Goal: Information Seeking & Learning: Learn about a topic

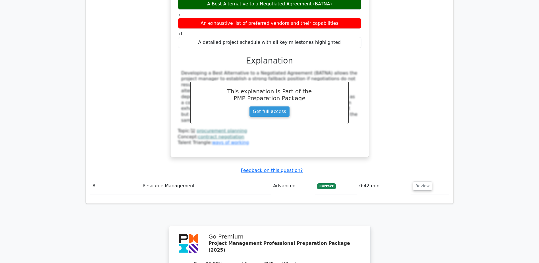
scroll to position [2693, 0]
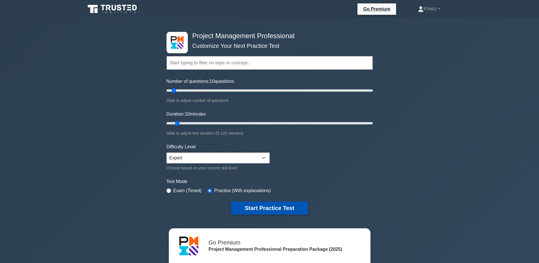
click at [265, 208] on button "Start Practice Test" at bounding box center [269, 207] width 77 height 13
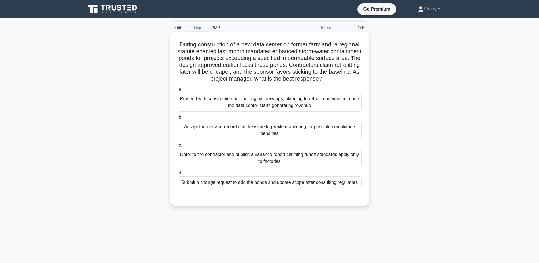
drag, startPoint x: 186, startPoint y: 41, endPoint x: 284, endPoint y: 85, distance: 107.5
click at [284, 82] on h5 "During construction of a new data center on former farmland, a regional statute…" at bounding box center [269, 62] width 185 height 42
copy h5 "During construction of a new data center on former farmland, a regional statute…"
click at [324, 188] on div "Submit a change request to add the ponds and update scope after consulting regu…" at bounding box center [270, 182] width 184 height 12
click at [178, 175] on input "d. Submit a change request to add the ponds and update scope after consulting r…" at bounding box center [178, 173] width 0 height 4
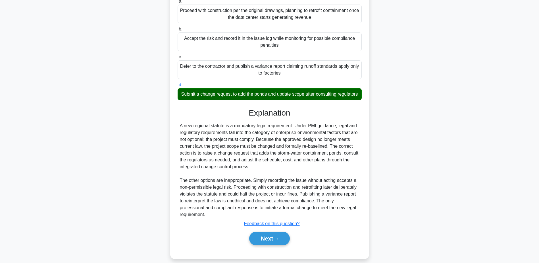
scroll to position [102, 0]
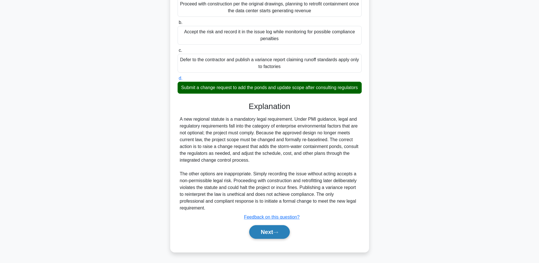
click at [277, 232] on icon at bounding box center [275, 232] width 5 height 3
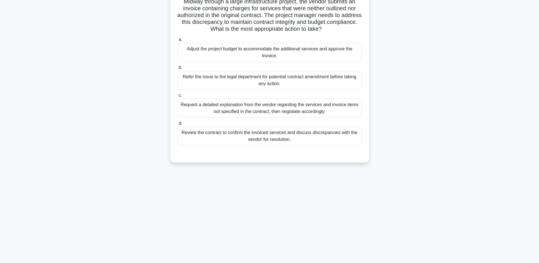
scroll to position [0, 0]
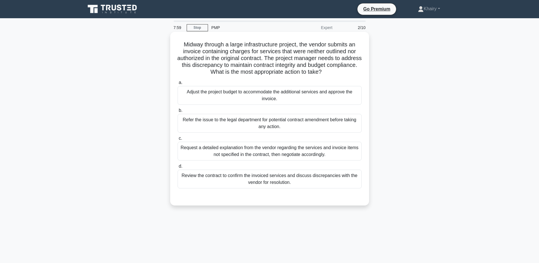
drag, startPoint x: 177, startPoint y: 42, endPoint x: 357, endPoint y: 71, distance: 182.5
click at [357, 71] on h5 "Midway through a large infrastructure project, the vendor submits an invoice co…" at bounding box center [269, 58] width 185 height 35
copy h5 "Midway through a large infrastructure project, the vendor submits an invoice co…"
click at [342, 182] on div "Review the contract to confirm the invoiced services and discuss discrepancies …" at bounding box center [270, 178] width 184 height 19
click at [178, 168] on input "d. Review the contract to confirm the invoiced services and discuss discrepanci…" at bounding box center [178, 166] width 0 height 4
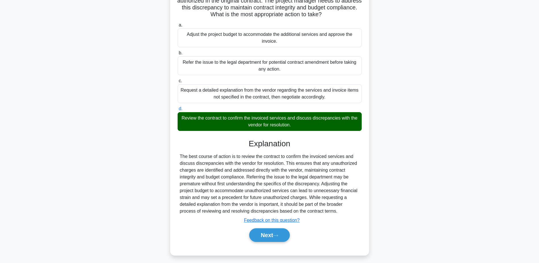
scroll to position [61, 0]
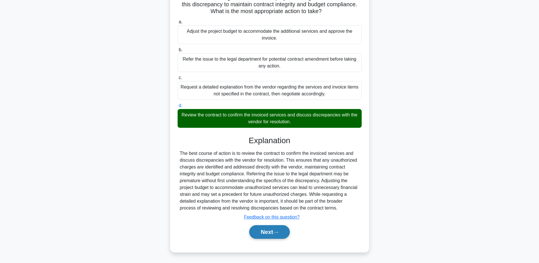
click at [268, 229] on button "Next" at bounding box center [269, 232] width 41 height 14
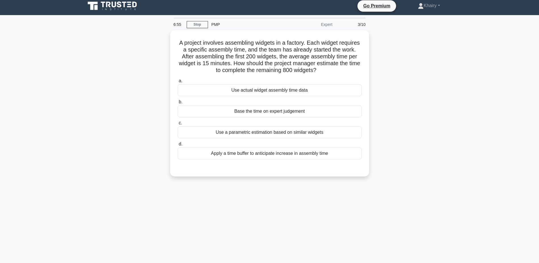
scroll to position [0, 0]
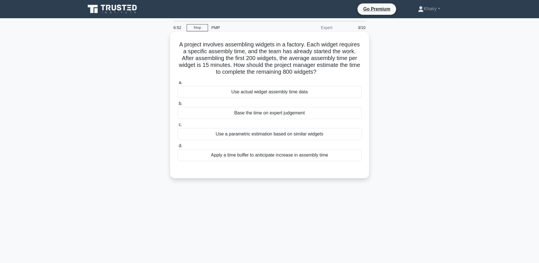
drag, startPoint x: 175, startPoint y: 40, endPoint x: 339, endPoint y: 76, distance: 168.5
click at [339, 76] on div "A project involves assembling widgets in a factory. Each widget requires a spec…" at bounding box center [270, 105] width 194 height 142
copy h5 "A project involves assembling widgets in a factory. Each widget requires a spec…"
click at [266, 135] on div "Use a parametric estimation based on similar widgets" at bounding box center [270, 134] width 184 height 12
click at [178, 126] on input "c. Use a parametric estimation based on similar widgets" at bounding box center [178, 125] width 0 height 4
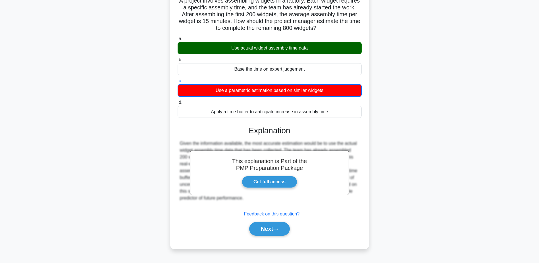
scroll to position [44, 0]
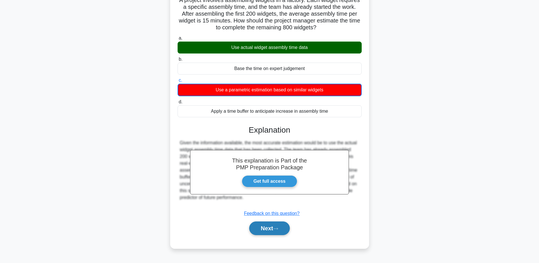
click at [268, 228] on button "Next" at bounding box center [269, 228] width 41 height 14
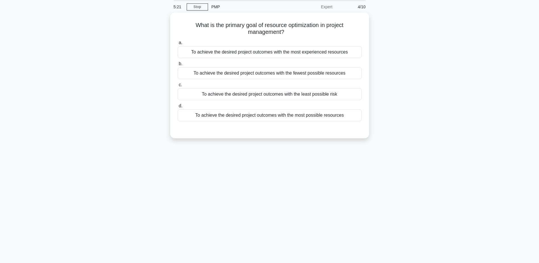
scroll to position [0, 0]
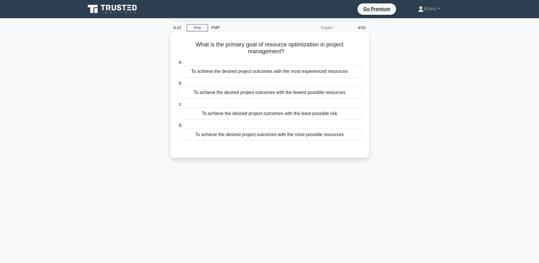
click at [299, 137] on div "To achieve the desired project outcomes with the most possible resources" at bounding box center [270, 134] width 184 height 12
click at [178, 127] on input "d. To achieve the desired project outcomes with the most possible resources" at bounding box center [178, 125] width 0 height 4
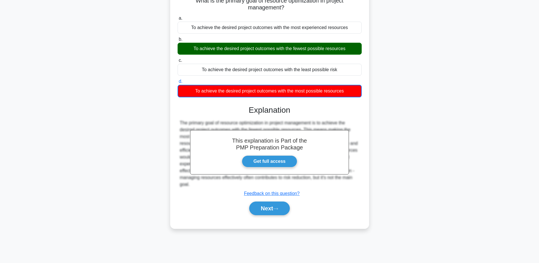
scroll to position [44, 0]
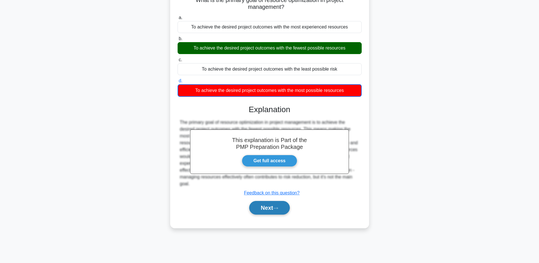
click at [273, 209] on button "Next" at bounding box center [269, 208] width 41 height 14
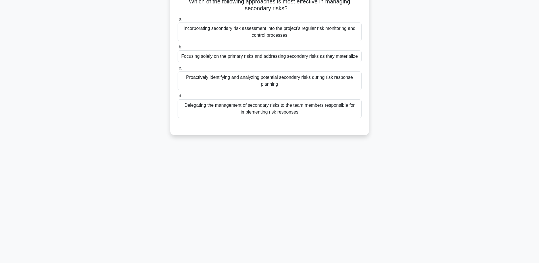
scroll to position [0, 0]
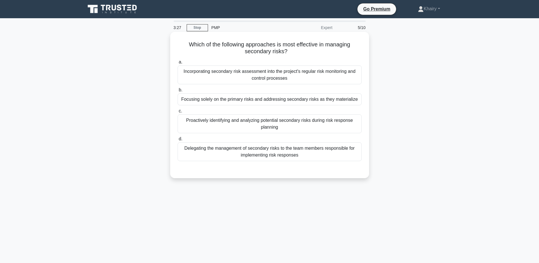
click at [259, 80] on div "Incorporating secondary risk assessment into the project's regular risk monitor…" at bounding box center [270, 74] width 184 height 19
click at [178, 64] on input "a. Incorporating secondary risk assessment into the project's regular risk moni…" at bounding box center [178, 62] width 0 height 4
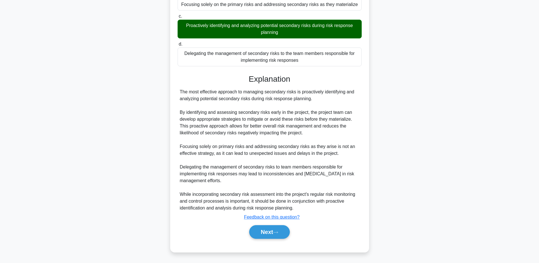
scroll to position [96, 0]
click at [267, 232] on button "Next" at bounding box center [269, 232] width 41 height 14
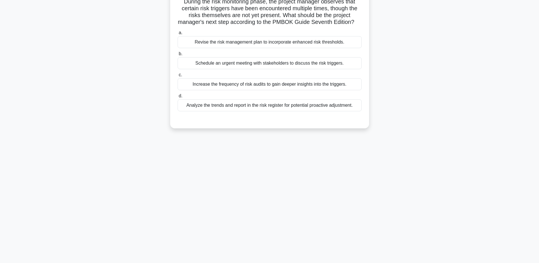
scroll to position [0, 0]
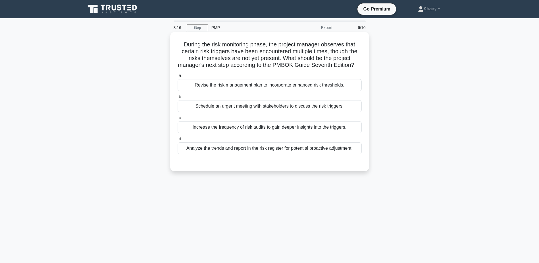
drag, startPoint x: 179, startPoint y: 41, endPoint x: 353, endPoint y: 75, distance: 177.8
click at [353, 69] on h5 "During the risk monitoring phase, the project manager observes that certain ris…" at bounding box center [269, 55] width 185 height 28
copy h5 "During the risk monitoring phase, the project manager observes that certain ris…"
click at [332, 133] on div "Increase the frequency of risk audits to gain deeper insights into the triggers." at bounding box center [270, 127] width 184 height 12
click at [178, 120] on input "c. Increase the frequency of risk audits to gain deeper insights into the trigg…" at bounding box center [178, 118] width 0 height 4
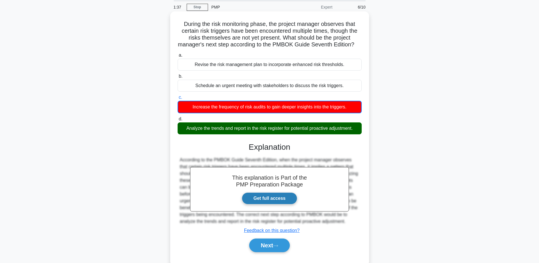
scroll to position [44, 0]
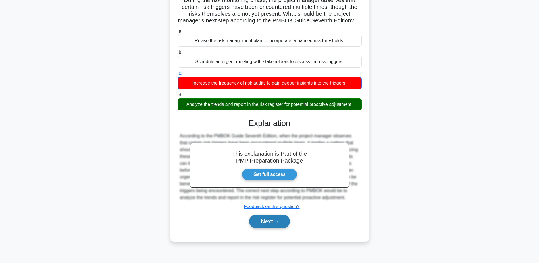
click at [266, 226] on button "Next" at bounding box center [269, 221] width 41 height 14
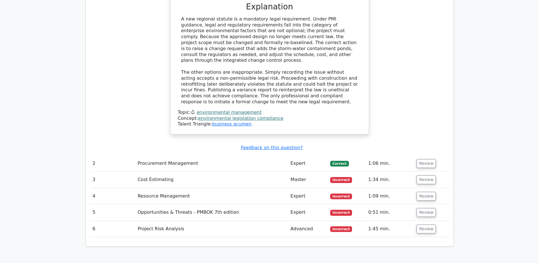
scroll to position [682, 0]
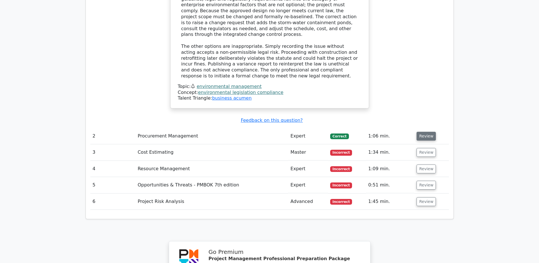
click at [426, 132] on button "Review" at bounding box center [426, 136] width 19 height 9
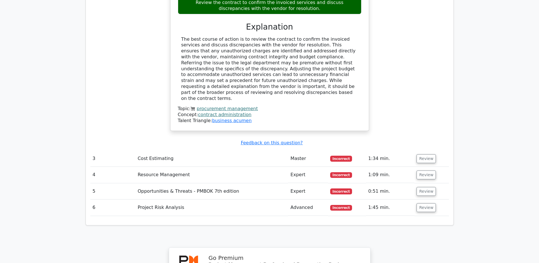
scroll to position [966, 0]
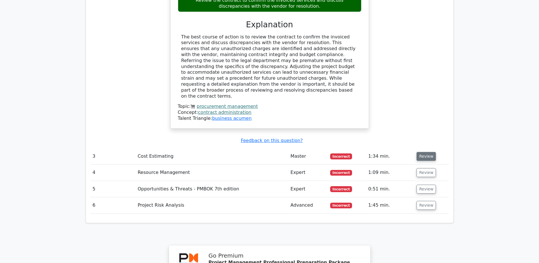
click at [424, 152] on button "Review" at bounding box center [426, 156] width 19 height 9
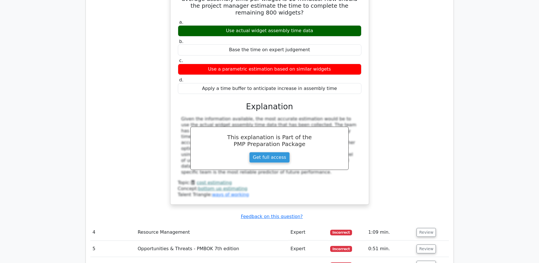
scroll to position [1165, 0]
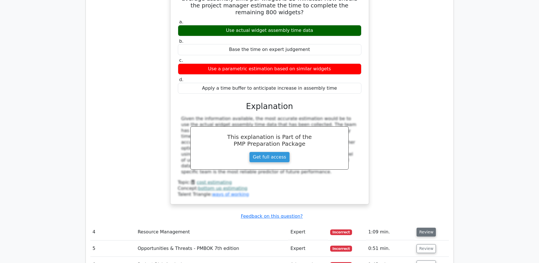
click at [425, 227] on button "Review" at bounding box center [426, 231] width 19 height 9
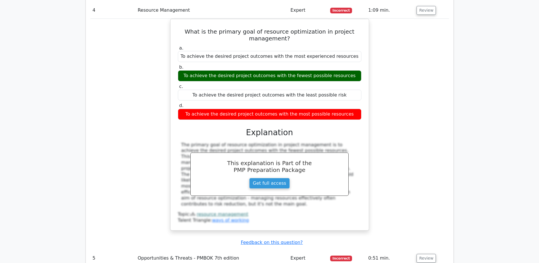
scroll to position [1393, 0]
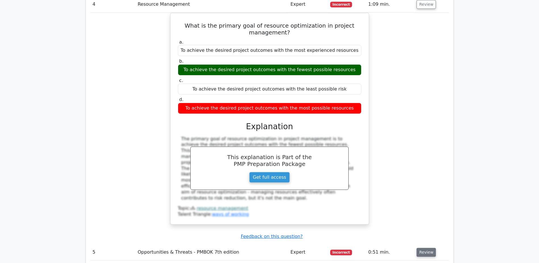
click at [424, 248] on button "Review" at bounding box center [426, 252] width 19 height 9
click at [423, 248] on button "Review" at bounding box center [426, 252] width 19 height 9
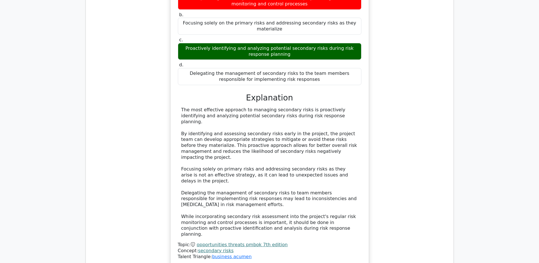
scroll to position [1706, 0]
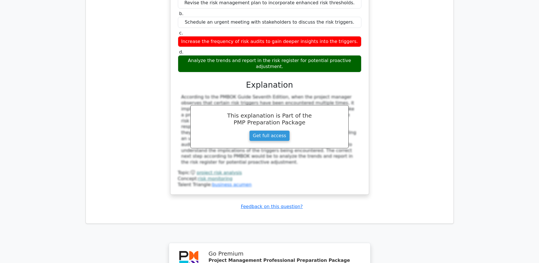
scroll to position [2169, 0]
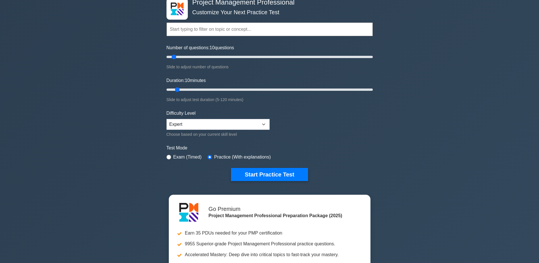
scroll to position [142, 0]
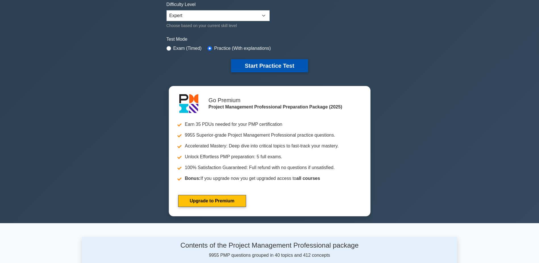
click at [272, 62] on button "Start Practice Test" at bounding box center [269, 65] width 77 height 13
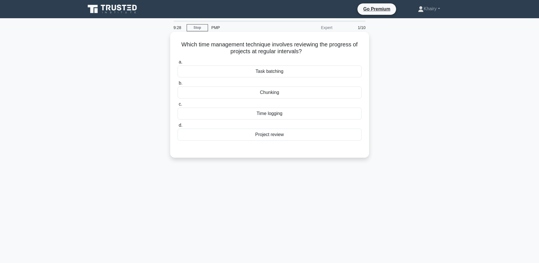
click at [280, 113] on div "Time logging" at bounding box center [270, 113] width 184 height 12
click at [178, 106] on input "c. Time logging" at bounding box center [178, 104] width 0 height 4
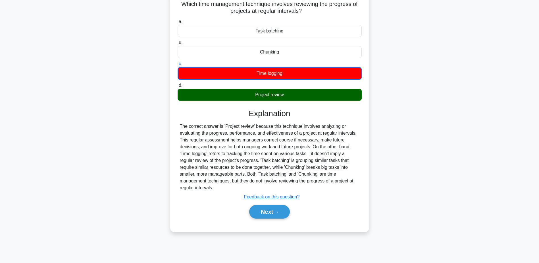
scroll to position [44, 0]
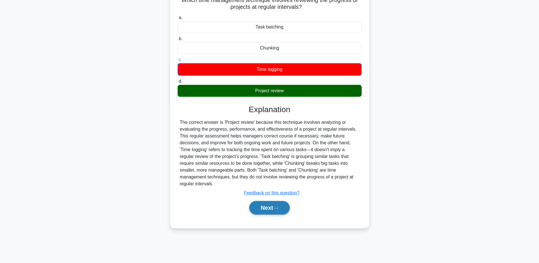
click at [270, 205] on button "Next" at bounding box center [269, 208] width 41 height 14
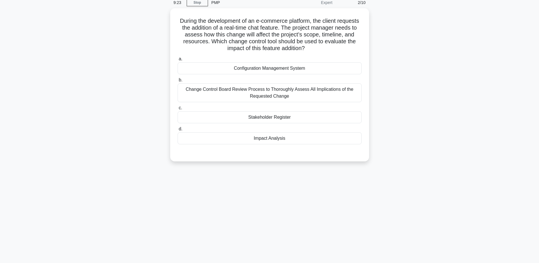
scroll to position [0, 0]
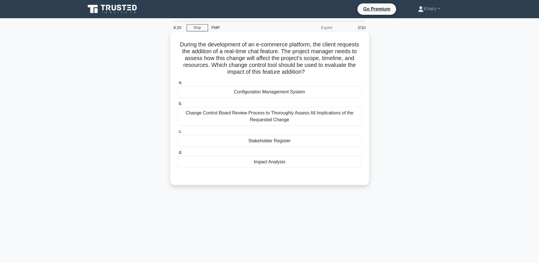
drag, startPoint x: 186, startPoint y: 40, endPoint x: 325, endPoint y: 74, distance: 142.2
click at [325, 74] on div "During the development of an e-commerce platform, the client requests the addit…" at bounding box center [270, 108] width 194 height 148
copy h5 "During the development of an e-commerce platform, the client requests the addit…"
click at [262, 118] on div "Change Control Board Review Process to Thoroughly Assess All Implications of th…" at bounding box center [270, 116] width 184 height 19
click at [178, 105] on input "b. Change Control Board Review Process to Thoroughly Assess All Implications of…" at bounding box center [178, 104] width 0 height 4
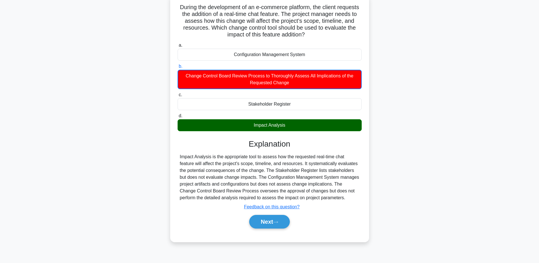
scroll to position [44, 0]
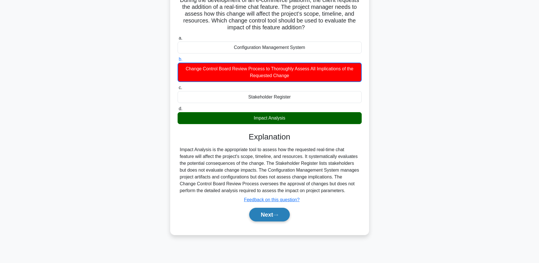
click at [267, 211] on button "Next" at bounding box center [269, 215] width 41 height 14
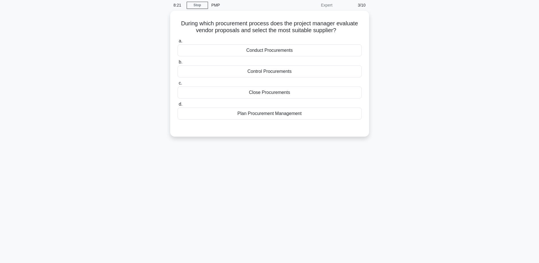
scroll to position [0, 0]
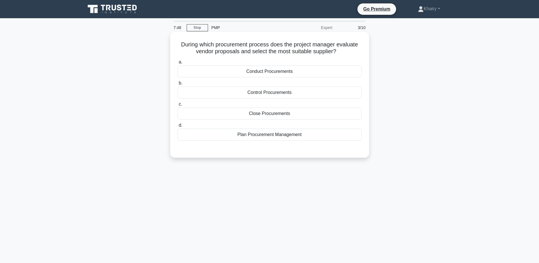
click at [275, 72] on div "Conduct Procurements" at bounding box center [270, 71] width 184 height 12
click at [178, 64] on input "a. Conduct Procurements" at bounding box center [178, 62] width 0 height 4
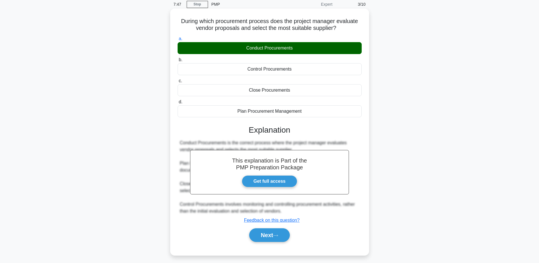
scroll to position [44, 0]
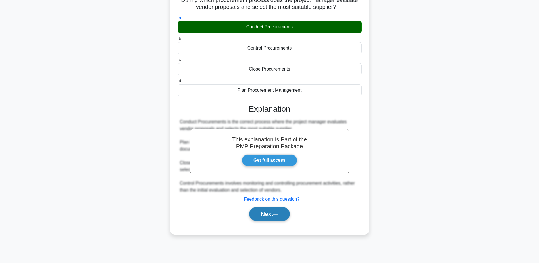
click at [271, 215] on button "Next" at bounding box center [269, 214] width 41 height 14
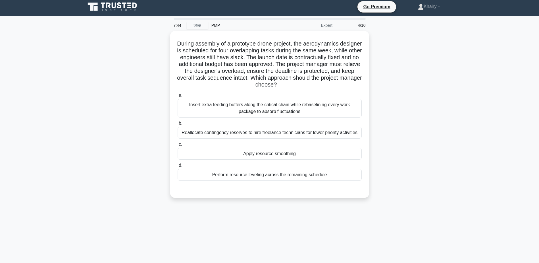
scroll to position [0, 0]
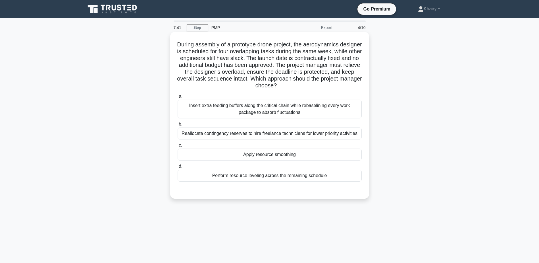
drag, startPoint x: 186, startPoint y: 42, endPoint x: 331, endPoint y: 88, distance: 152.1
click at [331, 88] on h5 "During assembly of a prototype drone project, the aerodynamics designer is sche…" at bounding box center [269, 65] width 185 height 48
copy h5 "During assembly of a prototype drone project, the aerodynamics designer is sche…"
click at [260, 153] on div "Apply resource smoothing" at bounding box center [270, 154] width 184 height 12
click at [178, 147] on input "c. Apply resource smoothing" at bounding box center [178, 145] width 0 height 4
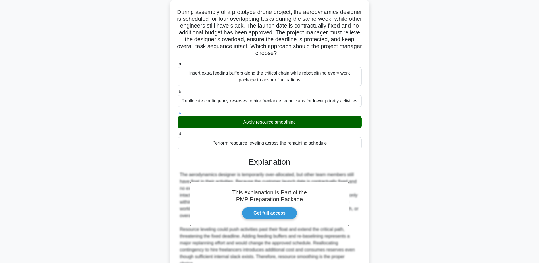
scroll to position [81, 0]
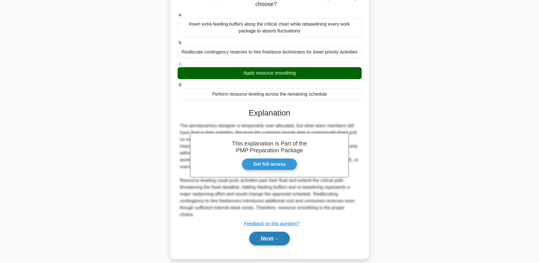
click at [271, 231] on button "Next" at bounding box center [269, 238] width 41 height 14
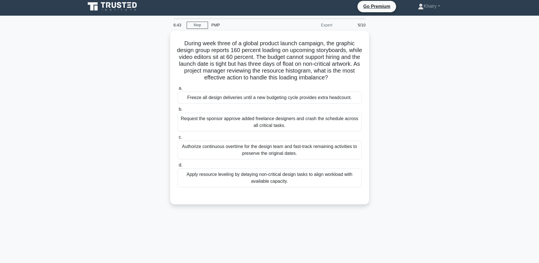
scroll to position [0, 0]
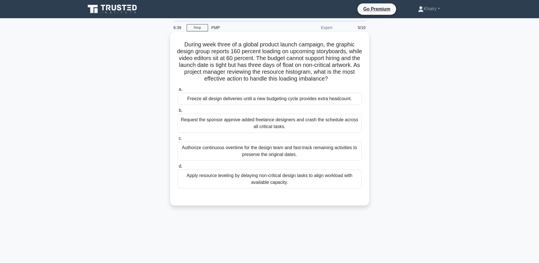
drag, startPoint x: 180, startPoint y: 42, endPoint x: 350, endPoint y: 79, distance: 174.0
click at [350, 79] on h5 "During week three of a global product launch campaign, the graphic design group…" at bounding box center [269, 62] width 185 height 42
copy h5 "During week three of a global product launch campaign, the graphic design group…"
click at [336, 180] on div "Apply resource leveling by delaying non-critical design tasks to align workload…" at bounding box center [270, 178] width 184 height 19
click at [178, 168] on input "d. Apply resource leveling by delaying non-critical design tasks to align workl…" at bounding box center [178, 166] width 0 height 4
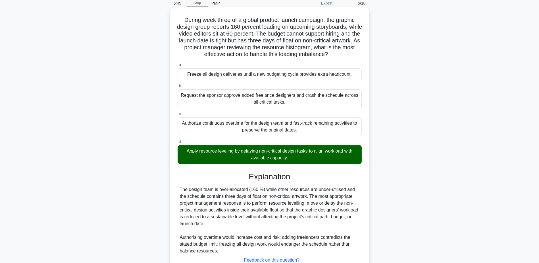
scroll to position [68, 0]
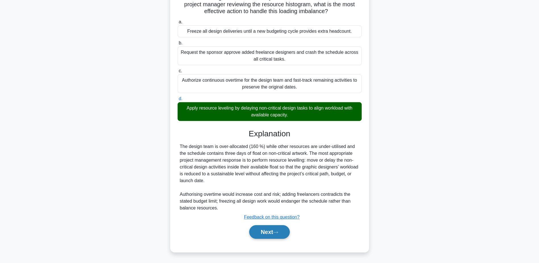
click at [265, 230] on button "Next" at bounding box center [269, 232] width 41 height 14
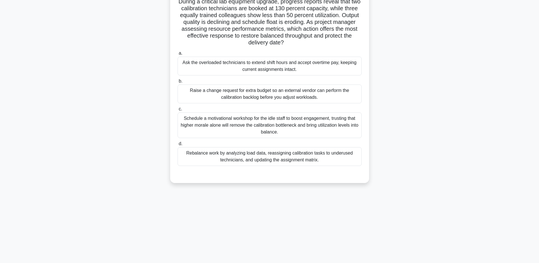
scroll to position [0, 0]
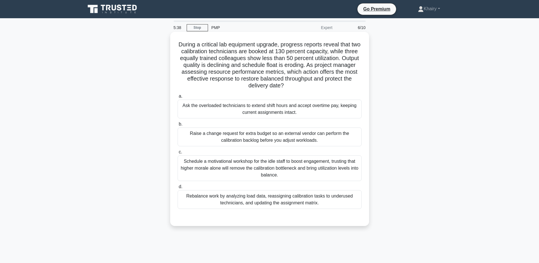
drag, startPoint x: 181, startPoint y: 40, endPoint x: 314, endPoint y: 87, distance: 141.9
click at [314, 87] on div "During a critical lab equipment upgrade, progress reports reveal that two calib…" at bounding box center [270, 128] width 194 height 189
copy h5 "During a critical lab equipment upgrade, progress reports reveal that two calib…"
click at [355, 202] on div "Rebalance work by analyzing load data, reassigning calibration tasks to underus…" at bounding box center [270, 199] width 184 height 19
click at [178, 188] on input "d. Rebalance work by analyzing load data, reassigning calibration tasks to unde…" at bounding box center [178, 187] width 0 height 4
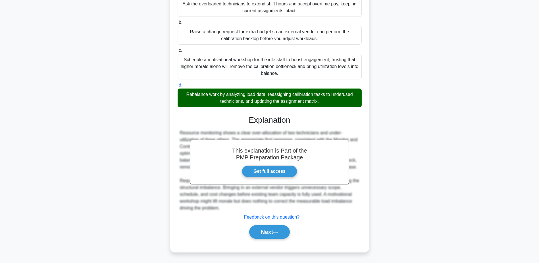
scroll to position [102, 0]
click at [270, 230] on button "Next" at bounding box center [269, 232] width 41 height 14
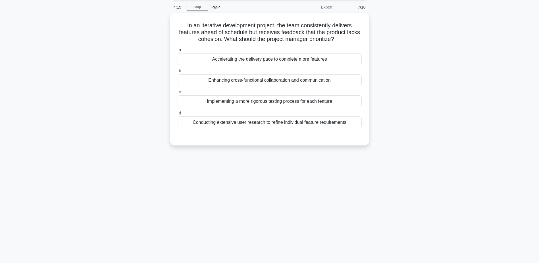
scroll to position [0, 0]
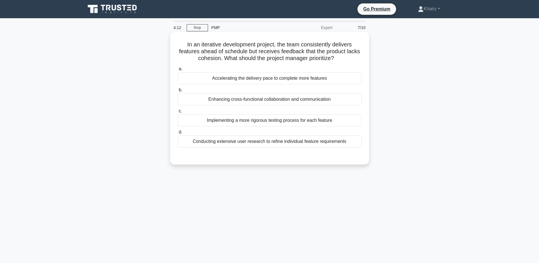
drag, startPoint x: 184, startPoint y: 40, endPoint x: 348, endPoint y: 59, distance: 165.3
click at [348, 59] on div "In an iterative development project, the team consistently delivers features ah…" at bounding box center [270, 98] width 194 height 128
copy h5 "In an iterative development project, the team consistently delivers features ah…"
click at [305, 99] on div "Enhancing cross-functional collaboration and communication" at bounding box center [270, 99] width 184 height 12
click at [178, 92] on input "b. Enhancing cross-functional collaboration and communication" at bounding box center [178, 90] width 0 height 4
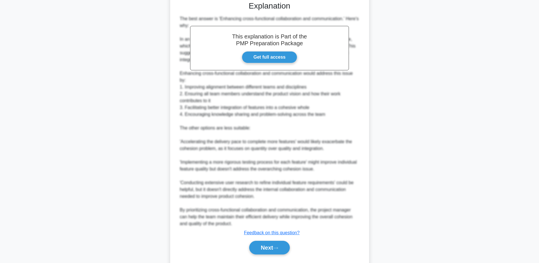
scroll to position [170, 0]
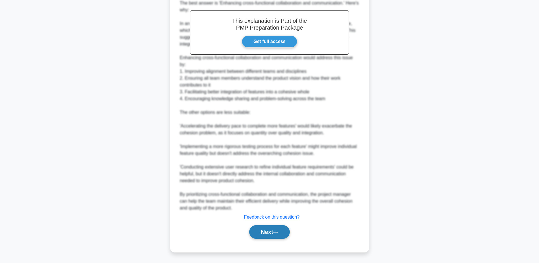
click at [266, 230] on button "Next" at bounding box center [269, 232] width 41 height 14
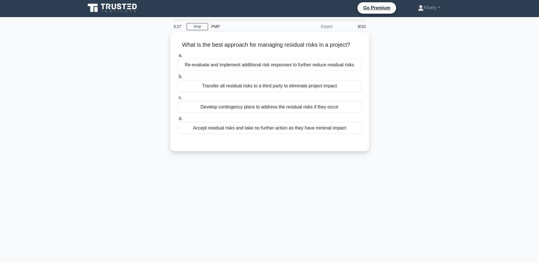
scroll to position [0, 0]
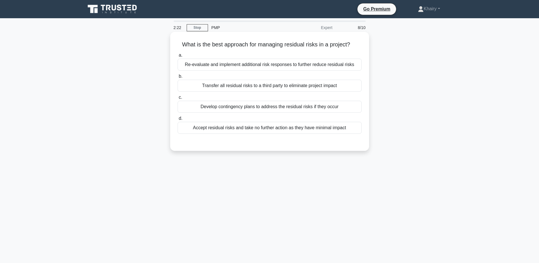
click at [348, 66] on div "Re-evaluate and implement additional risk responses to further reduce residual …" at bounding box center [270, 65] width 184 height 12
click at [178, 57] on input "a. Re-evaluate and implement additional risk responses to further reduce residu…" at bounding box center [178, 55] width 0 height 4
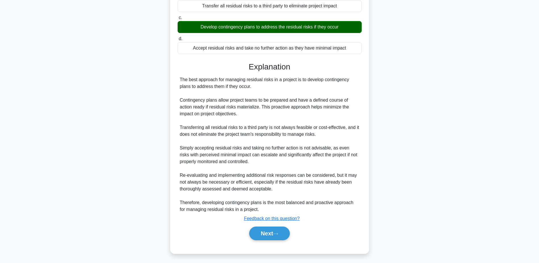
scroll to position [82, 0]
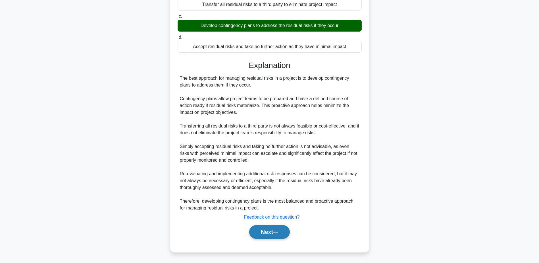
click at [265, 231] on button "Next" at bounding box center [269, 232] width 41 height 14
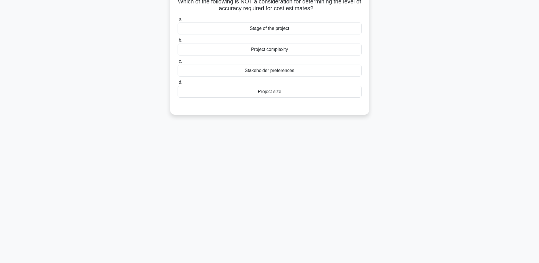
scroll to position [0, 0]
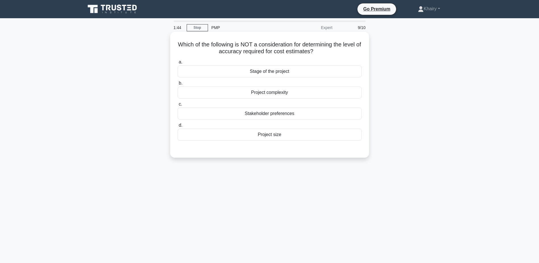
click at [278, 113] on div "Stakeholder preferences" at bounding box center [270, 113] width 184 height 12
click at [178, 106] on input "c. Stakeholder preferences" at bounding box center [178, 104] width 0 height 4
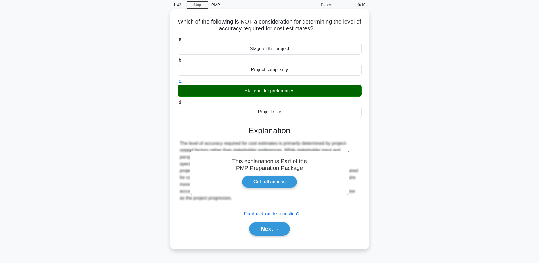
scroll to position [44, 0]
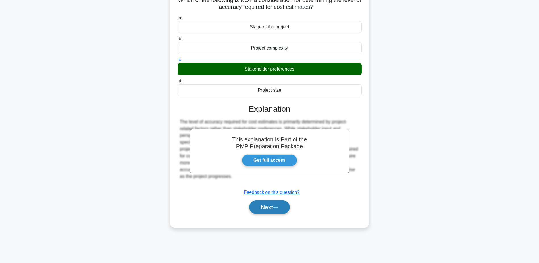
click at [269, 208] on button "Next" at bounding box center [269, 207] width 41 height 14
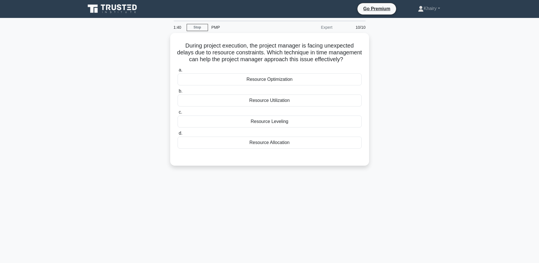
scroll to position [0, 0]
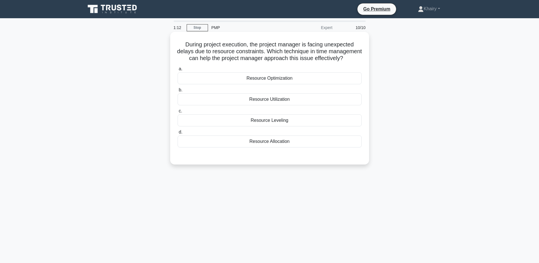
drag, startPoint x: 174, startPoint y: 40, endPoint x: 292, endPoint y: 66, distance: 120.9
click at [292, 66] on div "During project execution, the project manager is facing unexpected delays due t…" at bounding box center [270, 98] width 194 height 128
copy h5 "During project execution, the project manager is facing unexpected delays due t…"
click at [264, 126] on div "Resource Leveling" at bounding box center [270, 120] width 184 height 12
click at [178, 113] on input "c. Resource Leveling" at bounding box center [178, 111] width 0 height 4
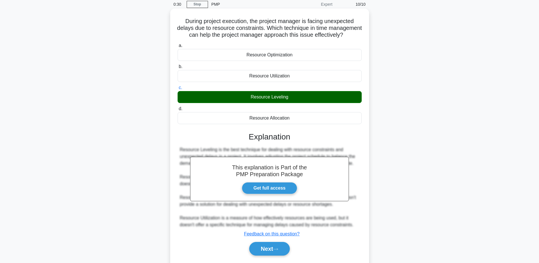
scroll to position [47, 0]
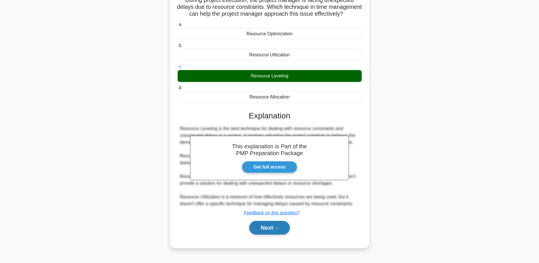
click at [267, 231] on button "Next" at bounding box center [269, 228] width 41 height 14
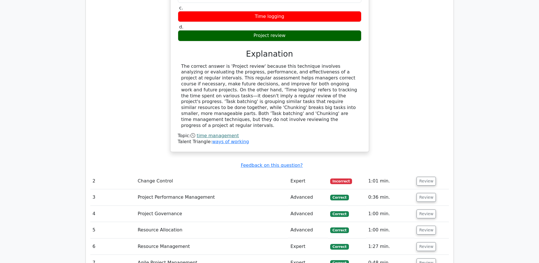
scroll to position [625, 0]
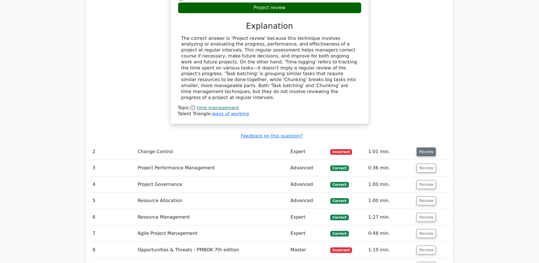
click at [428, 147] on button "Review" at bounding box center [426, 151] width 19 height 9
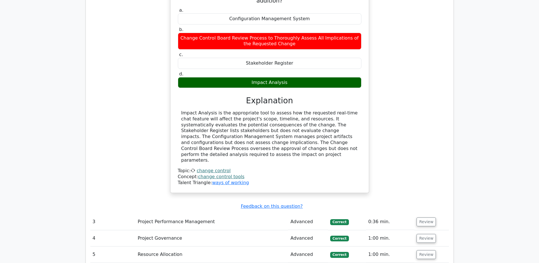
scroll to position [853, 0]
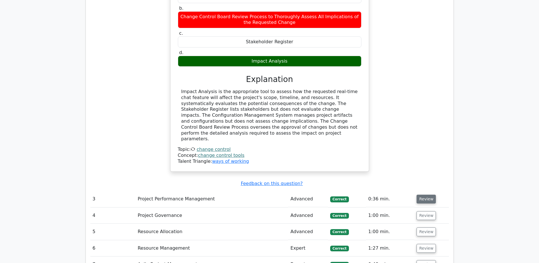
click at [425, 194] on button "Review" at bounding box center [426, 198] width 19 height 9
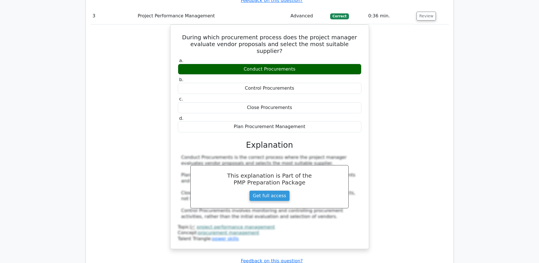
scroll to position [1080, 0]
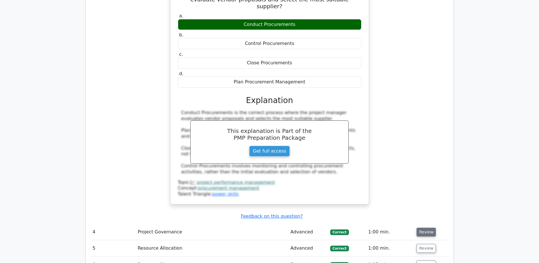
click at [422, 227] on button "Review" at bounding box center [426, 231] width 19 height 9
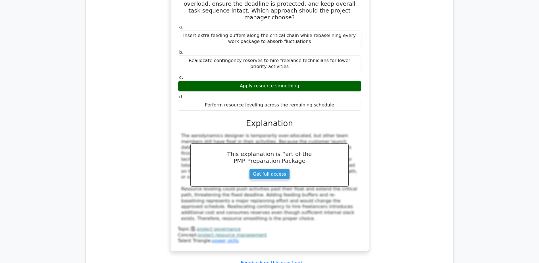
scroll to position [1393, 0]
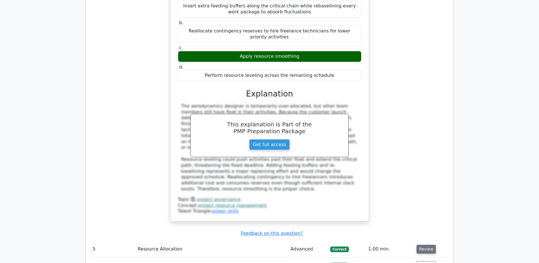
click at [425, 244] on button "Review" at bounding box center [426, 248] width 19 height 9
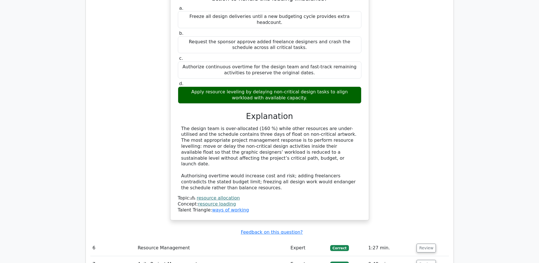
scroll to position [1706, 0]
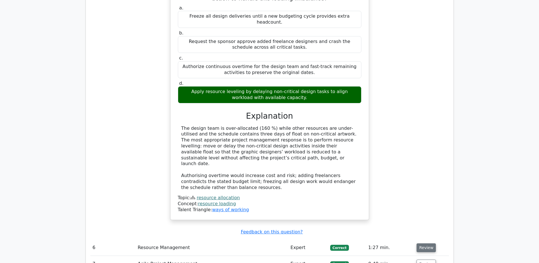
click at [426, 243] on button "Review" at bounding box center [426, 247] width 19 height 9
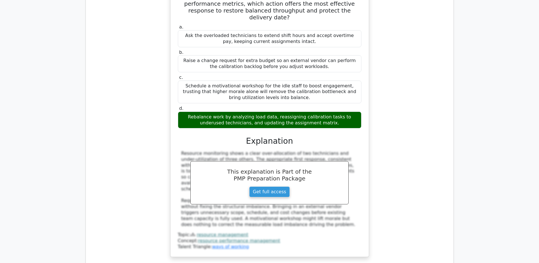
scroll to position [2018, 0]
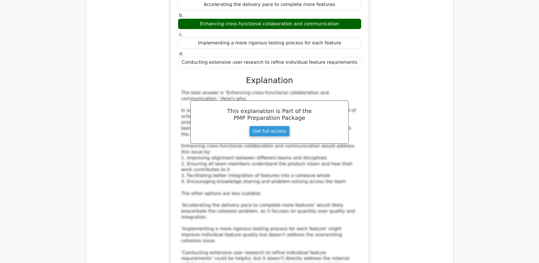
scroll to position [2388, 0]
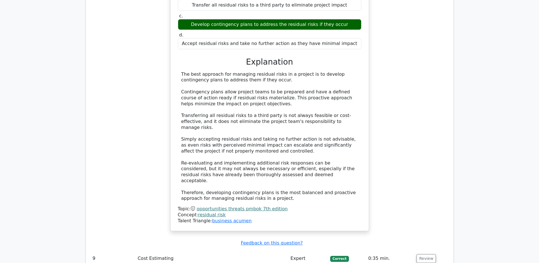
scroll to position [2757, 0]
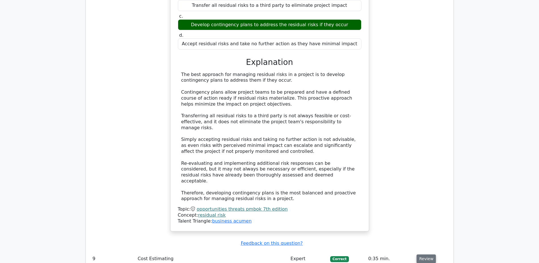
click at [424, 254] on button "Review" at bounding box center [426, 258] width 19 height 9
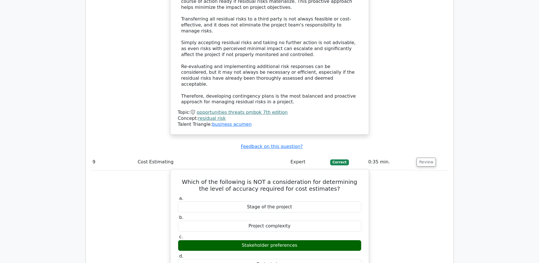
scroll to position [2928, 0]
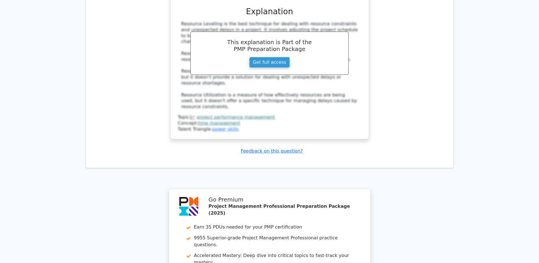
scroll to position [3389, 0]
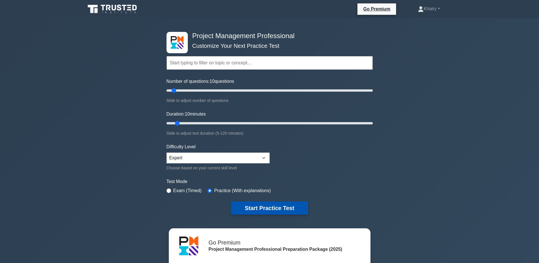
click at [263, 207] on button "Start Practice Test" at bounding box center [269, 207] width 77 height 13
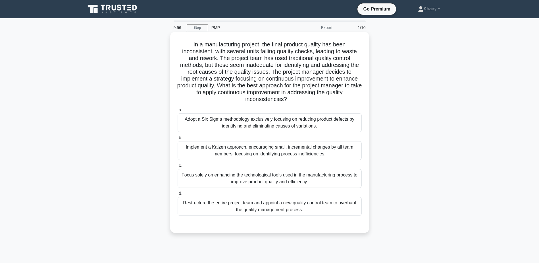
drag, startPoint x: 187, startPoint y: 42, endPoint x: 301, endPoint y: 101, distance: 128.7
click at [301, 101] on h5 "In a manufacturing project, the final product quality has been inconsistent, wi…" at bounding box center [269, 72] width 185 height 62
copy h5 "In a manufacturing project, the final product quality has been inconsistent, wi…"
click at [338, 151] on div "Implement a Kaizen approach, encouraging small, incremental changes by all team…" at bounding box center [270, 150] width 184 height 19
click at [178, 140] on input "b. Implement a Kaizen approach, encouraging small, incremental changes by all t…" at bounding box center [178, 138] width 0 height 4
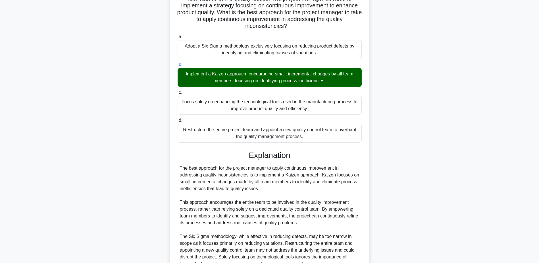
scroll to position [129, 0]
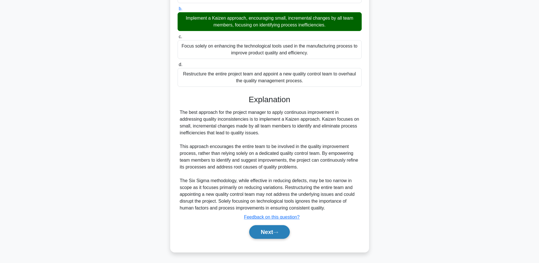
click at [268, 233] on button "Next" at bounding box center [269, 232] width 41 height 14
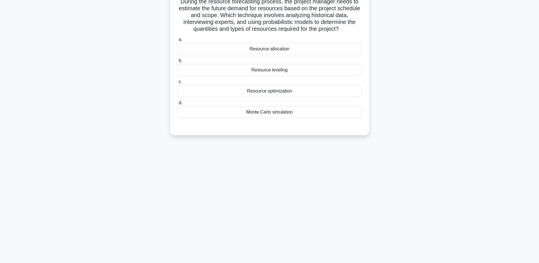
scroll to position [0, 0]
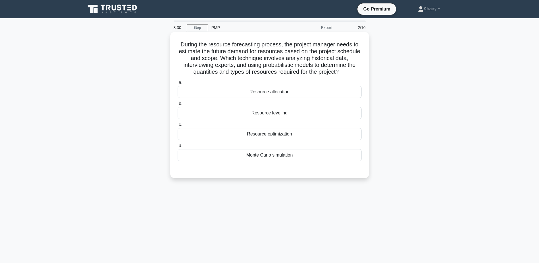
drag, startPoint x: 179, startPoint y: 43, endPoint x: 352, endPoint y: 72, distance: 175.1
click at [352, 72] on h5 "During the resource forecasting process, the project manager needs to estimate …" at bounding box center [269, 58] width 185 height 35
copy h5 "During the resource forecasting process, the project manager needs to estimate …"
click at [265, 157] on div "Monte Carlo simulation" at bounding box center [270, 155] width 184 height 12
click at [178, 148] on input "d. Monte Carlo simulation" at bounding box center [178, 146] width 0 height 4
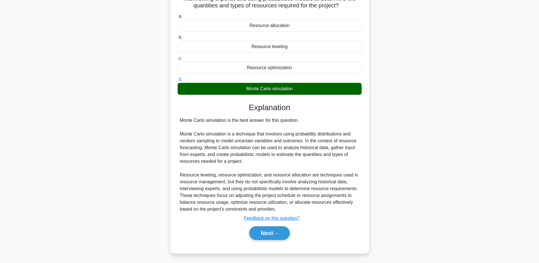
scroll to position [68, 0]
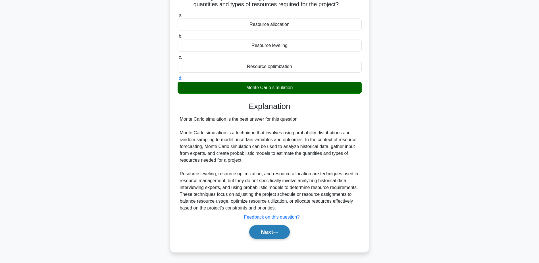
click at [268, 230] on button "Next" at bounding box center [269, 232] width 41 height 14
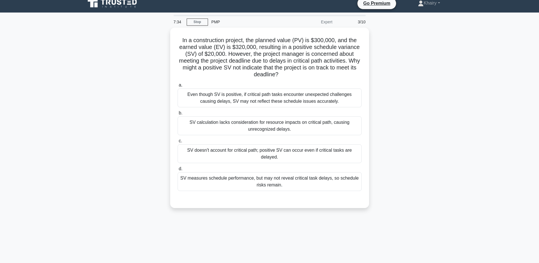
scroll to position [0, 0]
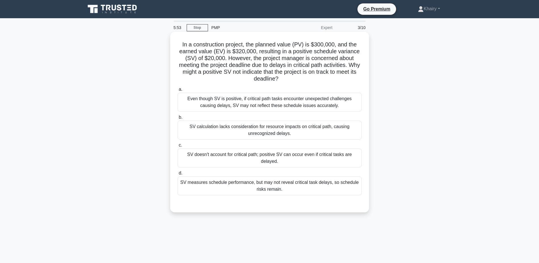
click at [303, 186] on div "SV measures schedule performance, but may not reveal critical task delays, so s…" at bounding box center [270, 185] width 184 height 19
click at [178, 175] on input "d. SV measures schedule performance, but may not reveal critical task delays, s…" at bounding box center [178, 173] width 0 height 4
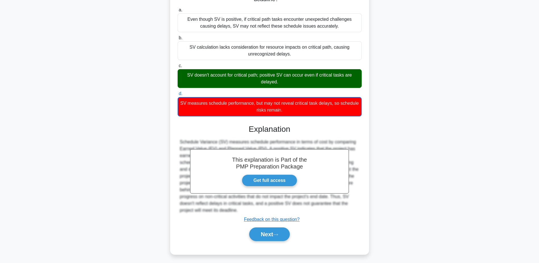
scroll to position [82, 0]
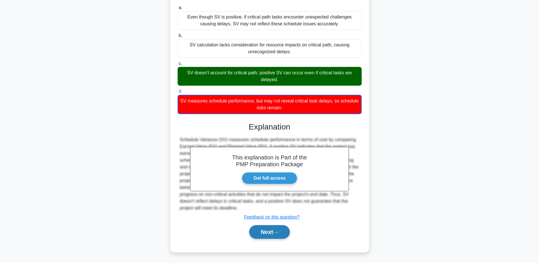
click at [277, 229] on button "Next" at bounding box center [269, 232] width 41 height 14
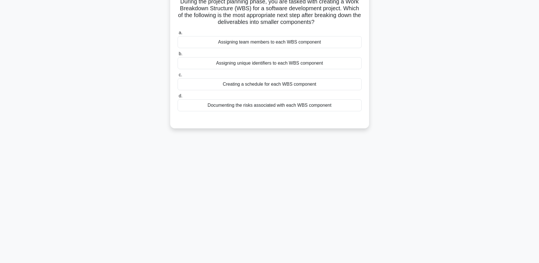
scroll to position [0, 0]
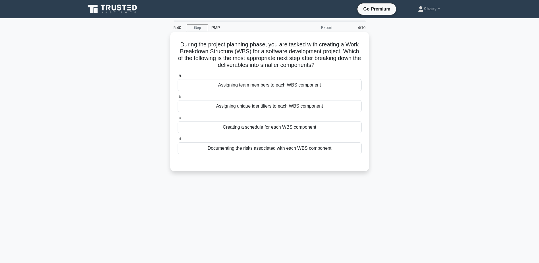
drag, startPoint x: 175, startPoint y: 42, endPoint x: 334, endPoint y: 66, distance: 161.2
click at [334, 66] on div "During the project planning phase, you are tasked with creating a Work Breakdow…" at bounding box center [270, 101] width 194 height 135
copy h5 "During the project planning phase, you are tasked with creating a Work Breakdow…"
click at [260, 128] on div "Creating a schedule for each WBS component" at bounding box center [270, 127] width 184 height 12
click at [178, 120] on input "c. Creating a schedule for each WBS component" at bounding box center [178, 118] width 0 height 4
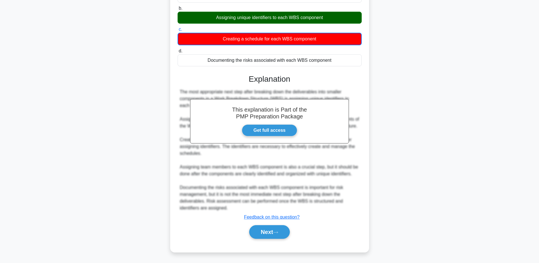
scroll to position [96, 0]
click at [264, 234] on button "Next" at bounding box center [269, 232] width 41 height 14
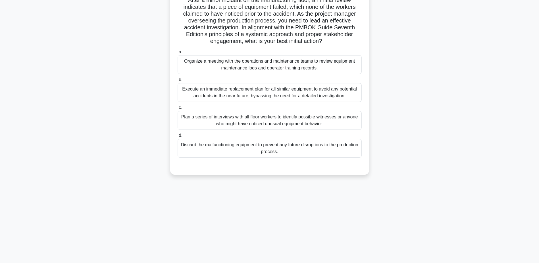
scroll to position [0, 0]
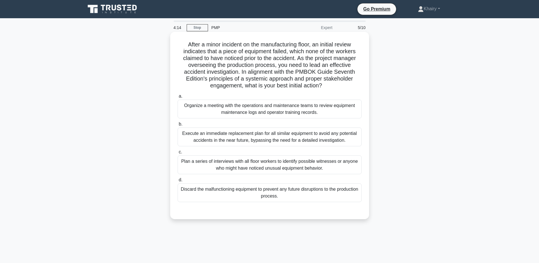
drag, startPoint x: 183, startPoint y: 42, endPoint x: 333, endPoint y: 87, distance: 156.6
click at [333, 87] on h5 "After a minor incident on the manufacturing floor, an initial review indicates …" at bounding box center [269, 65] width 185 height 48
copy h5 "After a minor incident on the manufacturing floor, an initial review indicates …"
click at [354, 109] on div "Organize a meeting with the operations and maintenance teams to review equipmen…" at bounding box center [270, 108] width 184 height 19
click at [178, 98] on input "a. Organize a meeting with the operations and maintenance teams to review equip…" at bounding box center [178, 96] width 0 height 4
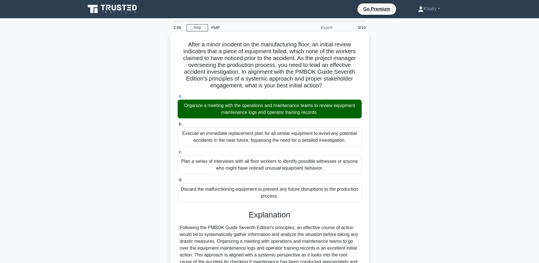
scroll to position [171, 0]
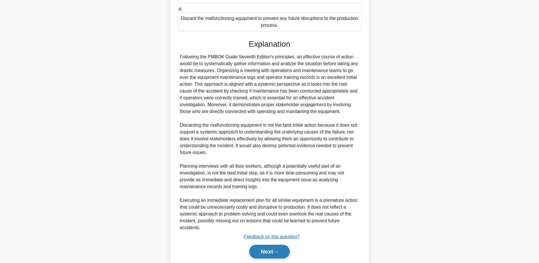
click at [268, 251] on button "Next" at bounding box center [269, 251] width 41 height 14
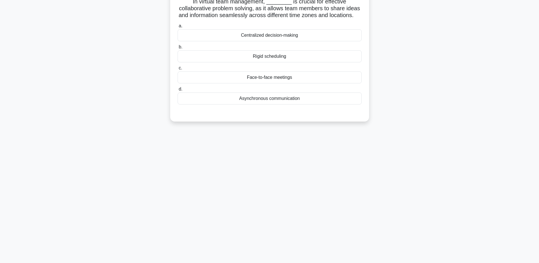
scroll to position [0, 0]
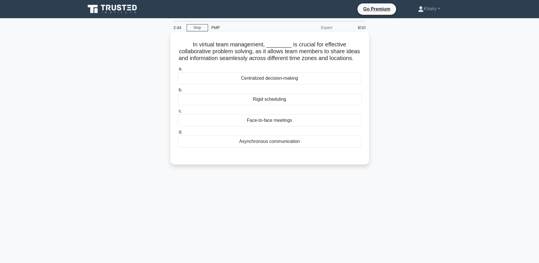
drag, startPoint x: 192, startPoint y: 41, endPoint x: 306, endPoint y: 63, distance: 116.5
click at [306, 63] on div "In virtual team management, ________ is crucial for effective collaborative pro…" at bounding box center [270, 98] width 194 height 128
copy h5 "In virtual team management, ________ is crucial for effective collaborative pro…"
click at [265, 147] on div "Asynchronous communication" at bounding box center [270, 141] width 184 height 12
click at [178, 134] on input "d. Asynchronous communication" at bounding box center [178, 132] width 0 height 4
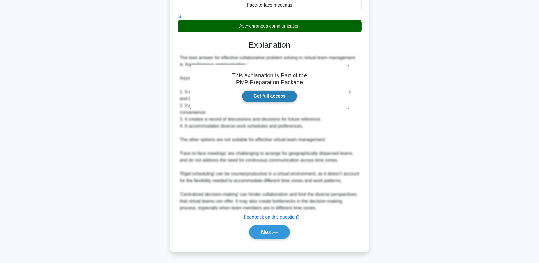
scroll to position [129, 0]
click at [277, 231] on icon at bounding box center [275, 232] width 5 height 3
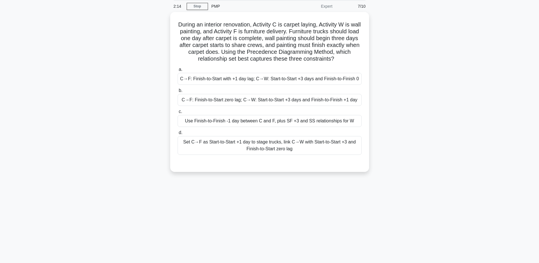
scroll to position [0, 0]
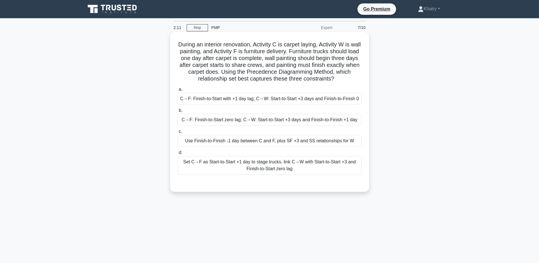
drag, startPoint x: 178, startPoint y: 41, endPoint x: 346, endPoint y: 79, distance: 171.9
click at [346, 79] on h5 "During an interior renovation, Activity C is carpet laying, Activity W is wall …" at bounding box center [269, 62] width 185 height 42
copy h5 "During an interior renovation, Activity C is carpet laying, Activity W is wall …"
click at [310, 98] on div "C→F: Finish-to-Start with +1 day lag; C→W: Start-to-Start +3 days and Finish-to…" at bounding box center [270, 99] width 184 height 12
click at [178, 91] on input "a. C→F: Finish-to-Start with +1 day lag; C→W: Start-to-Start +3 days and Finish…" at bounding box center [178, 90] width 0 height 4
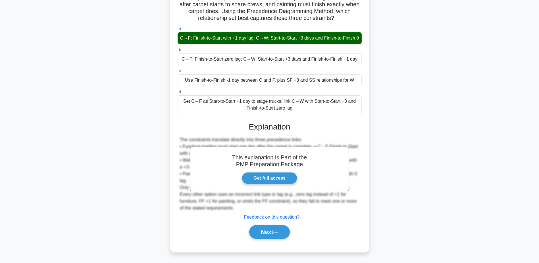
scroll to position [68, 0]
click at [277, 229] on button "Next" at bounding box center [269, 232] width 41 height 14
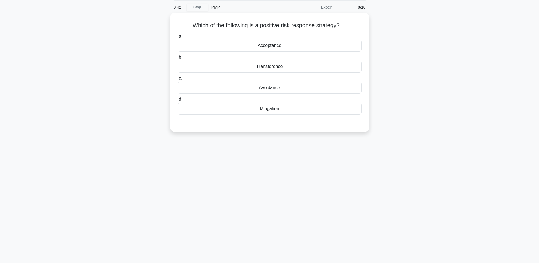
scroll to position [0, 0]
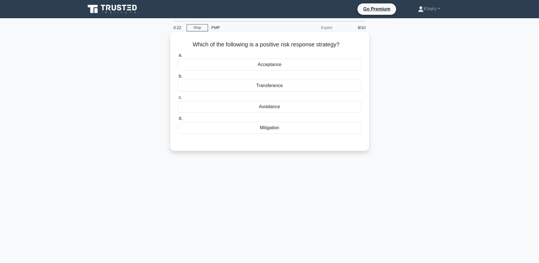
click at [276, 129] on div "Mitigation" at bounding box center [270, 128] width 184 height 12
click at [178, 120] on input "d. Mitigation" at bounding box center [178, 119] width 0 height 4
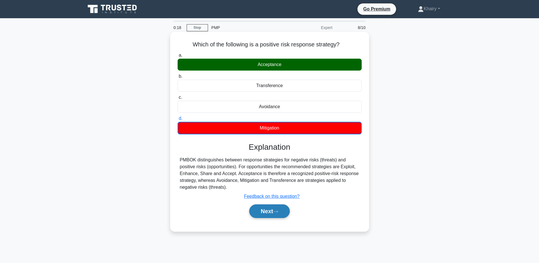
click at [274, 208] on button "Next" at bounding box center [269, 211] width 41 height 14
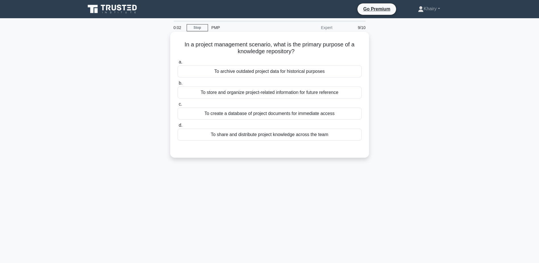
click at [310, 72] on div "To archive outdated project data for historical purposes" at bounding box center [270, 71] width 184 height 12
click at [178, 64] on input "a. To archive outdated project data for historical purposes" at bounding box center [178, 62] width 0 height 4
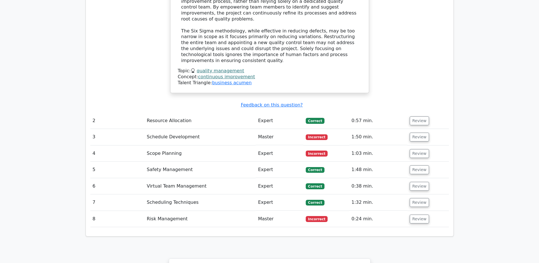
scroll to position [767, 0]
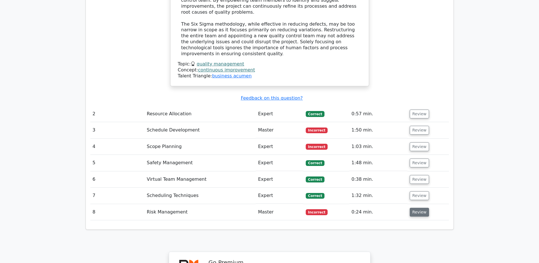
click at [417, 208] on button "Review" at bounding box center [419, 212] width 19 height 9
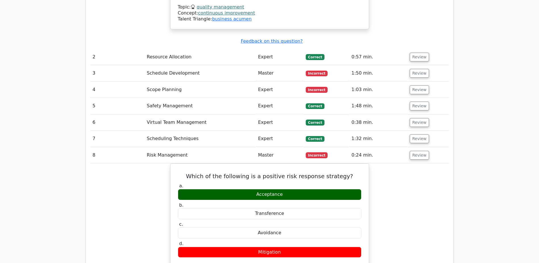
scroll to position [824, 0]
click at [422, 134] on button "Review" at bounding box center [419, 138] width 19 height 9
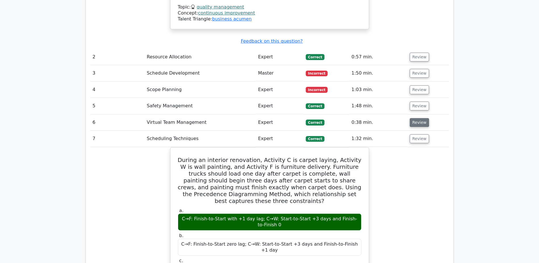
click at [415, 118] on button "Review" at bounding box center [419, 122] width 19 height 9
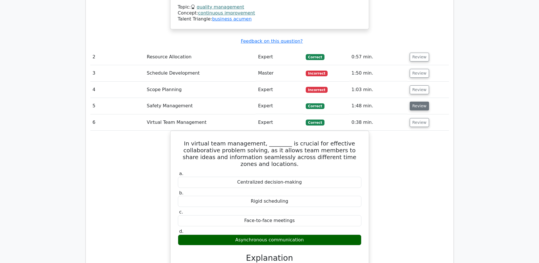
click at [414, 101] on button "Review" at bounding box center [419, 105] width 19 height 9
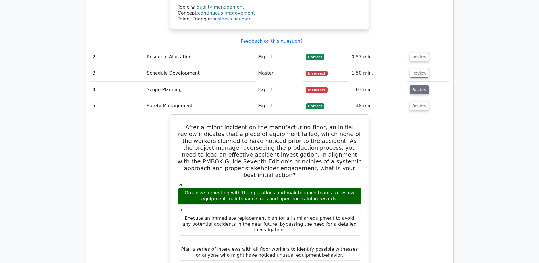
click at [419, 85] on button "Review" at bounding box center [419, 89] width 19 height 9
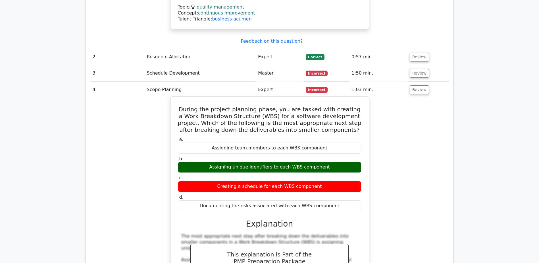
drag, startPoint x: 334, startPoint y: 128, endPoint x: 200, endPoint y: 123, distance: 134.3
click at [200, 161] on div "Assigning unique identifiers to each WBS component" at bounding box center [270, 166] width 184 height 11
copy div "Assigning unique identifiers to each WBS component"
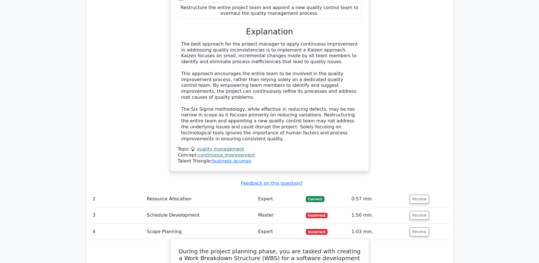
scroll to position [682, 0]
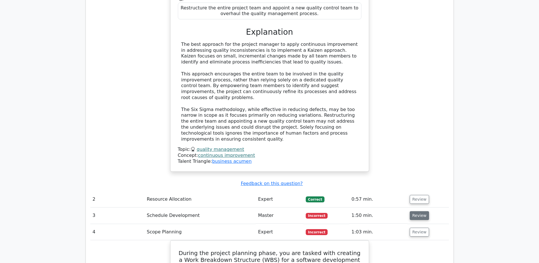
click at [422, 211] on button "Review" at bounding box center [419, 215] width 19 height 9
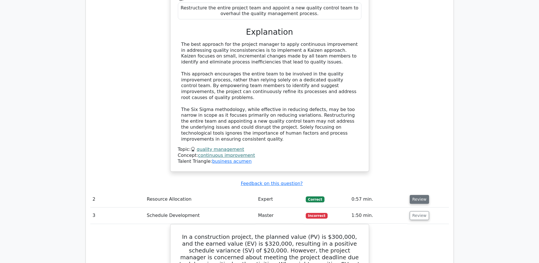
click at [418, 195] on button "Review" at bounding box center [419, 199] width 19 height 9
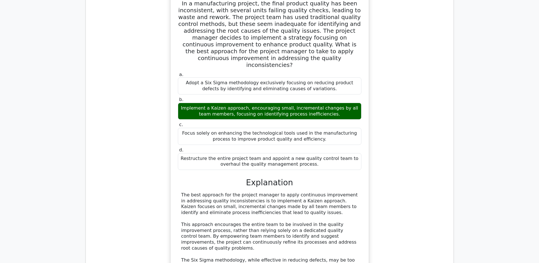
scroll to position [540, 0]
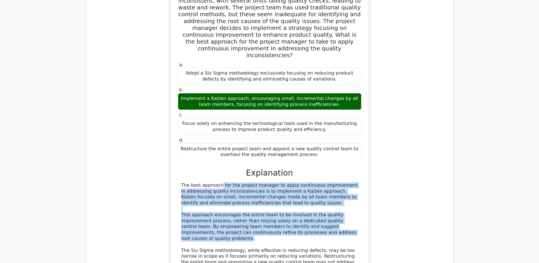
drag, startPoint x: 180, startPoint y: 155, endPoint x: 316, endPoint y: 203, distance: 143.8
click at [316, 203] on div "The best approach for the project manager to apply continuous improvement in ad…" at bounding box center [270, 232] width 184 height 101
copy div "The best approach for the project manager to apply continuous improvement in ad…"
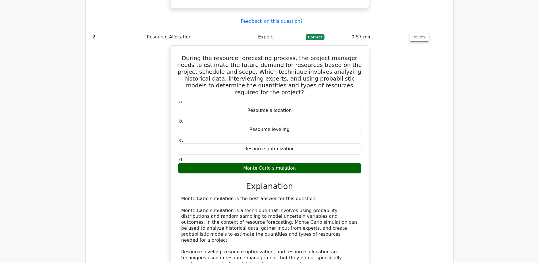
scroll to position [853, 0]
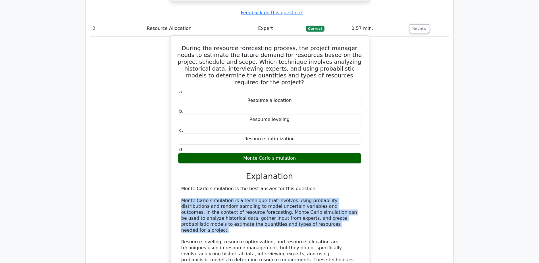
drag, startPoint x: 181, startPoint y: 153, endPoint x: 283, endPoint y: 179, distance: 105.4
click at [283, 186] on div "Monte Carlo simulation is the best answer for this question. Monte Carlo simula…" at bounding box center [270, 233] width 184 height 95
copy div "Monte Carlo simulation is a technique that involves using probability distribut…"
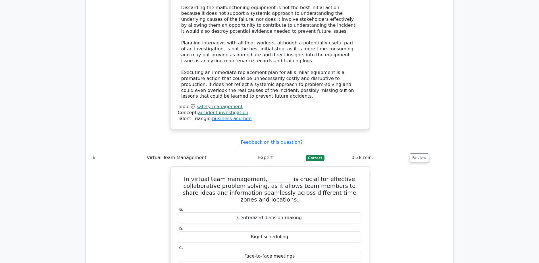
scroll to position [2132, 0]
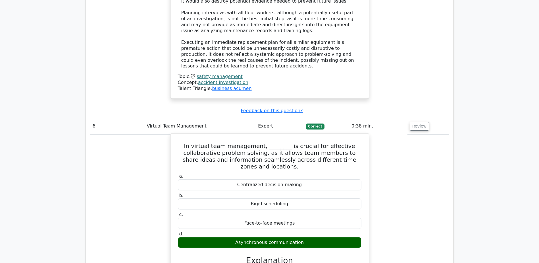
drag, startPoint x: 310, startPoint y: 142, endPoint x: 194, endPoint y: 147, distance: 115.8
click at [194, 237] on div "Asynchronous communication" at bounding box center [270, 242] width 184 height 11
copy div "Asynchronous communication"
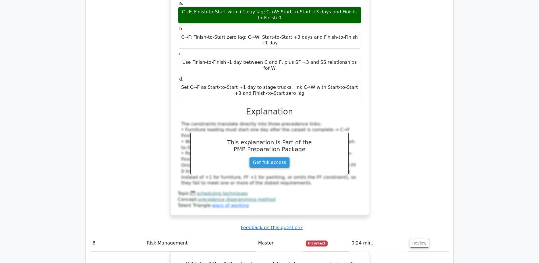
scroll to position [2700, 0]
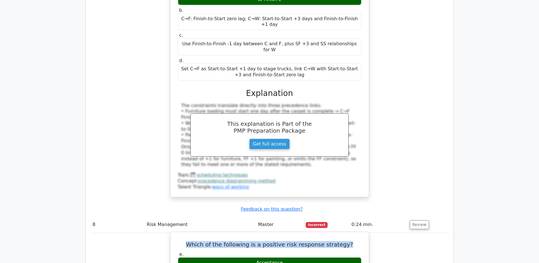
drag, startPoint x: 191, startPoint y: 111, endPoint x: 348, endPoint y: 114, distance: 156.6
click at [348, 241] on h5 "Which of the following is a positive risk response strategy?" at bounding box center [269, 244] width 185 height 7
copy h5 "Which of the following is a positive risk response strategy?"
drag, startPoint x: 255, startPoint y: 130, endPoint x: 293, endPoint y: 131, distance: 38.7
click at [293, 257] on div "Acceptance" at bounding box center [270, 262] width 184 height 11
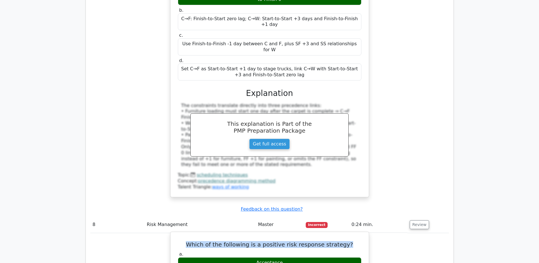
copy div "Acceptance"
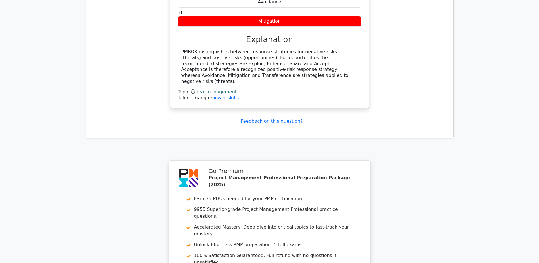
scroll to position [3006, 0]
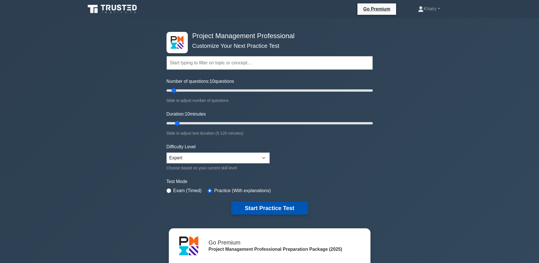
click at [269, 206] on button "Start Practice Test" at bounding box center [269, 207] width 77 height 13
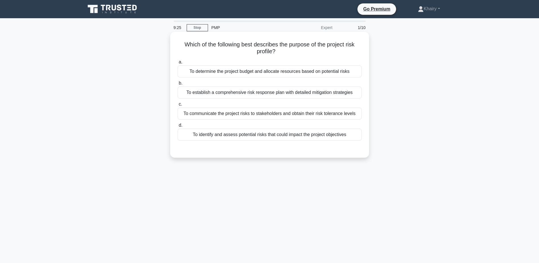
click at [306, 113] on div "To communicate the project risks to stakeholders and obtain their risk toleranc…" at bounding box center [270, 113] width 184 height 12
click at [178, 106] on input "c. To communicate the project risks to stakeholders and obtain their risk toler…" at bounding box center [178, 104] width 0 height 4
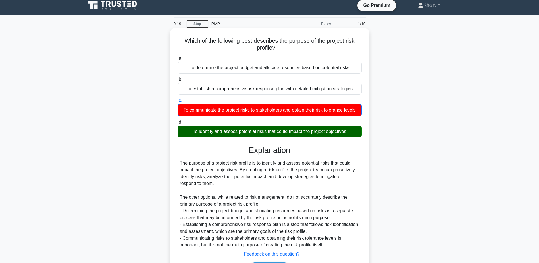
scroll to position [44, 0]
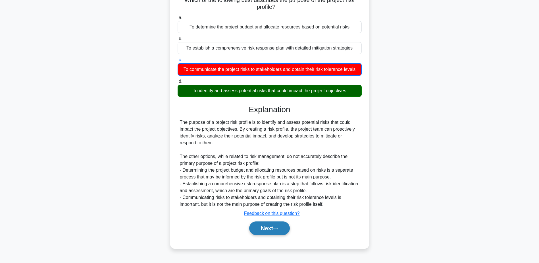
click at [265, 226] on button "Next" at bounding box center [269, 228] width 41 height 14
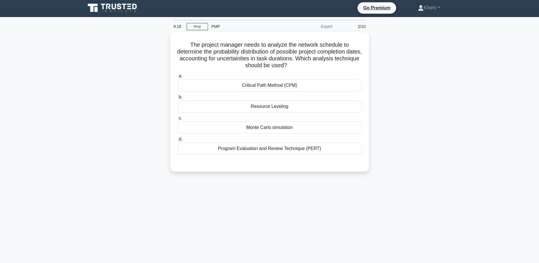
scroll to position [0, 0]
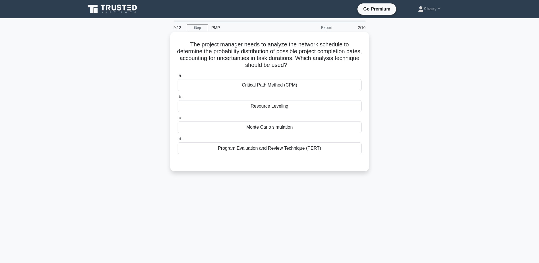
drag, startPoint x: 188, startPoint y: 38, endPoint x: 316, endPoint y: 68, distance: 130.9
click at [316, 68] on div "The project manager needs to analyze the network schedule to determine the prob…" at bounding box center [270, 101] width 194 height 135
copy h5 "The project manager needs to analyze the network schedule to determine the prob…"
click at [285, 128] on div "Monte Carlo simulation" at bounding box center [270, 127] width 184 height 12
click at [178, 120] on input "c. Monte Carlo simulation" at bounding box center [178, 118] width 0 height 4
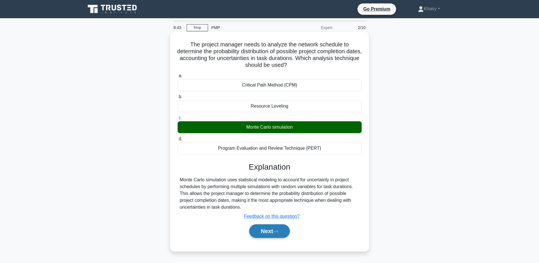
click at [267, 230] on button "Next" at bounding box center [269, 231] width 41 height 14
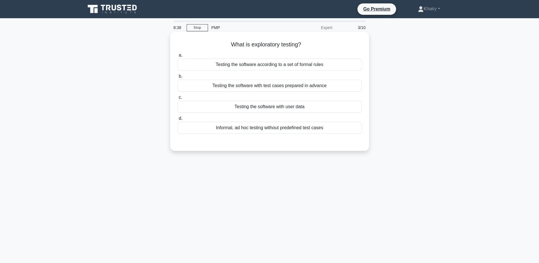
drag, startPoint x: 228, startPoint y: 45, endPoint x: 308, endPoint y: 40, distance: 80.0
click at [308, 40] on div "What is exploratory testing? .spinner_0XTQ{transform-origin:center;animation:sp…" at bounding box center [270, 91] width 194 height 114
copy h5 "What is exploratory testing?"
click at [271, 128] on div "Informal, ad hoc testing without predefined test cases" at bounding box center [270, 128] width 184 height 12
click at [178, 120] on input "d. Informal, ad hoc testing without predefined test cases" at bounding box center [178, 119] width 0 height 4
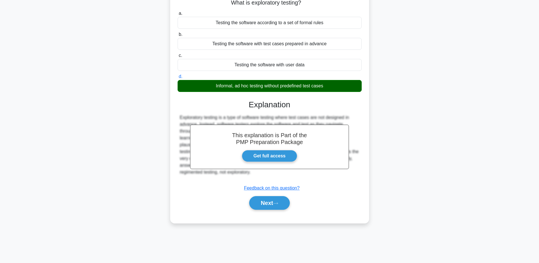
scroll to position [44, 0]
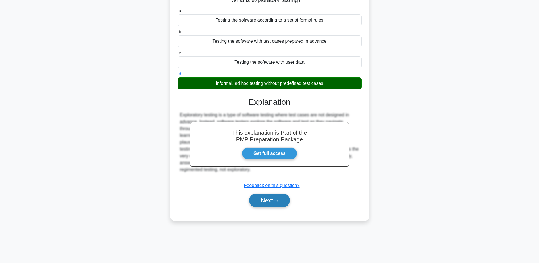
click at [266, 200] on button "Next" at bounding box center [269, 200] width 41 height 14
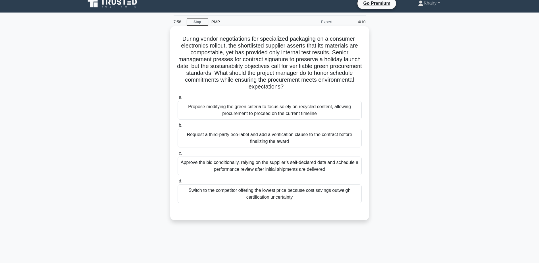
scroll to position [0, 0]
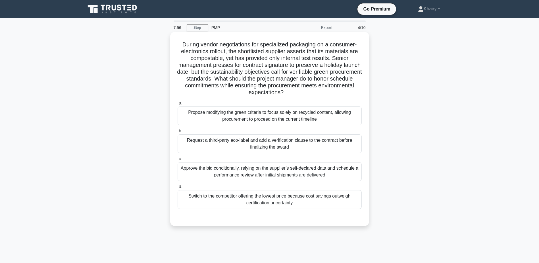
drag, startPoint x: 178, startPoint y: 40, endPoint x: 322, endPoint y: 92, distance: 152.9
click at [322, 92] on div "During vendor negotiations for specialized packaging on a consumer-electronics …" at bounding box center [270, 128] width 194 height 189
copy h5 "During vendor negotiations for specialized packaging on a consumer-electronics …"
click at [310, 147] on div "Request a third-party eco-label and add a verification clause to the contract b…" at bounding box center [270, 143] width 184 height 19
click at [178, 133] on input "b. Request a third-party eco-label and add a verification clause to the contrac…" at bounding box center [178, 131] width 0 height 4
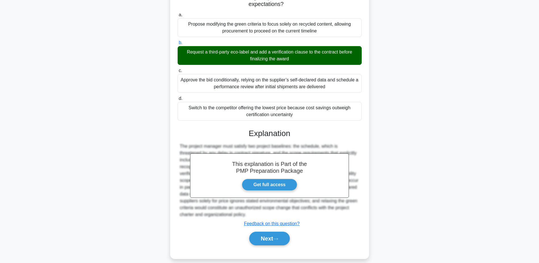
scroll to position [95, 0]
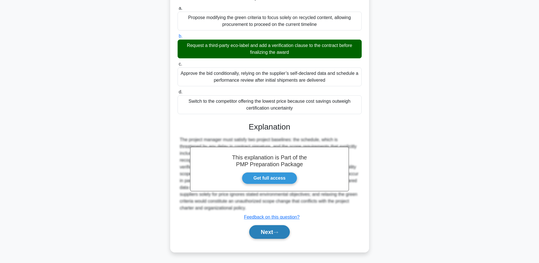
click at [275, 229] on button "Next" at bounding box center [269, 232] width 41 height 14
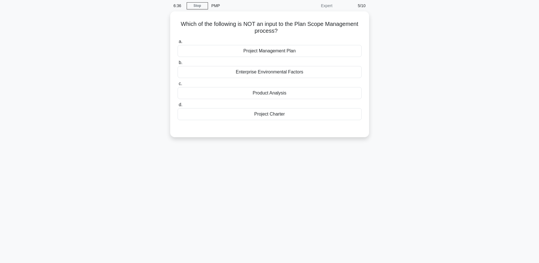
scroll to position [0, 0]
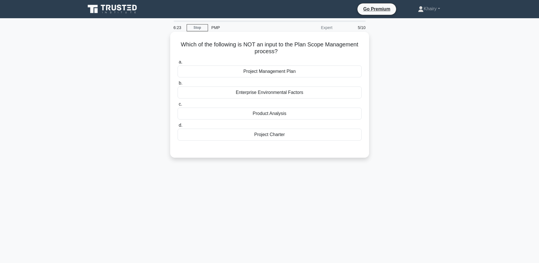
click at [279, 114] on div "Product Analysis" at bounding box center [270, 113] width 184 height 12
click at [178, 106] on input "c. Product Analysis" at bounding box center [178, 104] width 0 height 4
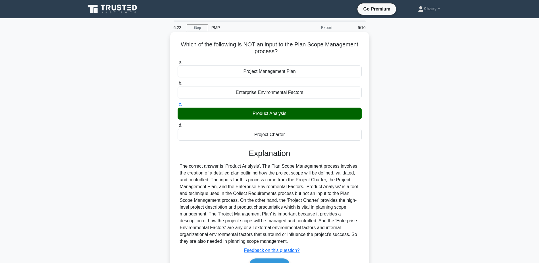
scroll to position [44, 0]
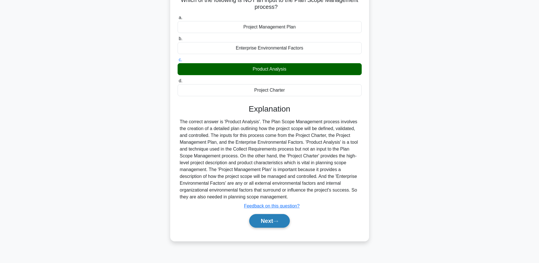
click at [272, 219] on button "Next" at bounding box center [269, 221] width 41 height 14
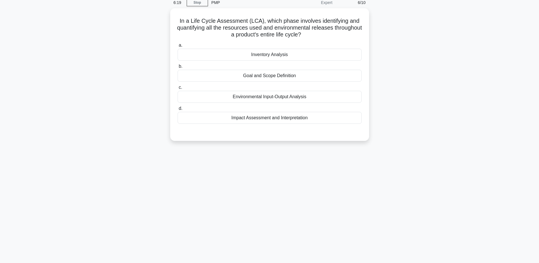
scroll to position [0, 0]
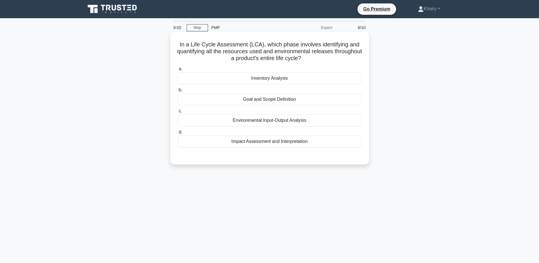
drag, startPoint x: 179, startPoint y: 43, endPoint x: 328, endPoint y: 60, distance: 150.0
click at [328, 60] on h5 "In a Life Cycle Assessment (LCA), which phase involves identifying and quantify…" at bounding box center [269, 51] width 185 height 21
copy h5 "In a Life Cycle Assessment (LCA), which phase involves identifying and quantify…"
click at [298, 120] on div "Environmental Input-Output Analysis" at bounding box center [270, 120] width 184 height 12
click at [178, 113] on input "c. Environmental Input-Output Analysis" at bounding box center [178, 111] width 0 height 4
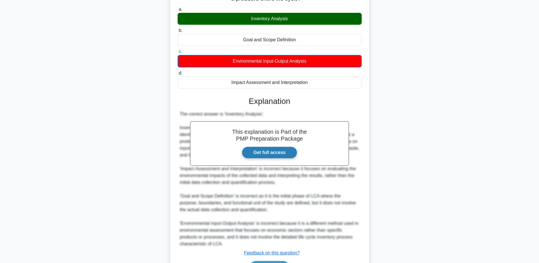
scroll to position [96, 0]
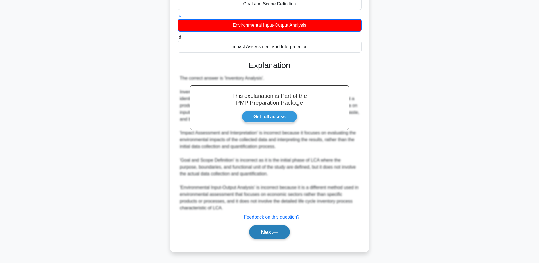
click at [266, 231] on button "Next" at bounding box center [269, 232] width 41 height 14
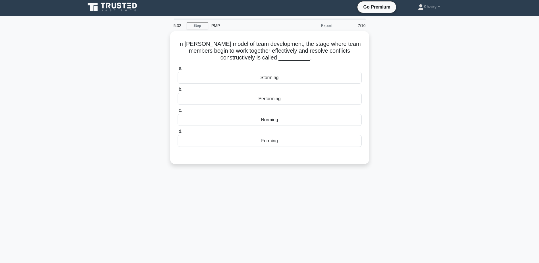
scroll to position [0, 0]
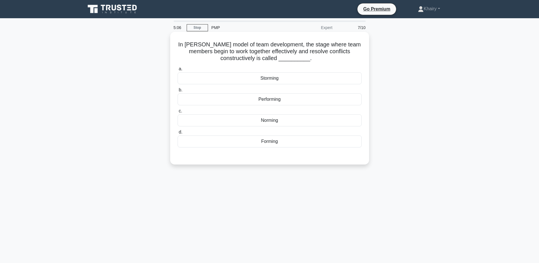
click at [278, 123] on div "Norming" at bounding box center [270, 120] width 184 height 12
click at [178, 113] on input "c. Norming" at bounding box center [178, 111] width 0 height 4
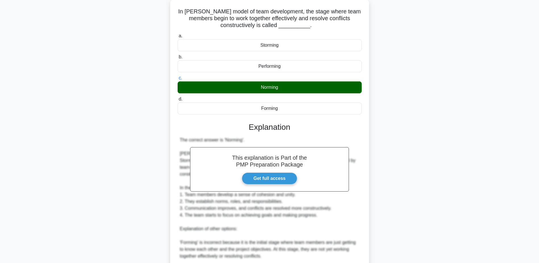
scroll to position [136, 0]
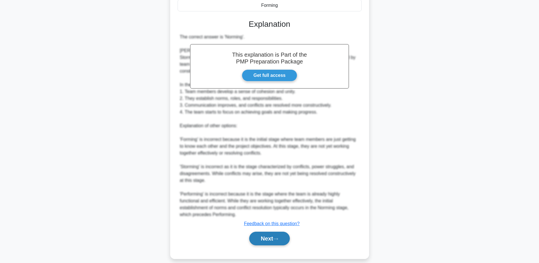
click at [273, 231] on button "Next" at bounding box center [269, 238] width 41 height 14
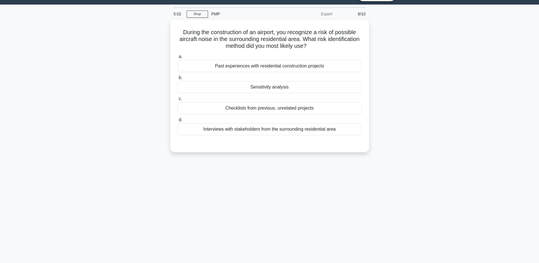
scroll to position [0, 0]
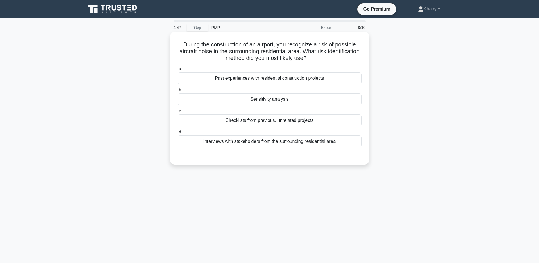
drag, startPoint x: 179, startPoint y: 42, endPoint x: 340, endPoint y: 61, distance: 162.5
click at [340, 61] on h5 "During the construction of an airport, you recognize a risk of possible aircraf…" at bounding box center [269, 51] width 185 height 21
copy h5 "During the construction of an airport, you recognize a risk of possible aircraf…"
click at [323, 141] on div "Interviews with stakeholders from the surrounding residential area" at bounding box center [270, 141] width 184 height 12
click at [178, 134] on input "d. Interviews with stakeholders from the surrounding residential area" at bounding box center [178, 132] width 0 height 4
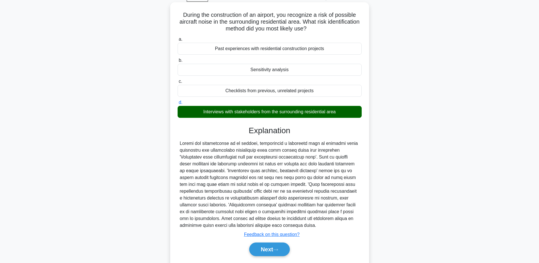
scroll to position [47, 0]
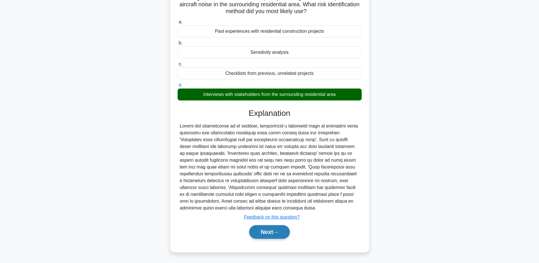
click at [276, 233] on icon at bounding box center [275, 232] width 5 height 3
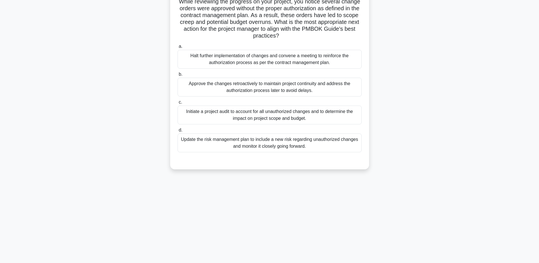
scroll to position [0, 0]
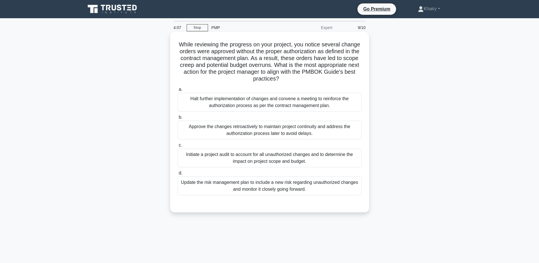
drag, startPoint x: 185, startPoint y: 43, endPoint x: 337, endPoint y: 82, distance: 157.0
click at [337, 82] on h5 "While reviewing the progress on your project, you notice several change orders …" at bounding box center [269, 62] width 185 height 42
copy h5 "While reviewing the progress on your project, you notice several change orders …"
click at [332, 103] on div "Halt further implementation of changes and convene a meeting to reinforce the a…" at bounding box center [270, 102] width 184 height 19
click at [178, 91] on input "a. Halt further implementation of changes and convene a meeting to reinforce th…" at bounding box center [178, 90] width 0 height 4
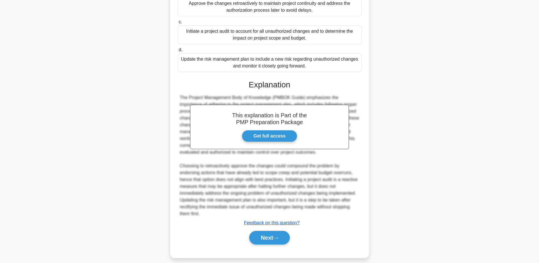
scroll to position [129, 0]
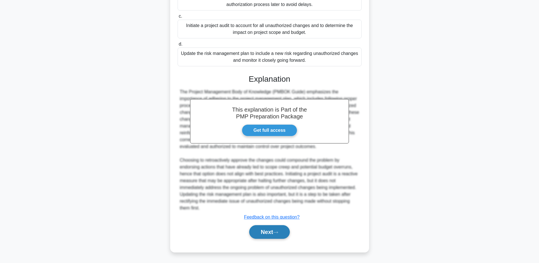
click at [273, 232] on button "Next" at bounding box center [269, 232] width 41 height 14
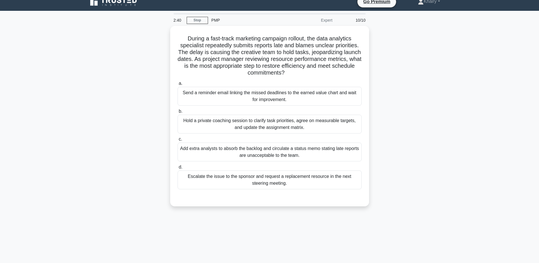
scroll to position [0, 0]
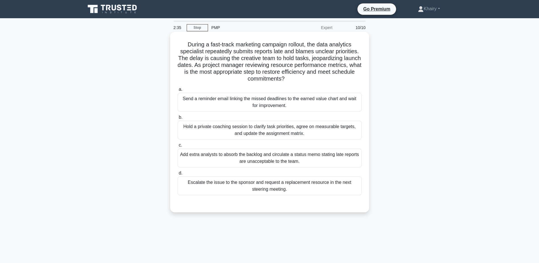
drag, startPoint x: 182, startPoint y: 40, endPoint x: 327, endPoint y: 82, distance: 151.4
click at [327, 82] on div "During a fast-track marketing campaign rollout, the data analytics specialist r…" at bounding box center [270, 122] width 194 height 176
copy h5 "During a fast-track marketing campaign rollout, the data analytics specialist r…"
click at [310, 130] on div "Hold a private coaching session to clarify task priorities, agree on measurable…" at bounding box center [270, 130] width 184 height 19
click at [178, 119] on input "b. Hold a private coaching session to clarify task priorities, agree on measura…" at bounding box center [178, 117] width 0 height 4
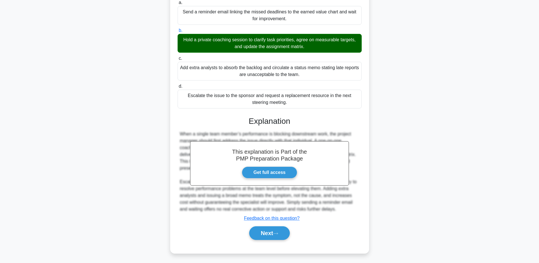
scroll to position [88, 0]
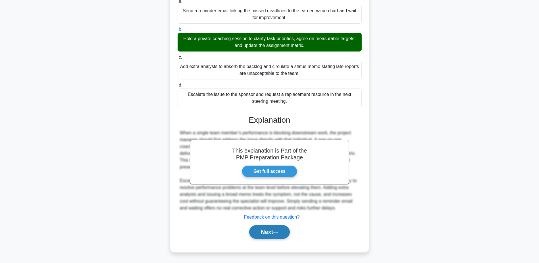
click at [262, 228] on button "Next" at bounding box center [269, 232] width 41 height 14
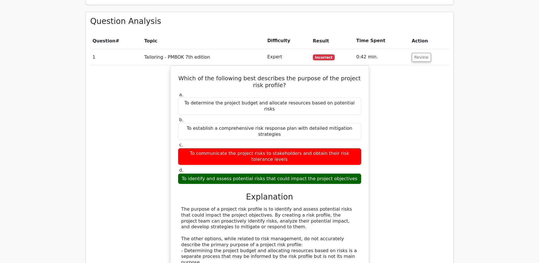
scroll to position [483, 0]
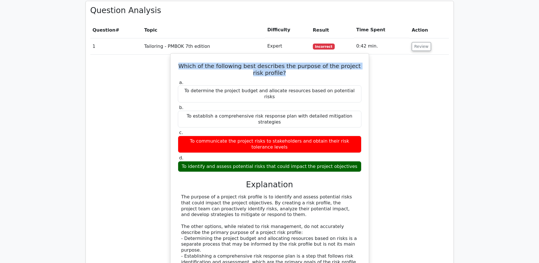
drag, startPoint x: 182, startPoint y: 43, endPoint x: 307, endPoint y: 51, distance: 125.3
click at [307, 63] on h5 "Which of the following best describes the purpose of the project risk profile?" at bounding box center [269, 70] width 185 height 14
copy h5 "Which of the following best describes the purpose of the project risk profile?"
drag, startPoint x: 189, startPoint y: 127, endPoint x: 356, endPoint y: 125, distance: 166.6
click at [356, 161] on div "To identify and assess potential risks that could impact the project objectives" at bounding box center [270, 166] width 184 height 11
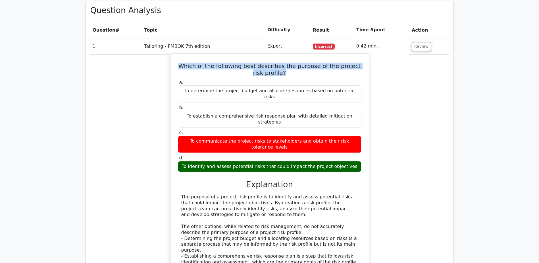
copy div "To identify and assess potential risks that could impact the project objectives"
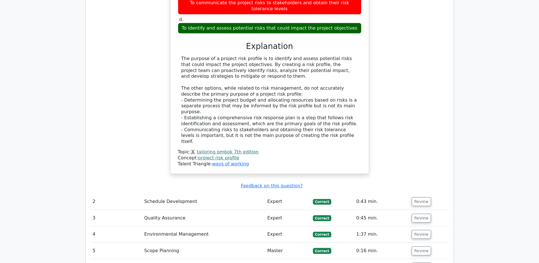
scroll to position [682, 0]
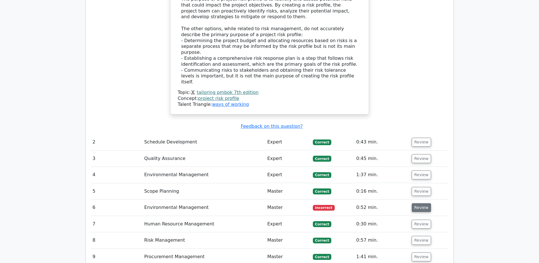
click at [421, 203] on button "Review" at bounding box center [421, 207] width 19 height 9
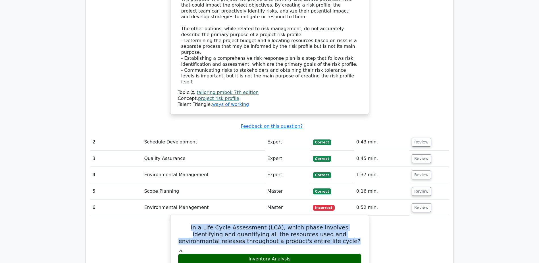
drag, startPoint x: 177, startPoint y: 175, endPoint x: 336, endPoint y: 192, distance: 160.2
copy h5 "In a Life Cycle Assessment (LCA), which phase involves identifying and quantify…"
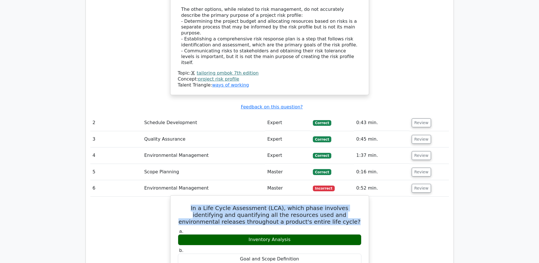
scroll to position [711, 0]
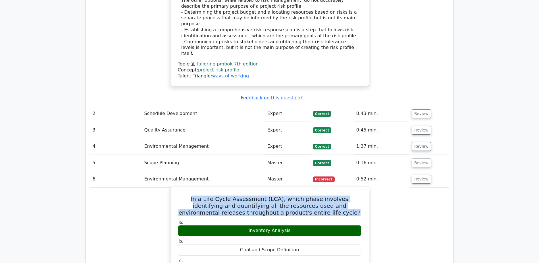
drag, startPoint x: 244, startPoint y: 180, endPoint x: 306, endPoint y: 178, distance: 62.3
click at [306, 225] on div "Inventory Analysis" at bounding box center [270, 230] width 184 height 11
copy div "Inventory Analysis"
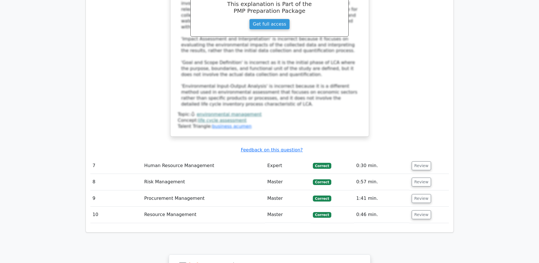
scroll to position [1052, 0]
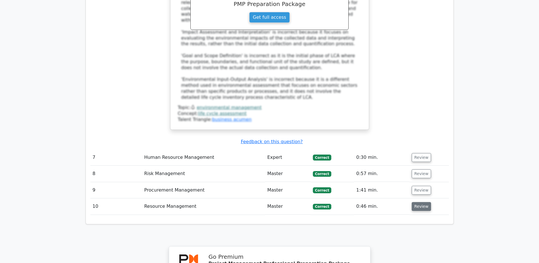
click at [420, 202] on button "Review" at bounding box center [421, 206] width 19 height 9
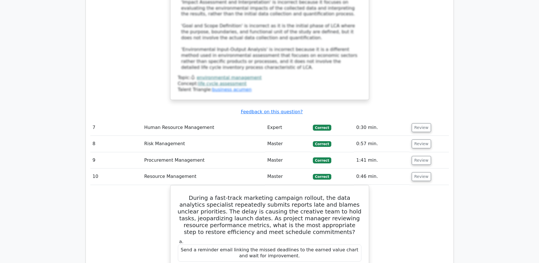
scroll to position [1080, 0]
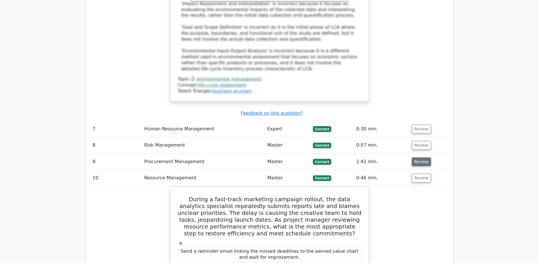
click at [417, 157] on button "Review" at bounding box center [421, 161] width 19 height 9
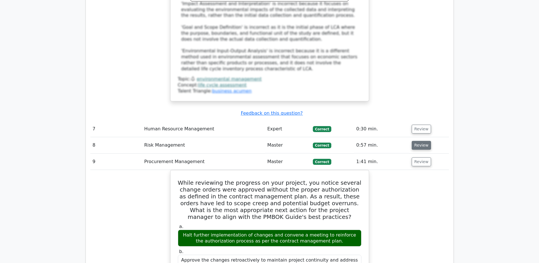
click at [422, 141] on button "Review" at bounding box center [421, 145] width 19 height 9
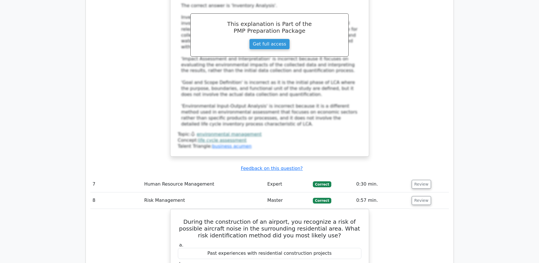
scroll to position [1023, 0]
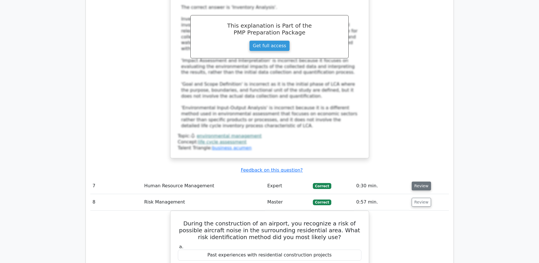
click at [420, 181] on button "Review" at bounding box center [421, 185] width 19 height 9
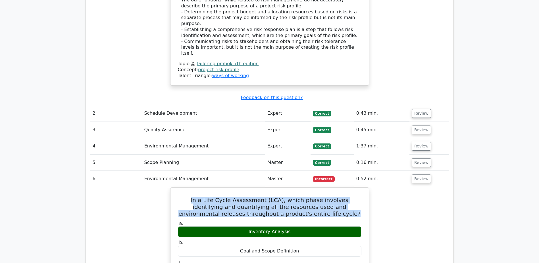
scroll to position [711, 0]
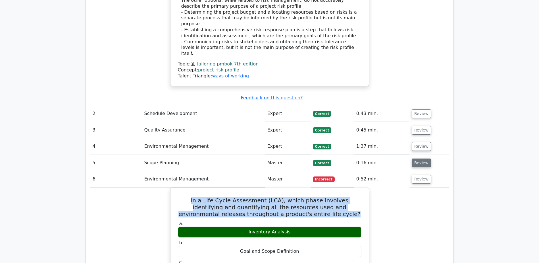
click at [422, 158] on button "Review" at bounding box center [421, 162] width 19 height 9
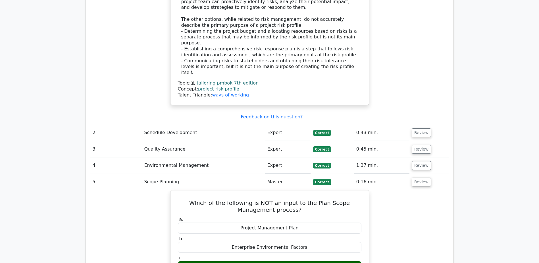
scroll to position [654, 0]
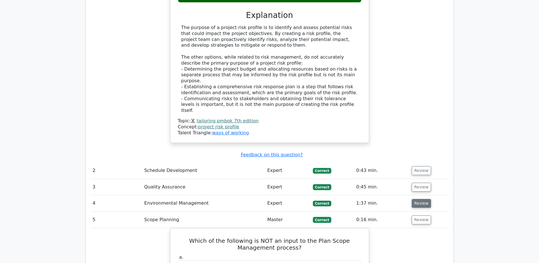
click at [422, 199] on button "Review" at bounding box center [421, 203] width 19 height 9
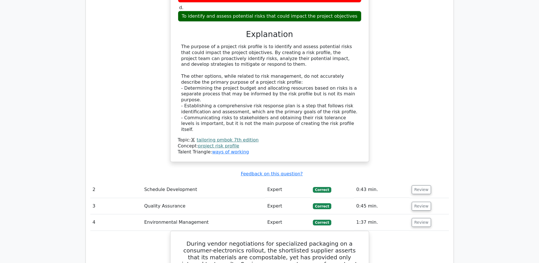
scroll to position [625, 0]
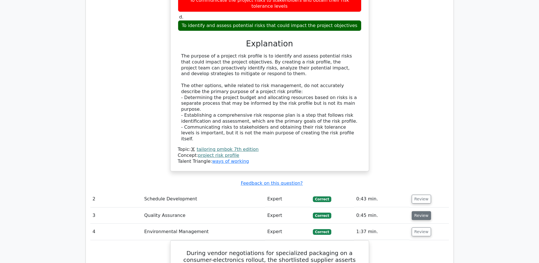
click at [418, 211] on button "Review" at bounding box center [421, 215] width 19 height 9
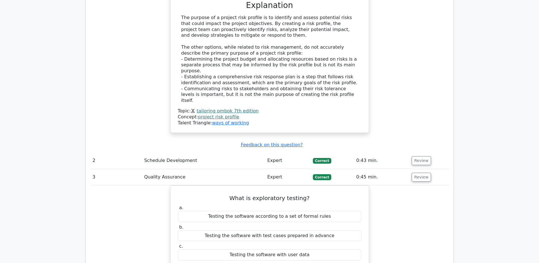
scroll to position [654, 0]
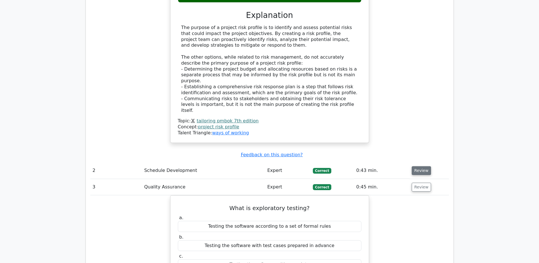
click at [422, 166] on button "Review" at bounding box center [421, 170] width 19 height 9
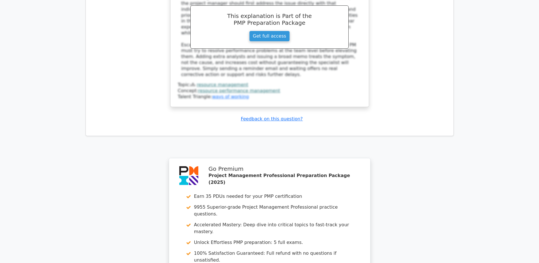
scroll to position [3418, 0]
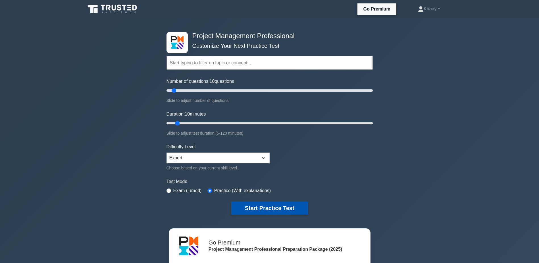
click at [261, 205] on button "Start Practice Test" at bounding box center [269, 207] width 77 height 13
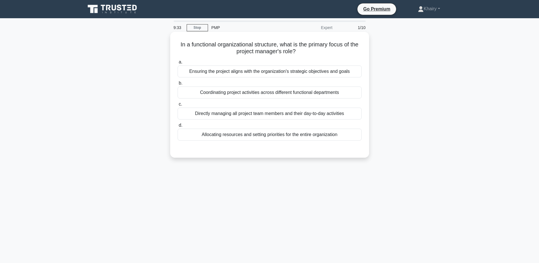
drag, startPoint x: 177, startPoint y: 44, endPoint x: 308, endPoint y: 55, distance: 131.5
click at [308, 55] on div "In a functional organizational structure, what is the primary focus of the proj…" at bounding box center [270, 94] width 194 height 121
copy h5 "In a functional organizational structure, what is the primary focus of the proj…"
click at [274, 70] on div "Ensuring the project aligns with the organization's strategic objectives and go…" at bounding box center [270, 71] width 184 height 12
click at [178, 64] on input "a. Ensuring the project aligns with the organization's strategic objectives and…" at bounding box center [178, 62] width 0 height 4
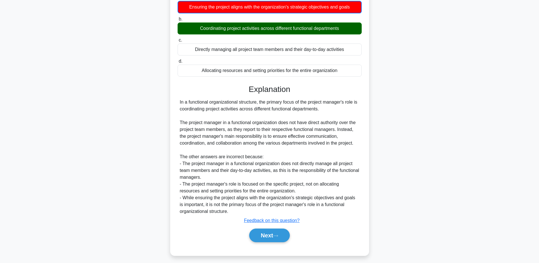
scroll to position [68, 0]
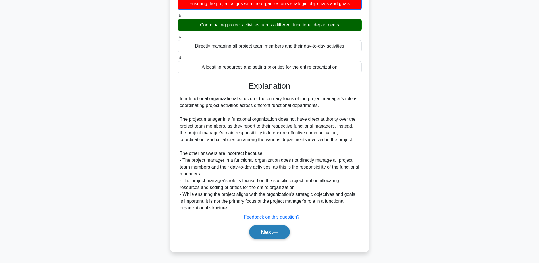
click at [275, 229] on button "Next" at bounding box center [269, 232] width 41 height 14
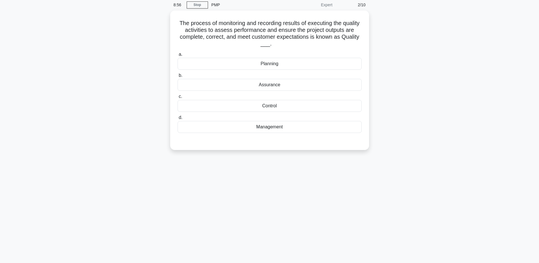
scroll to position [0, 0]
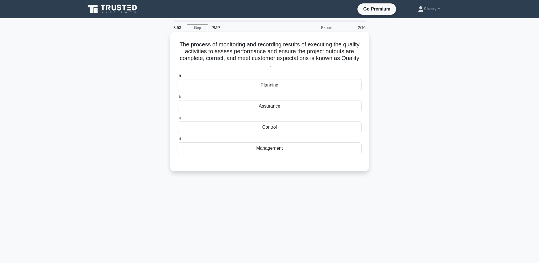
drag, startPoint x: 186, startPoint y: 39, endPoint x: 326, endPoint y: 65, distance: 142.2
click at [326, 65] on div "The process of monitoring and recording results of executing the quality activi…" at bounding box center [270, 101] width 194 height 135
copy h5 "The process of monitoring and recording results of executing the quality activi…"
click at [271, 127] on div "Control" at bounding box center [270, 127] width 184 height 12
click at [178, 120] on input "c. Control" at bounding box center [178, 118] width 0 height 4
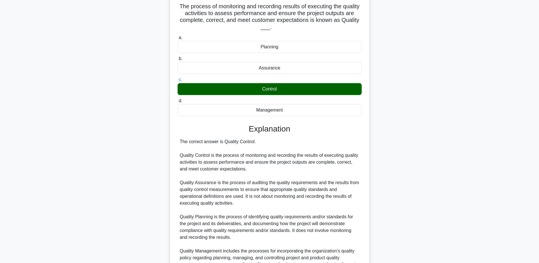
scroll to position [109, 0]
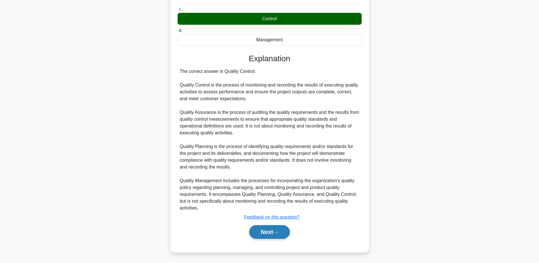
click at [261, 231] on button "Next" at bounding box center [269, 232] width 41 height 14
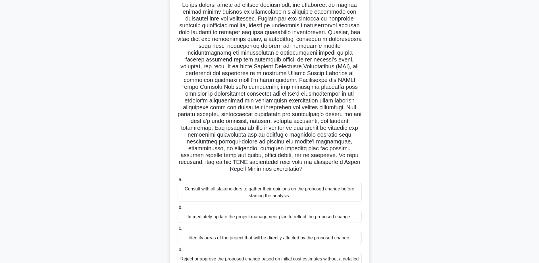
scroll to position [0, 0]
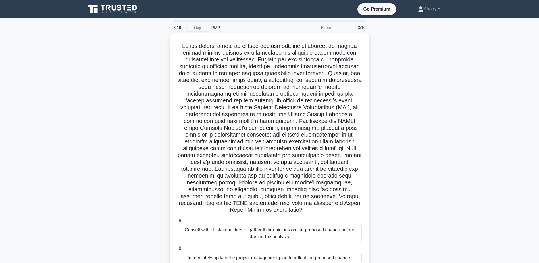
drag, startPoint x: 181, startPoint y: 41, endPoint x: 375, endPoint y: 208, distance: 256.4
click at [375, 208] on div ".spinner_0XTQ{transform-origin:center;animation:spinner_y6GP .75s linear infini…" at bounding box center [269, 184] width 375 height 303
copy h5 "In the dynamic arena of project management, the evaluation of change impact sta…"
click at [108, 123] on div ".spinner_0XTQ{transform-origin:center;animation:spinner_y6GP .75s linear infini…" at bounding box center [269, 184] width 375 height 303
click at [17, 191] on main "7:57 Stop PMP Expert 3/10 .spinner_0XTQ{transform-origin:center;animation:spinn…" at bounding box center [269, 178] width 539 height 320
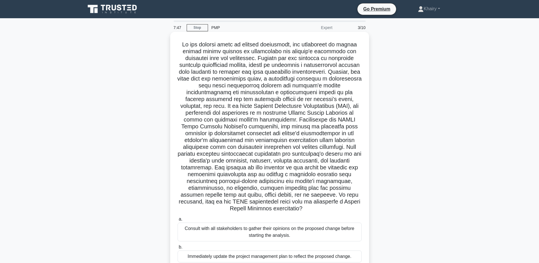
drag, startPoint x: 283, startPoint y: 127, endPoint x: 361, endPoint y: 209, distance: 113.4
click at [361, 209] on h5 ".spinner_0XTQ{transform-origin:center;animation:spinner_y6GP .75s linear infini…" at bounding box center [269, 126] width 185 height 171
copy h5 "s, you decide to undertake this analysis by methodically assessing the change's…"
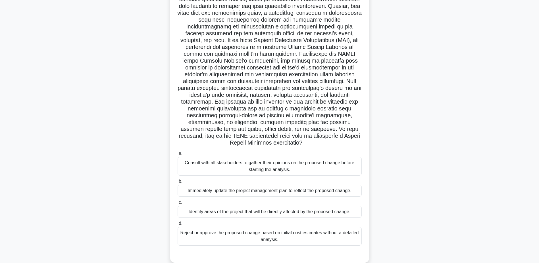
scroll to position [76, 0]
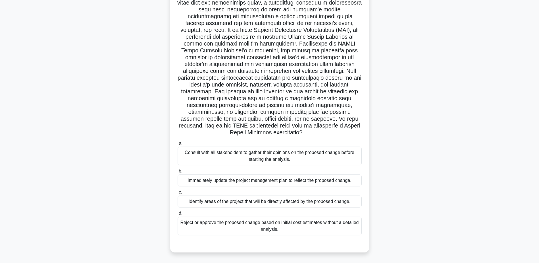
click at [348, 204] on div "Identify areas of the project that will be directly affected by the proposed ch…" at bounding box center [270, 201] width 184 height 12
click at [178, 194] on input "c. Identify areas of the project that will be directly affected by the proposed…" at bounding box center [178, 192] width 0 height 4
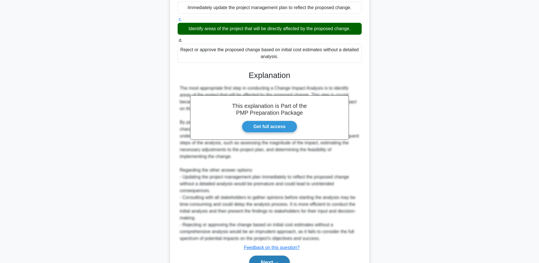
scroll to position [279, 0]
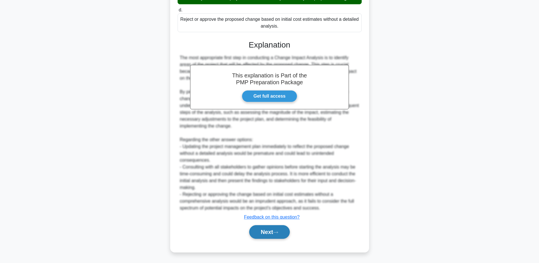
click at [278, 231] on icon at bounding box center [275, 232] width 5 height 3
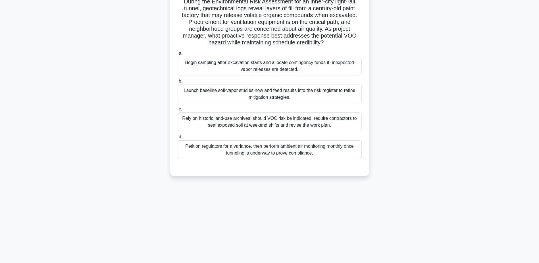
scroll to position [0, 0]
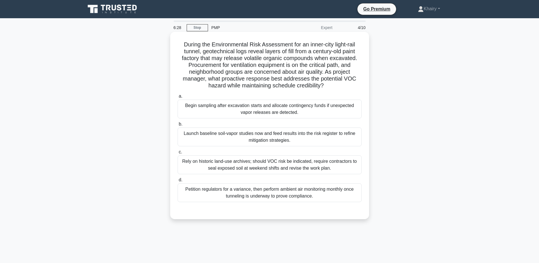
drag, startPoint x: 177, startPoint y: 40, endPoint x: 341, endPoint y: 86, distance: 169.5
click at [341, 86] on div "During the Environmental Risk Assessment for an inner-city light-rail tunnel, g…" at bounding box center [270, 125] width 194 height 182
copy h5 "During the Environmental Risk Assessment for an inner-city light-rail tunnel, g…"
click at [328, 170] on div "Rely on historic land-use archives; should VOC risk be indicated, require contr…" at bounding box center [270, 164] width 184 height 19
click at [178, 154] on input "c. Rely on historic land-use archives; should VOC risk be indicated, require co…" at bounding box center [178, 152] width 0 height 4
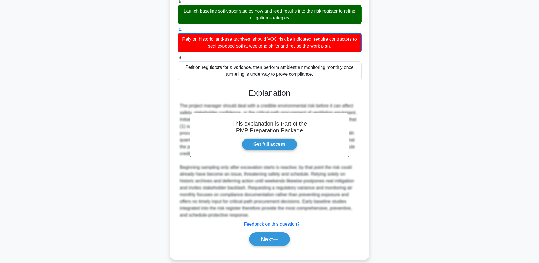
scroll to position [130, 0]
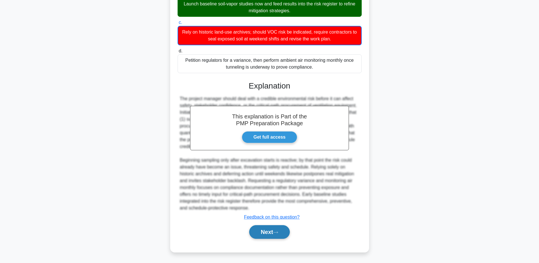
click at [266, 231] on button "Next" at bounding box center [269, 232] width 41 height 14
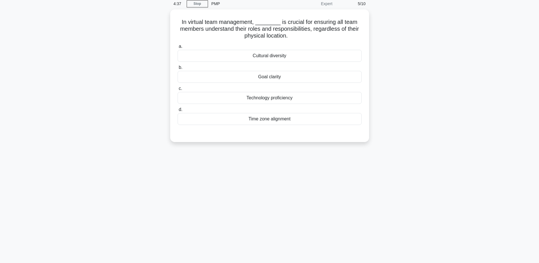
scroll to position [0, 0]
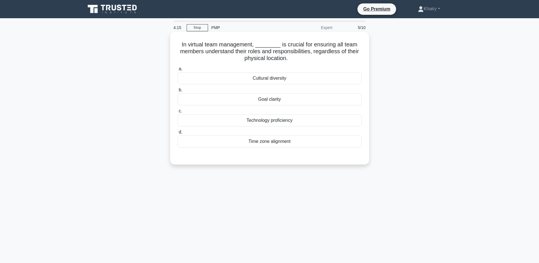
click at [262, 99] on div "Goal clarity" at bounding box center [270, 99] width 184 height 12
click at [178, 92] on input "b. Goal clarity" at bounding box center [178, 90] width 0 height 4
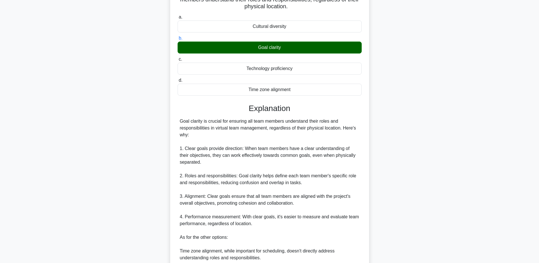
scroll to position [143, 0]
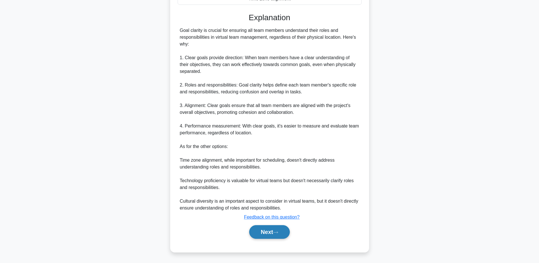
click at [260, 233] on button "Next" at bounding box center [269, 232] width 41 height 14
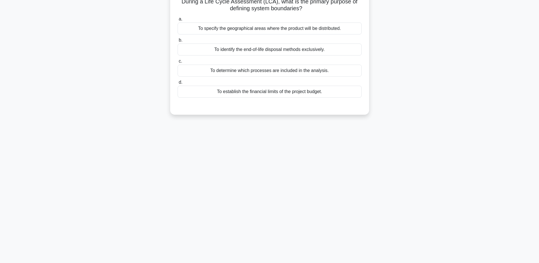
scroll to position [0, 0]
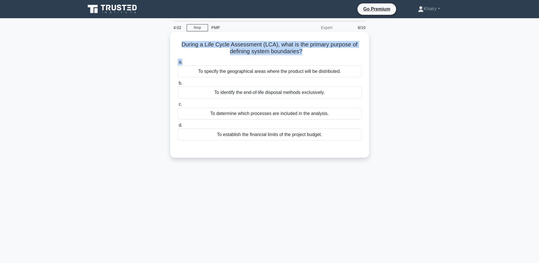
drag, startPoint x: 180, startPoint y: 42, endPoint x: 312, endPoint y: 58, distance: 133.6
click at [312, 58] on div "During a Life Cycle Assessment (LCA), what is the primary purpose of defining s…" at bounding box center [270, 94] width 194 height 121
copy div "During a Life Cycle Assessment (LCA), what is the primary purpose of defining s…"
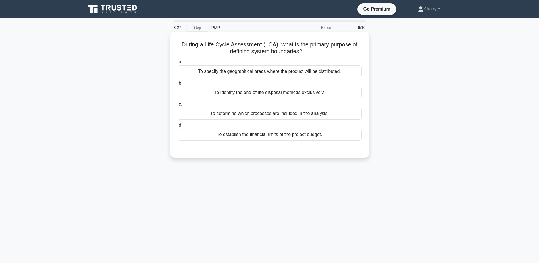
click at [308, 94] on div "To identify the end-of-life disposal methods exclusively." at bounding box center [270, 92] width 184 height 12
click at [178, 85] on input "b. To identify the end-of-life disposal methods exclusively." at bounding box center [178, 83] width 0 height 4
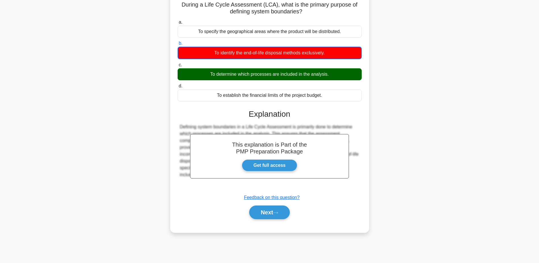
scroll to position [44, 0]
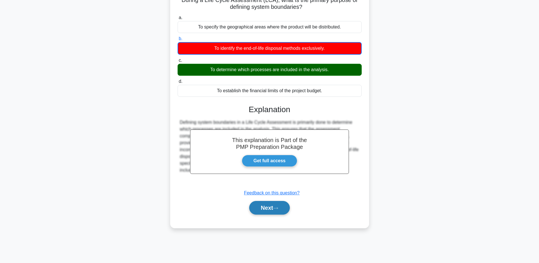
click at [269, 206] on button "Next" at bounding box center [269, 208] width 41 height 14
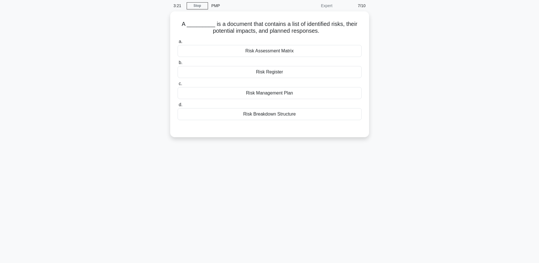
scroll to position [0, 0]
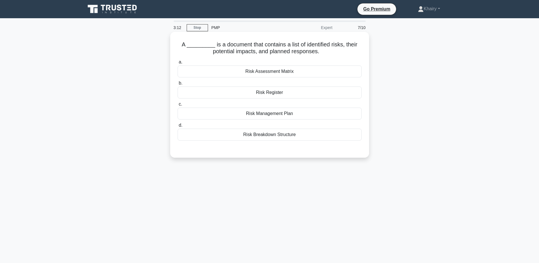
click at [273, 92] on div "Risk Register" at bounding box center [270, 92] width 184 height 12
click at [178, 85] on input "b. Risk Register" at bounding box center [178, 83] width 0 height 4
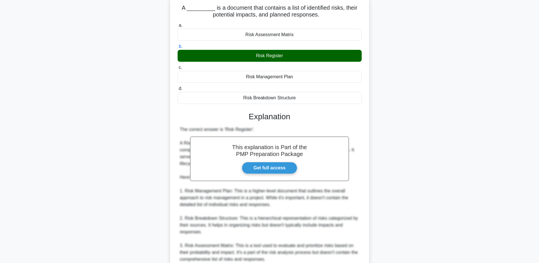
scroll to position [109, 0]
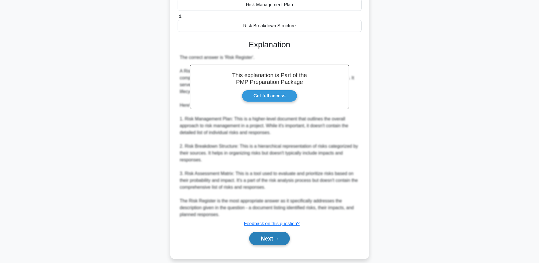
click at [277, 237] on icon at bounding box center [275, 238] width 5 height 3
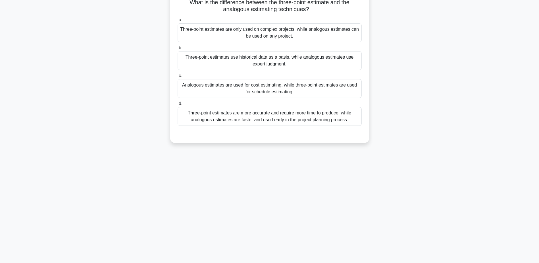
scroll to position [44, 0]
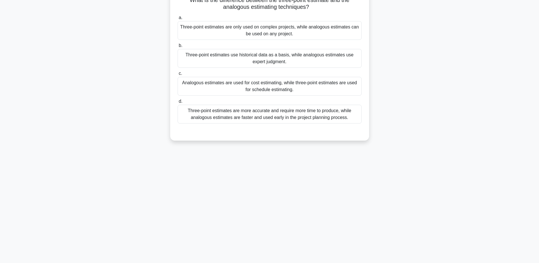
click at [225, 118] on div "Three-point estimates are more accurate and require more time to produce, while…" at bounding box center [270, 114] width 184 height 19
click at [178, 103] on input "d. Three-point estimates are more accurate and require more time to produce, wh…" at bounding box center [178, 101] width 0 height 4
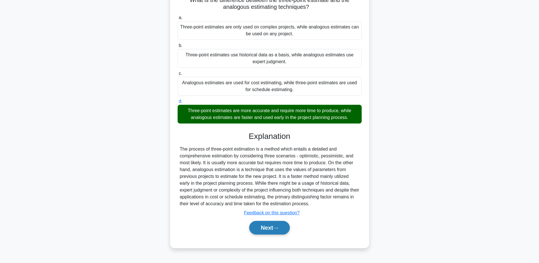
click at [268, 229] on button "Next" at bounding box center [269, 228] width 41 height 14
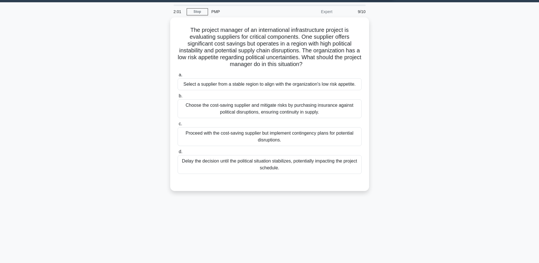
scroll to position [0, 0]
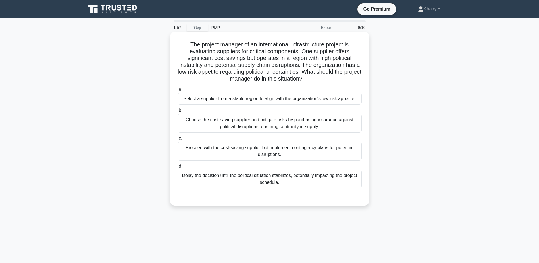
drag, startPoint x: 186, startPoint y: 41, endPoint x: 323, endPoint y: 83, distance: 143.3
click at [323, 83] on div "The project manager of an international infrastructure project is evaluating su…" at bounding box center [270, 118] width 194 height 169
copy h5 "The project manager of an international infrastructure project is evaluating su…"
click at [348, 99] on div "Select a supplier from a stable region to align with the organization's low ris…" at bounding box center [270, 99] width 184 height 12
click at [178, 91] on input "a. Select a supplier from a stable region to align with the organization's low …" at bounding box center [178, 90] width 0 height 4
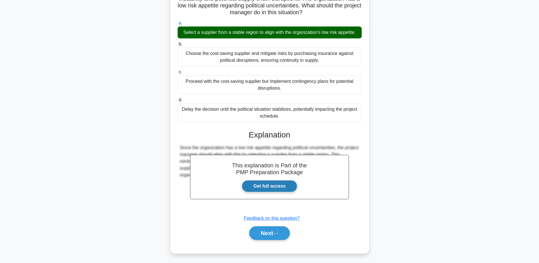
scroll to position [68, 0]
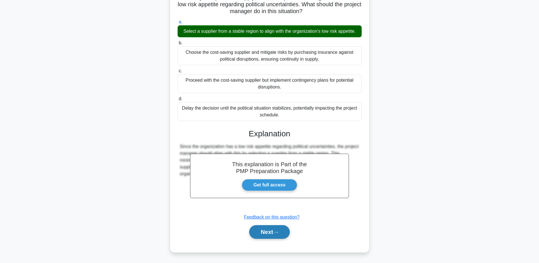
click at [265, 229] on button "Next" at bounding box center [269, 232] width 41 height 14
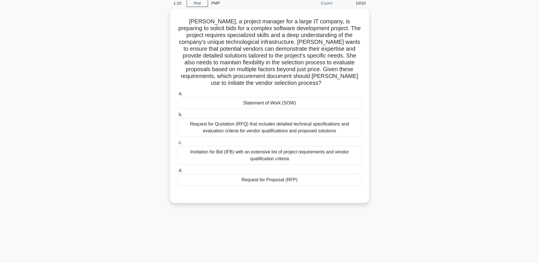
scroll to position [0, 0]
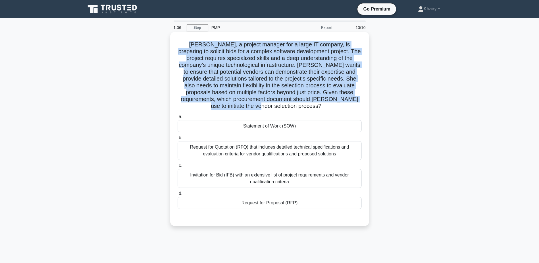
drag, startPoint x: 176, startPoint y: 42, endPoint x: 294, endPoint y: 107, distance: 135.4
click at [294, 107] on div "Sarah, a project manager for a large IT company, is preparing to solicit bids f…" at bounding box center [270, 128] width 194 height 189
copy h5 "Sarah, a project manager for a large IT company, is preparing to solicit bids f…"
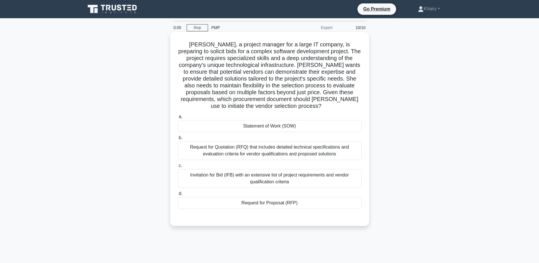
click at [287, 205] on div "Request for Proposal (RFP)" at bounding box center [270, 203] width 184 height 12
click at [178, 195] on input "d. Request for Proposal (RFP)" at bounding box center [178, 194] width 0 height 4
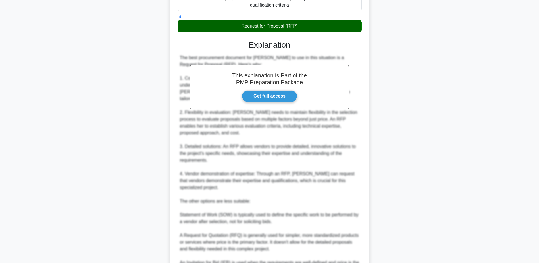
scroll to position [231, 0]
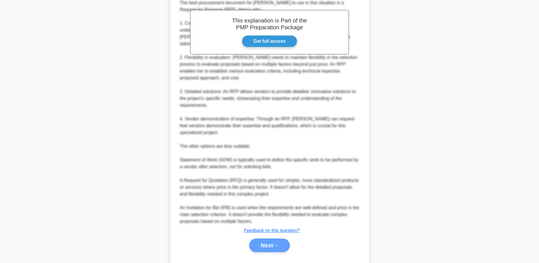
click at [264, 238] on div "Next" at bounding box center [270, 245] width 186 height 14
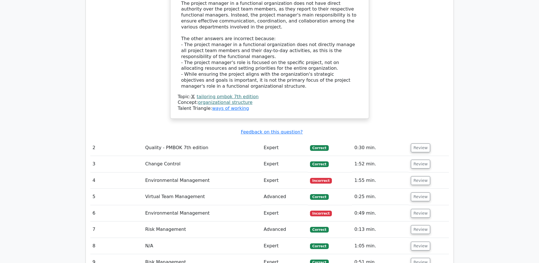
scroll to position [654, 0]
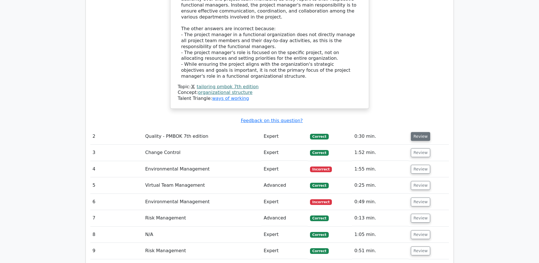
click at [418, 132] on button "Review" at bounding box center [420, 136] width 19 height 9
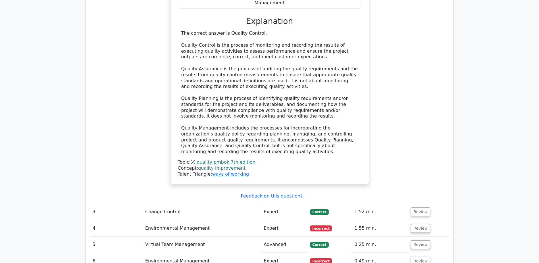
scroll to position [938, 0]
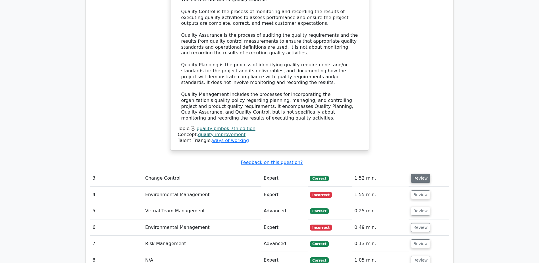
click at [418, 174] on button "Review" at bounding box center [420, 178] width 19 height 9
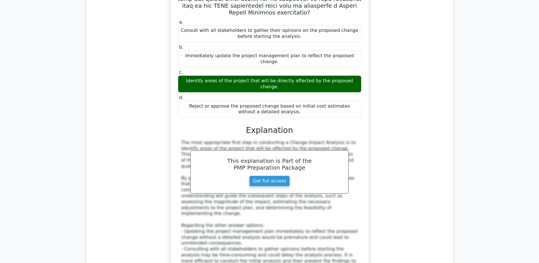
scroll to position [1421, 0]
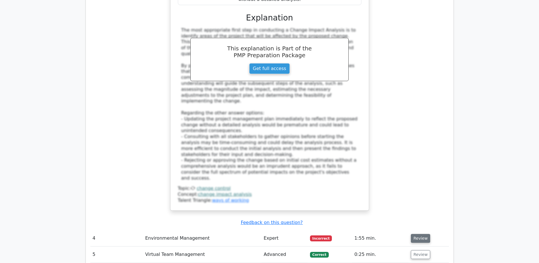
click at [421, 234] on button "Review" at bounding box center [420, 238] width 19 height 9
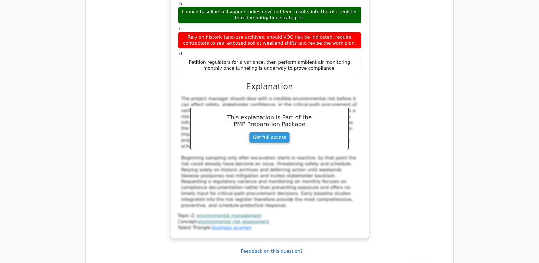
scroll to position [1762, 0]
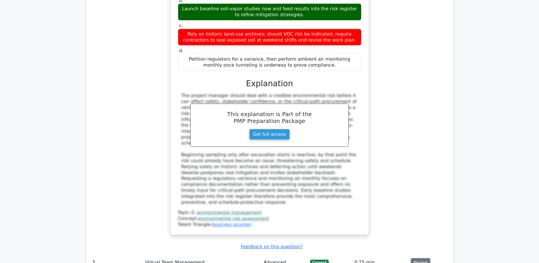
click at [419, 258] on button "Review" at bounding box center [420, 262] width 19 height 9
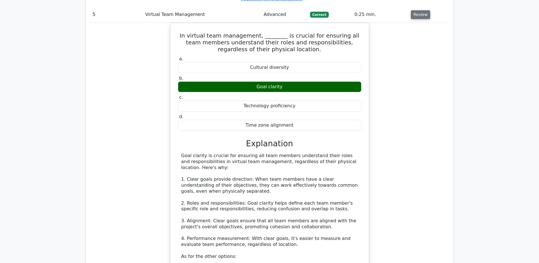
scroll to position [2047, 0]
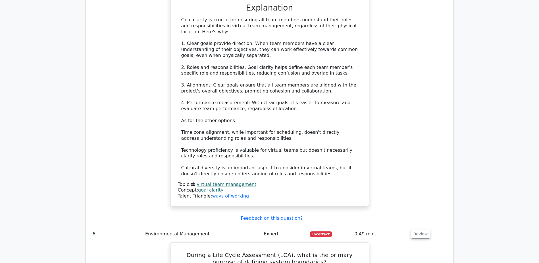
scroll to position [2160, 0]
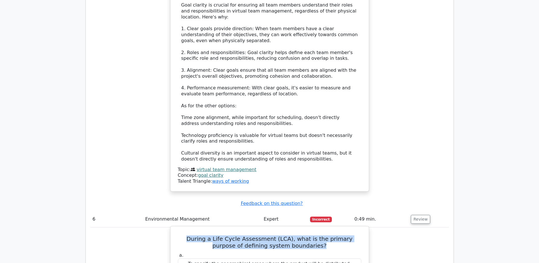
drag, startPoint x: 179, startPoint y: 128, endPoint x: 339, endPoint y: 142, distance: 160.0
click at [339, 235] on h5 "During a Life Cycle Assessment (LCA), what is the primary purpose of defining s…" at bounding box center [269, 242] width 185 height 14
copy h5 "During a Life Cycle Assessment (LCA), what is the primary purpose of defining s…"
drag, startPoint x: 208, startPoint y: 193, endPoint x: 336, endPoint y: 195, distance: 128.5
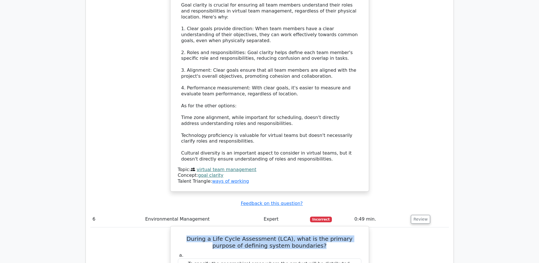
copy div "To determine which processes are included in the analysis."
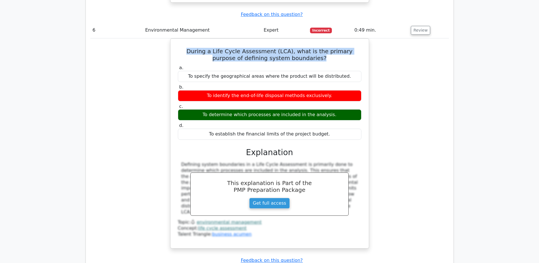
scroll to position [2359, 0]
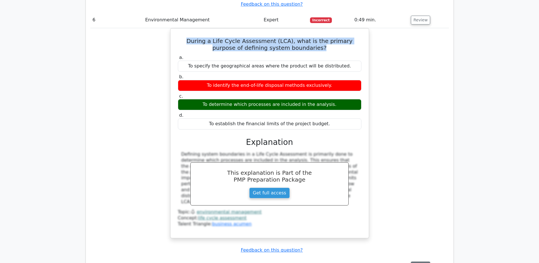
click at [420, 261] on button "Review" at bounding box center [420, 265] width 19 height 9
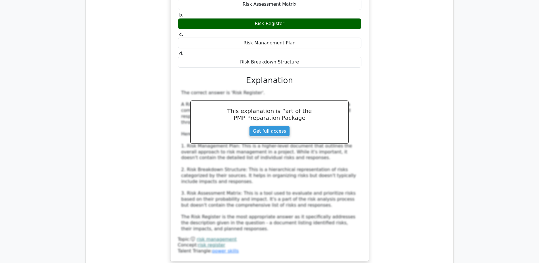
scroll to position [2672, 0]
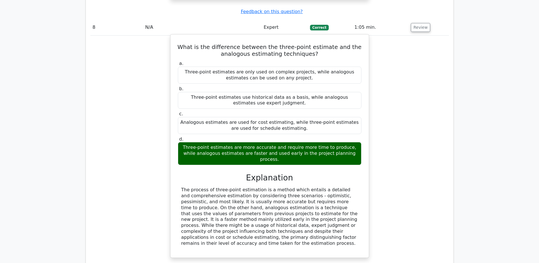
scroll to position [2956, 0]
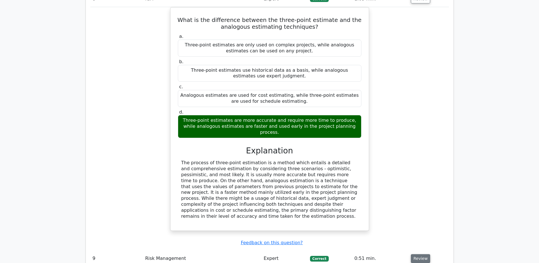
click at [423, 254] on button "Review" at bounding box center [420, 258] width 19 height 9
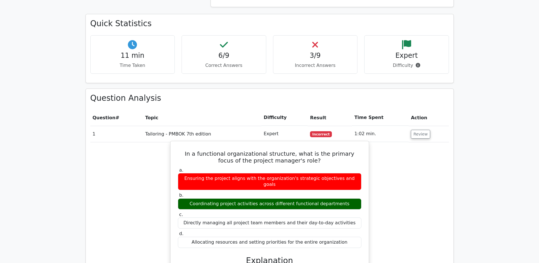
scroll to position [351, 0]
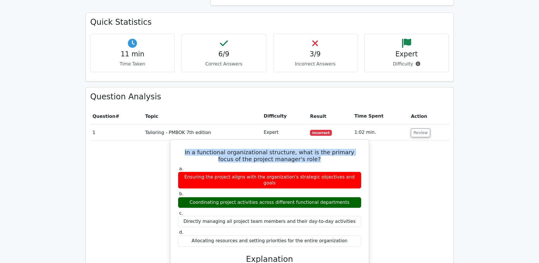
drag, startPoint x: 178, startPoint y: 129, endPoint x: 330, endPoint y: 139, distance: 152.6
copy h5 "In a functional organizational structure, what is the primary focus of the proj…"
drag, startPoint x: 196, startPoint y: 174, endPoint x: 344, endPoint y: 175, distance: 148.4
click at [344, 197] on div "Coordinating project activities across different functional departments" at bounding box center [270, 202] width 184 height 11
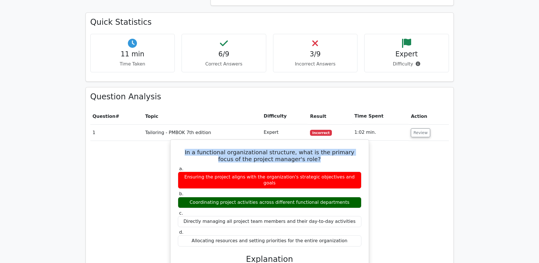
copy div "Coordinating project activities across different functional departments"
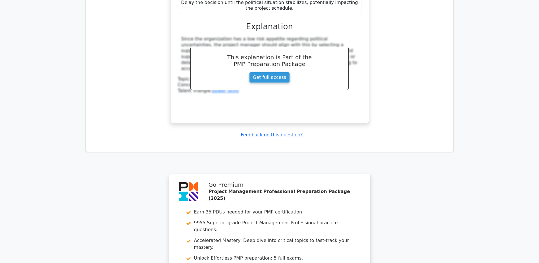
scroll to position [3393, 0]
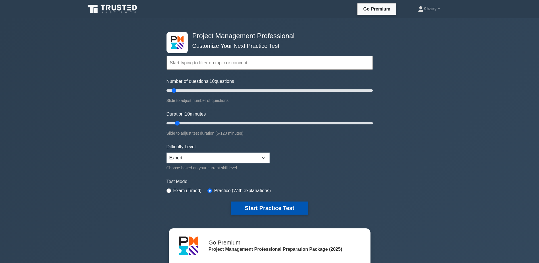
click at [276, 206] on button "Start Practice Test" at bounding box center [269, 207] width 77 height 13
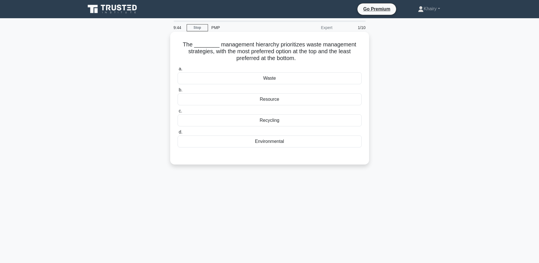
drag, startPoint x: 179, startPoint y: 41, endPoint x: 324, endPoint y: 59, distance: 146.3
click at [324, 59] on h5 "The ________ management hierarchy prioritizes waste management strategies, with…" at bounding box center [269, 51] width 185 height 21
copy h5 "The ________ management hierarchy prioritizes waste management strategies, with…"
click at [277, 79] on div "Waste" at bounding box center [270, 78] width 184 height 12
click at [178, 71] on input "a. Waste" at bounding box center [178, 69] width 0 height 4
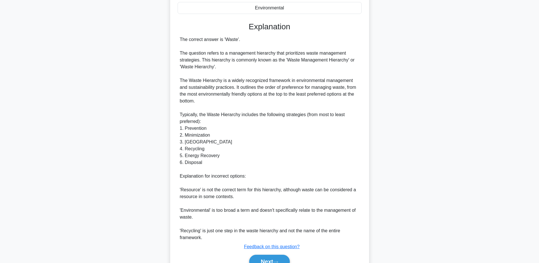
scroll to position [163, 0]
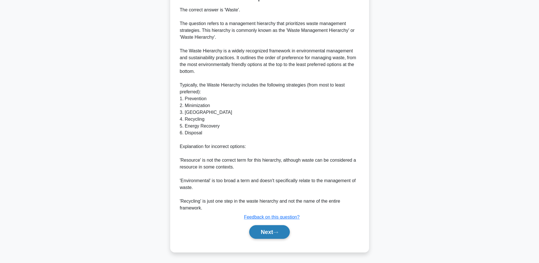
click at [270, 230] on button "Next" at bounding box center [269, 232] width 41 height 14
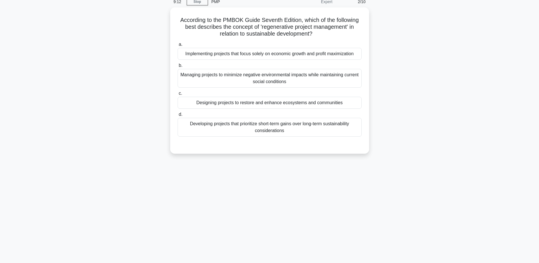
scroll to position [0, 0]
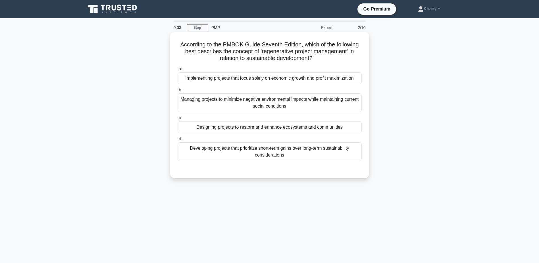
drag, startPoint x: 172, startPoint y: 40, endPoint x: 320, endPoint y: 61, distance: 148.9
click at [320, 61] on div "According to the PMBOK Guide Seventh Edition, which of the following best descr…" at bounding box center [269, 105] width 199 height 146
copy h5 "According to the PMBOK Guide Seventh Edition, which of the following best descr…"
click at [265, 103] on div "Managing projects to minimize negative environmental impacts while maintaining …" at bounding box center [270, 102] width 184 height 19
click at [178, 92] on input "b. Managing projects to minimize negative environmental impacts while maintaini…" at bounding box center [178, 90] width 0 height 4
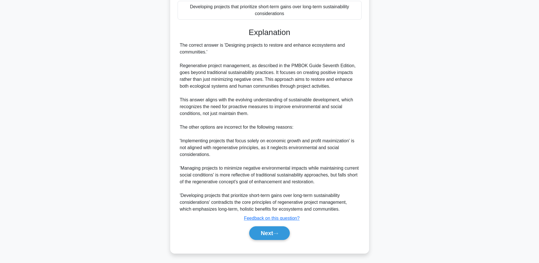
scroll to position [143, 0]
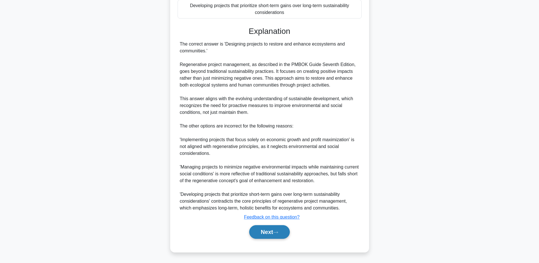
click at [265, 229] on button "Next" at bounding box center [269, 232] width 41 height 14
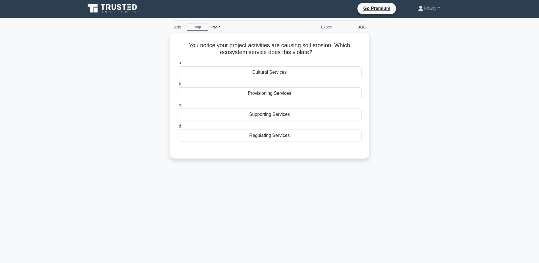
scroll to position [0, 0]
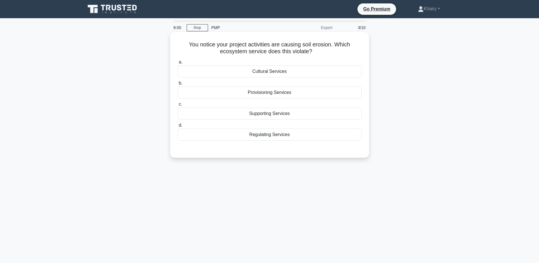
drag, startPoint x: 185, startPoint y: 43, endPoint x: 328, endPoint y: 54, distance: 143.3
click at [328, 54] on h5 "You notice your project activities are causing soil erosion. Which ecosystem se…" at bounding box center [269, 48] width 185 height 14
copy h5 "You notice your project activities are causing soil erosion. Which ecosystem se…"
click at [266, 94] on div "Provisioning Services" at bounding box center [270, 92] width 184 height 12
click at [178, 85] on input "b. Provisioning Services" at bounding box center [178, 83] width 0 height 4
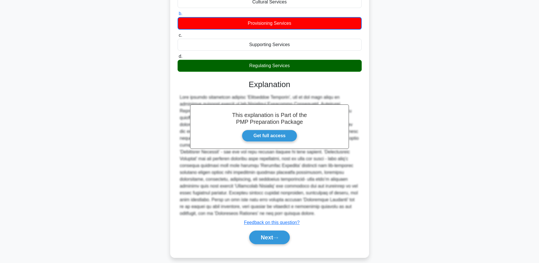
scroll to position [75, 0]
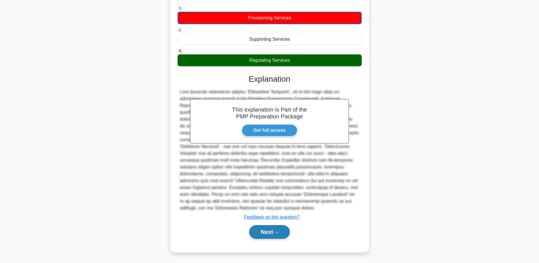
click at [266, 229] on button "Next" at bounding box center [269, 232] width 41 height 14
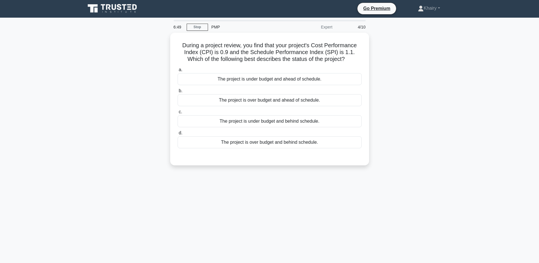
scroll to position [0, 0]
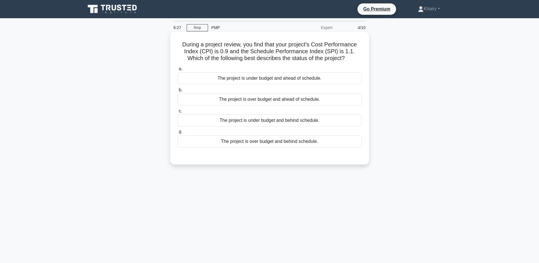
click at [288, 101] on div "The project is over budget and ahead of schedule." at bounding box center [270, 99] width 184 height 12
click at [178, 92] on input "b. The project is over budget and ahead of schedule." at bounding box center [178, 90] width 0 height 4
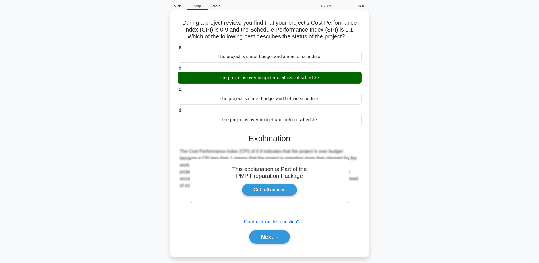
scroll to position [44, 0]
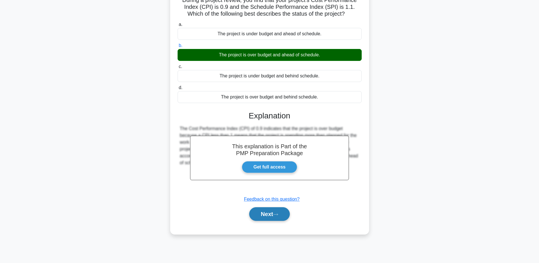
click at [270, 212] on button "Next" at bounding box center [269, 214] width 41 height 14
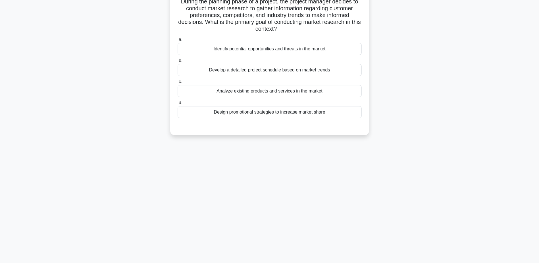
scroll to position [0, 0]
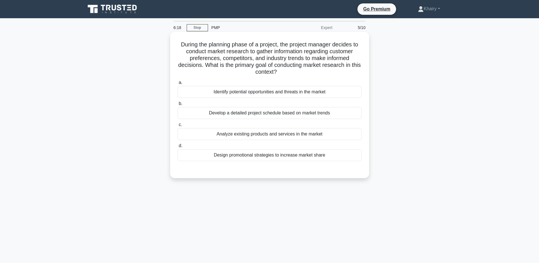
drag, startPoint x: 177, startPoint y: 43, endPoint x: 300, endPoint y: 73, distance: 126.4
click at [300, 73] on h5 "During the planning phase of a project, the project manager decides to conduct …" at bounding box center [269, 58] width 185 height 35
copy h5 "During the planning phase of a project, the project manager decides to conduct …"
click at [276, 94] on div "Identify potential opportunities and threats in the market" at bounding box center [270, 92] width 184 height 12
click at [178, 84] on input "a. Identify potential opportunities and threats in the market" at bounding box center [178, 83] width 0 height 4
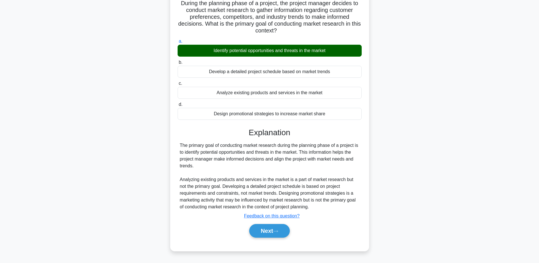
scroll to position [44, 0]
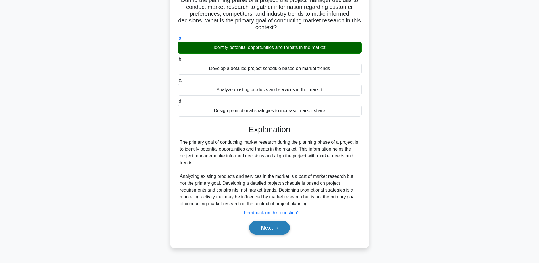
click at [272, 222] on button "Next" at bounding box center [269, 228] width 41 height 14
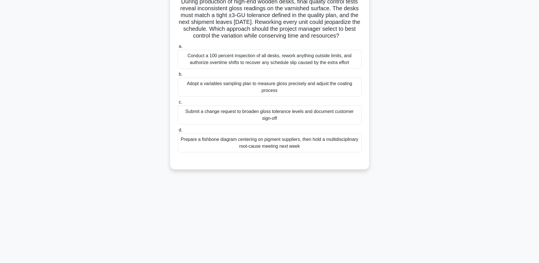
scroll to position [0, 0]
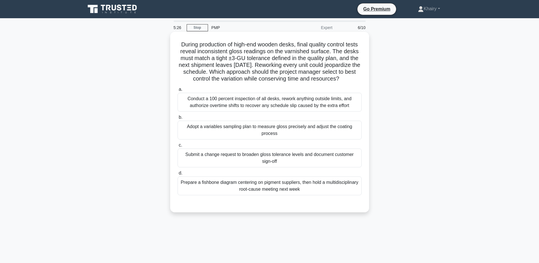
drag, startPoint x: 177, startPoint y: 42, endPoint x: 320, endPoint y: 89, distance: 150.3
click at [320, 82] on h5 "During production of high-end wooden desks, final quality control tests reveal …" at bounding box center [269, 62] width 185 height 42
copy h5 "During production of high-end wooden desks, final quality control tests reveal …"
click at [252, 195] on div "Prepare a fishbone diagram centering on pigment suppliers, then hold a multidis…" at bounding box center [270, 185] width 184 height 19
click at [178, 175] on input "d. Prepare a fishbone diagram centering on pigment suppliers, then hold a multi…" at bounding box center [178, 173] width 0 height 4
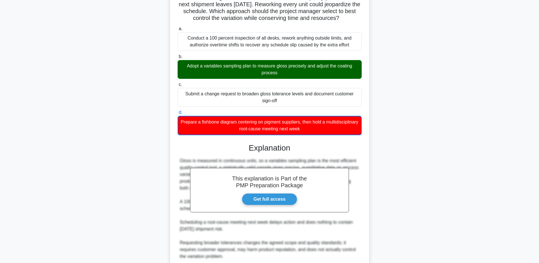
scroll to position [116, 0]
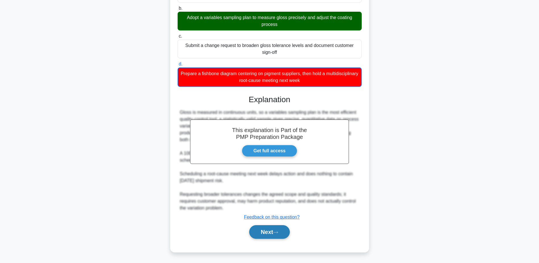
click at [268, 229] on button "Next" at bounding box center [269, 232] width 41 height 14
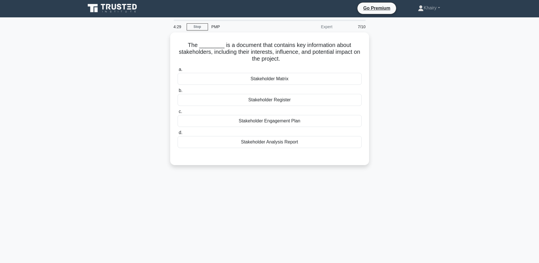
scroll to position [0, 0]
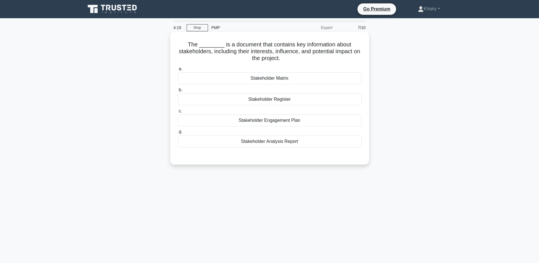
click at [263, 101] on div "Stakeholder Register" at bounding box center [270, 99] width 184 height 12
click at [178, 92] on input "b. Stakeholder Register" at bounding box center [178, 90] width 0 height 4
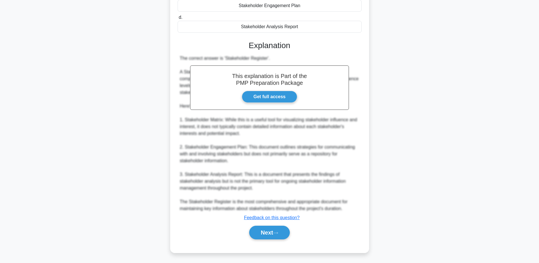
scroll to position [115, 0]
click at [267, 228] on button "Next" at bounding box center [269, 232] width 41 height 14
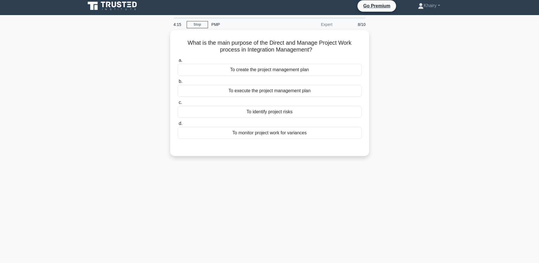
scroll to position [0, 0]
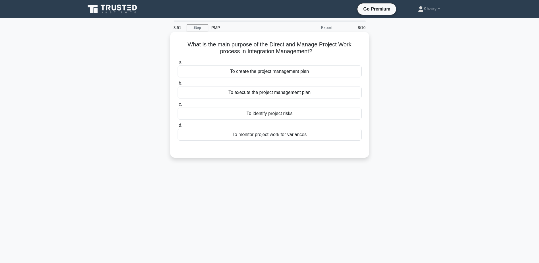
drag, startPoint x: 185, startPoint y: 45, endPoint x: 324, endPoint y: 56, distance: 139.8
click at [324, 56] on div "What is the main purpose of the Direct and Manage Project Work process in Integ…" at bounding box center [270, 94] width 194 height 121
copy h5 "What is the main purpose of the Direct and Manage Project Work process in Integ…"
click at [272, 137] on div "To monitor project work for variances" at bounding box center [270, 134] width 184 height 12
click at [178, 127] on input "d. To monitor project work for variances" at bounding box center [178, 125] width 0 height 4
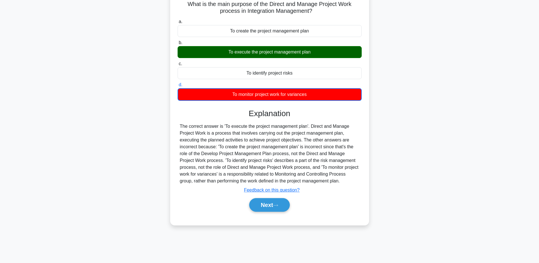
scroll to position [44, 0]
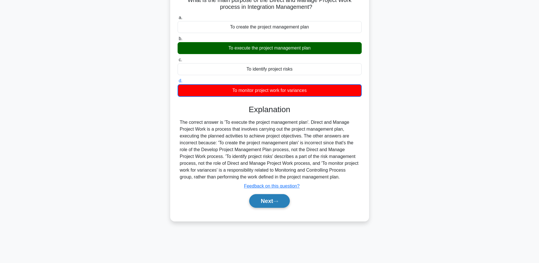
click at [263, 200] on button "Next" at bounding box center [269, 201] width 41 height 14
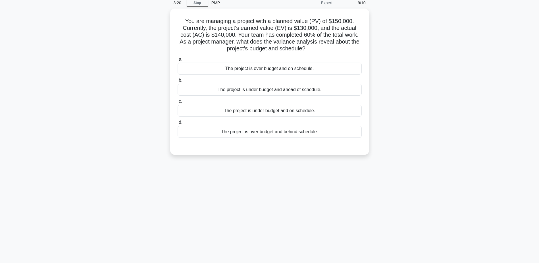
scroll to position [0, 0]
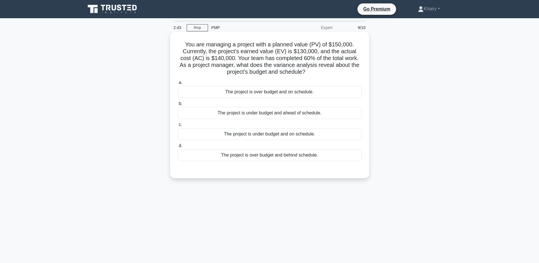
click at [275, 154] on div "The project is over budget and behind schedule." at bounding box center [270, 155] width 184 height 12
click at [178, 148] on input "d. The project is over budget and behind schedule." at bounding box center [178, 146] width 0 height 4
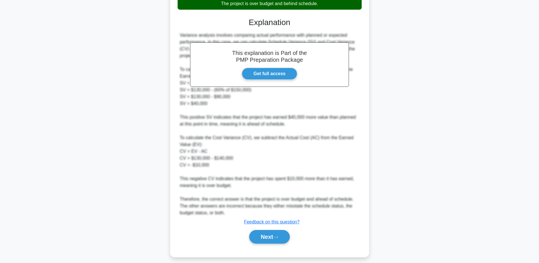
scroll to position [156, 0]
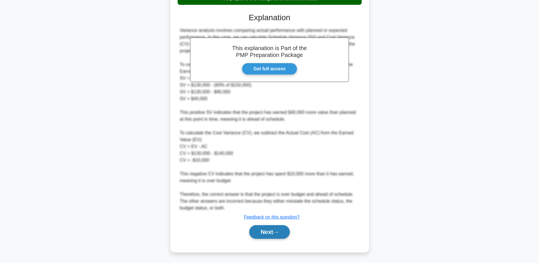
click at [269, 228] on button "Next" at bounding box center [269, 232] width 41 height 14
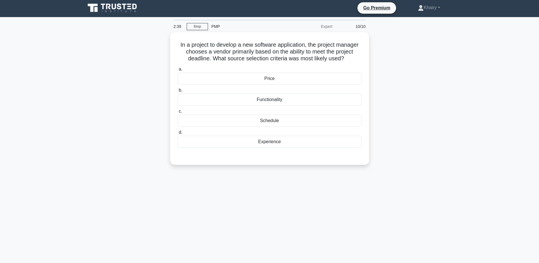
scroll to position [0, 0]
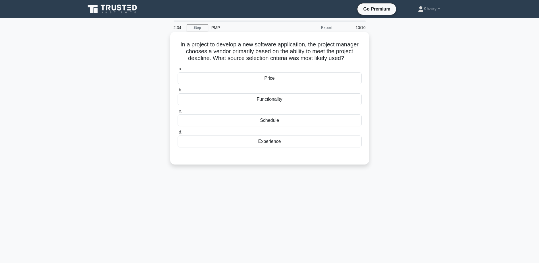
drag, startPoint x: 176, startPoint y: 43, endPoint x: 353, endPoint y: 60, distance: 177.9
click at [353, 60] on div "In a project to develop a new software application, the project manager chooses…" at bounding box center [270, 98] width 194 height 128
copy h5 "In a project to develop a new software application, the project manager chooses…"
click at [269, 120] on div "Schedule" at bounding box center [270, 120] width 184 height 12
click at [178, 113] on input "c. Schedule" at bounding box center [178, 111] width 0 height 4
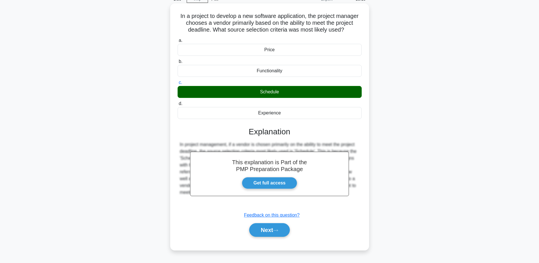
scroll to position [44, 0]
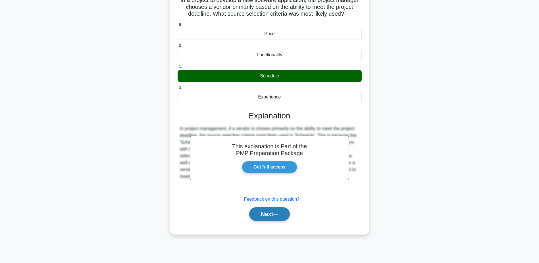
click at [269, 213] on button "Next" at bounding box center [269, 214] width 41 height 14
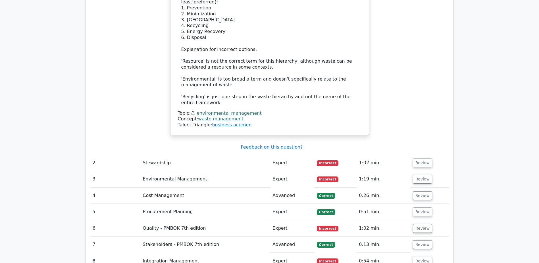
scroll to position [739, 0]
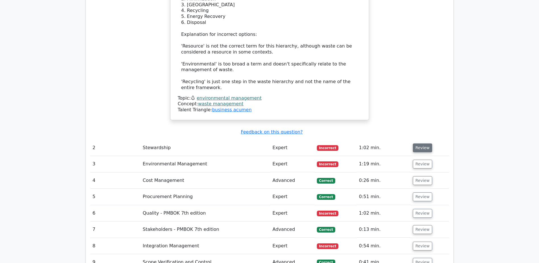
click at [421, 143] on button "Review" at bounding box center [422, 147] width 19 height 9
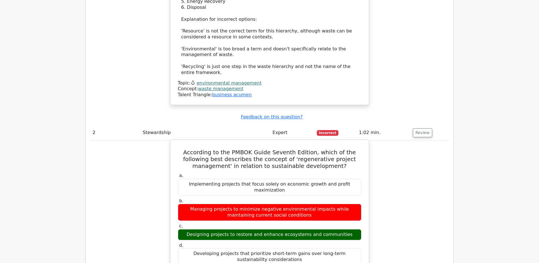
scroll to position [767, 0]
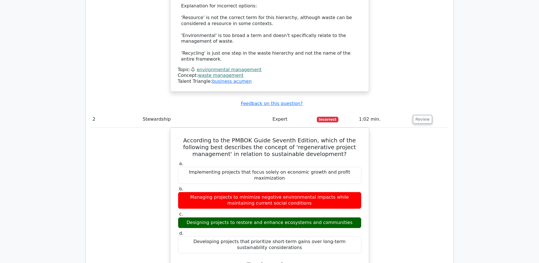
drag, startPoint x: 347, startPoint y: 193, endPoint x: 167, endPoint y: 189, distance: 180.0
copy label "c. Designing projects to restore and enhance ecosystems and communities"
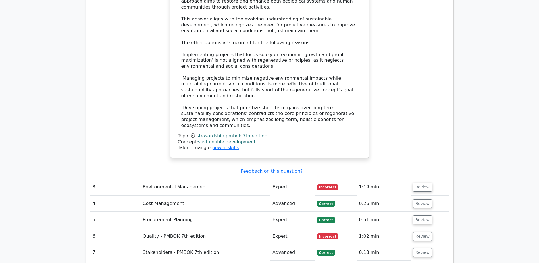
scroll to position [1080, 0]
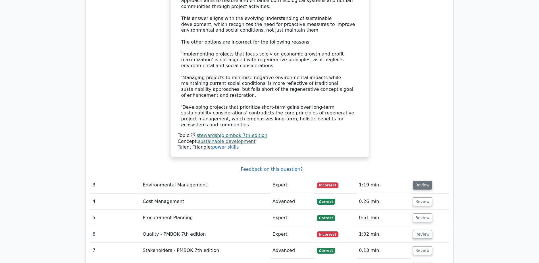
click at [418, 181] on button "Review" at bounding box center [422, 185] width 19 height 9
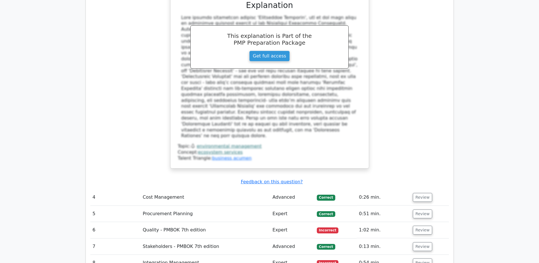
scroll to position [1393, 0]
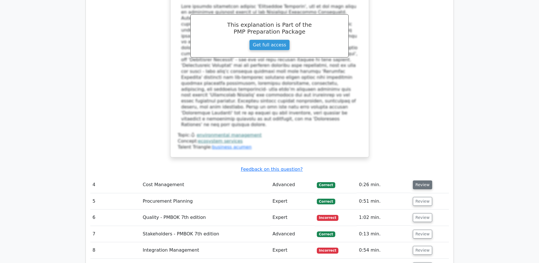
click at [423, 180] on button "Review" at bounding box center [422, 184] width 19 height 9
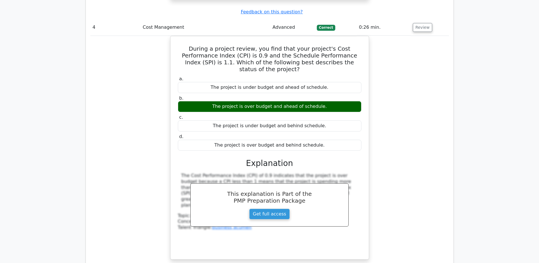
scroll to position [1563, 0]
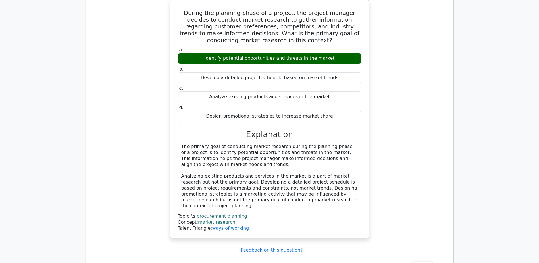
scroll to position [1848, 0]
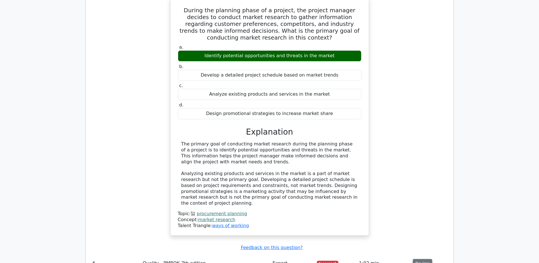
click at [418, 259] on button "Review" at bounding box center [422, 263] width 19 height 9
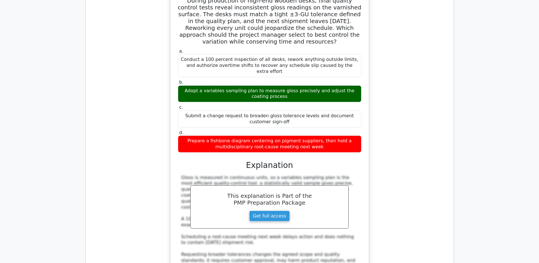
scroll to position [2246, 0]
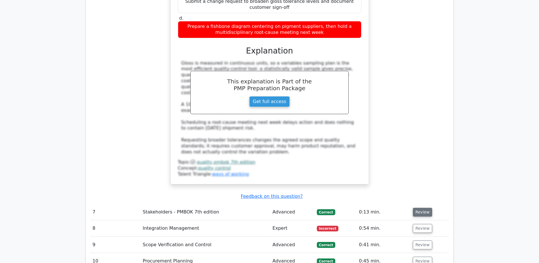
click at [421, 208] on button "Review" at bounding box center [422, 212] width 19 height 9
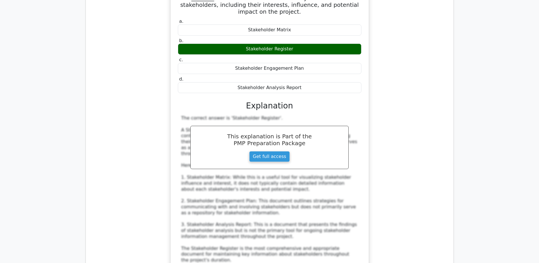
scroll to position [2558, 0]
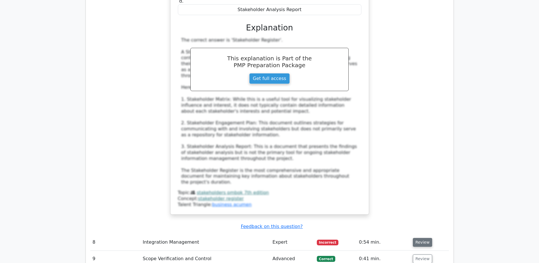
click at [418, 238] on button "Review" at bounding box center [422, 242] width 19 height 9
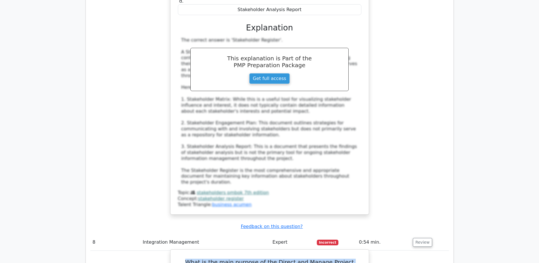
drag, startPoint x: 177, startPoint y: 163, endPoint x: 320, endPoint y: 173, distance: 143.6
copy h5 "What is the main purpose of the Direct and Manage Project Work process in Integ…"
drag, startPoint x: 223, startPoint y: 208, endPoint x: 322, endPoint y: 208, distance: 98.9
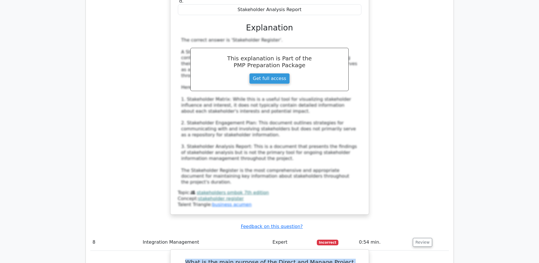
copy div "To execute the project management plan"
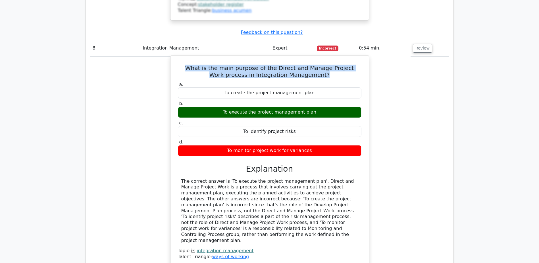
scroll to position [2786, 0]
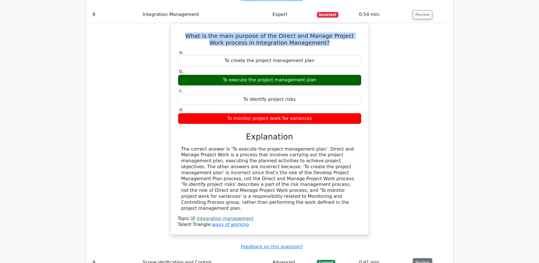
click at [420, 258] on button "Review" at bounding box center [422, 262] width 19 height 9
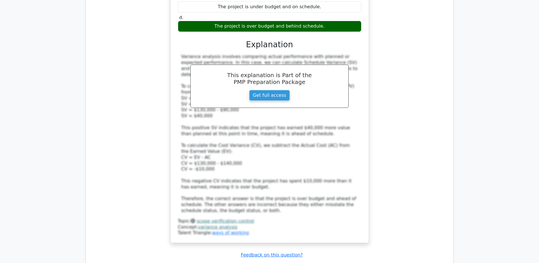
scroll to position [3184, 0]
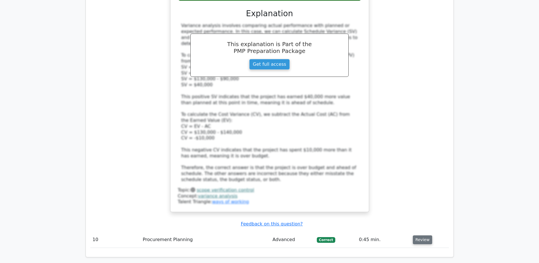
click at [421, 235] on button "Review" at bounding box center [422, 239] width 19 height 9
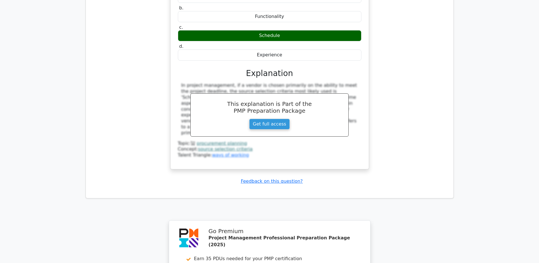
scroll to position [3571, 0]
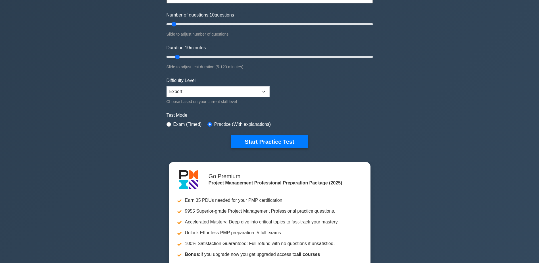
scroll to position [142, 0]
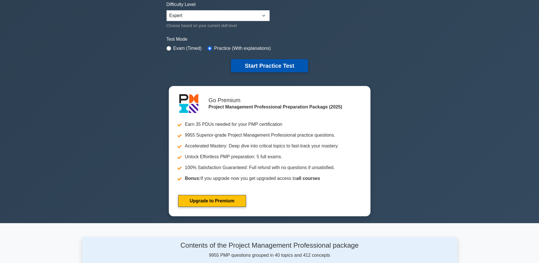
click at [258, 65] on button "Start Practice Test" at bounding box center [269, 65] width 77 height 13
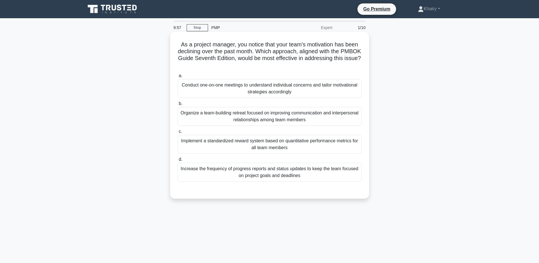
drag, startPoint x: 178, startPoint y: 42, endPoint x: 287, endPoint y: 69, distance: 112.4
click at [287, 69] on h5 "As a project manager, you notice that your team's motivation has been declining…" at bounding box center [269, 55] width 185 height 28
copy h5 "As a project manager, you notice that your team's motivation has been declining…"
click at [341, 87] on div "Conduct one-on-one meetings to understand individual concerns and tailor motiva…" at bounding box center [270, 88] width 184 height 19
click at [178, 78] on input "a. Conduct one-on-one meetings to understand individual concerns and tailor mot…" at bounding box center [178, 76] width 0 height 4
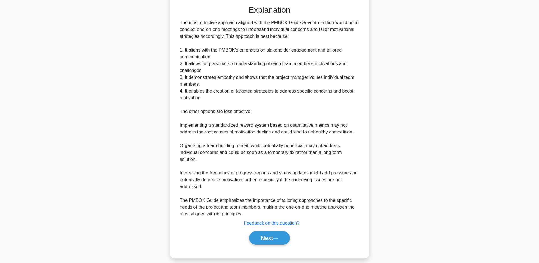
scroll to position [190, 0]
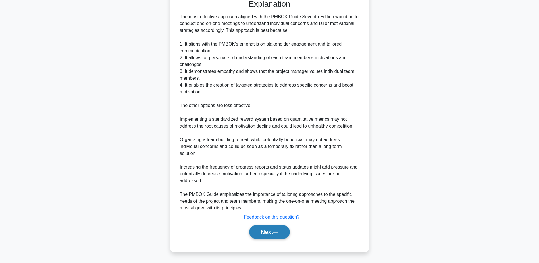
click at [271, 231] on button "Next" at bounding box center [269, 232] width 41 height 14
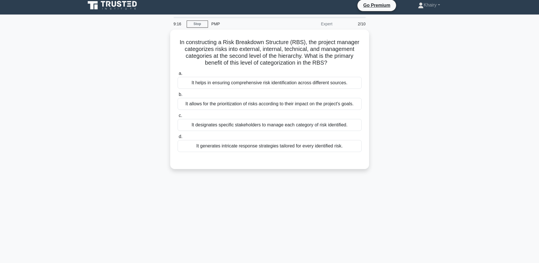
scroll to position [0, 0]
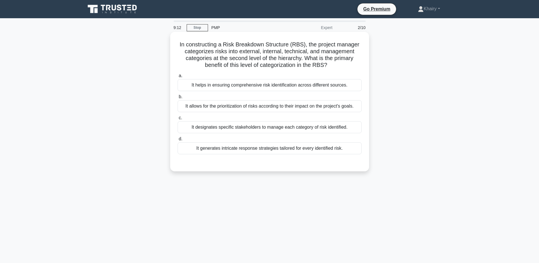
drag, startPoint x: 178, startPoint y: 42, endPoint x: 338, endPoint y: 66, distance: 161.8
click at [338, 66] on h5 "In constructing a Risk Breakdown Structure (RBS), the project manager categoriz…" at bounding box center [269, 55] width 185 height 28
copy h5 "In constructing a Risk Breakdown Structure (RBS), the project manager categoriz…"
click at [257, 105] on div "It allows for the prioritization of risks according to their impact on the proj…" at bounding box center [270, 106] width 184 height 12
click at [178, 99] on input "b. It allows for the prioritization of risks according to their impact on the p…" at bounding box center [178, 97] width 0 height 4
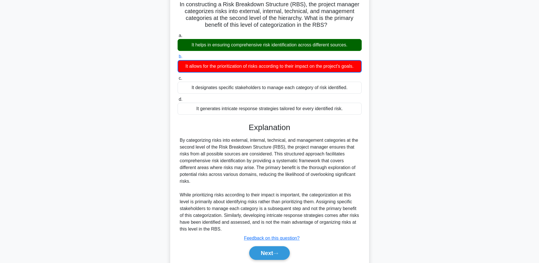
scroll to position [61, 0]
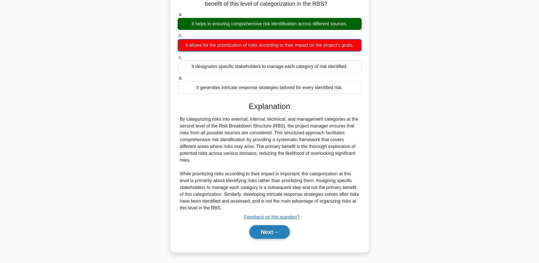
click at [265, 233] on button "Next" at bounding box center [269, 232] width 41 height 14
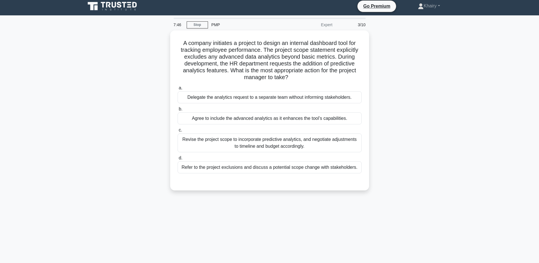
scroll to position [0, 0]
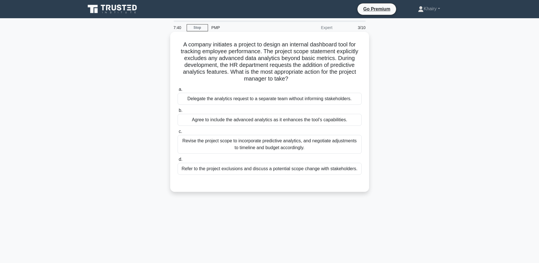
drag, startPoint x: 179, startPoint y: 42, endPoint x: 302, endPoint y: 80, distance: 128.1
click at [302, 80] on h5 "A company initiates a project to design an internal dashboard tool for tracking…" at bounding box center [269, 62] width 185 height 42
copy h5 "A company initiates a project to design an internal dashboard tool for tracking…"
click at [265, 171] on div "Refer to the project exclusions and discuss a potential scope change with stake…" at bounding box center [270, 169] width 184 height 12
click at [178, 161] on input "d. Refer to the project exclusions and discuss a potential scope change with st…" at bounding box center [178, 159] width 0 height 4
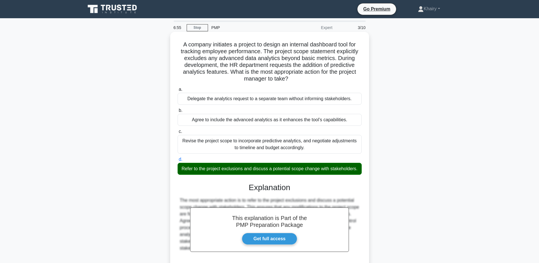
scroll to position [54, 0]
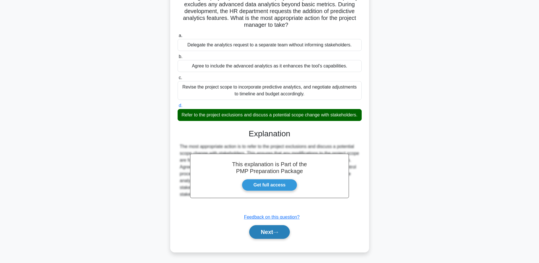
click at [265, 228] on button "Next" at bounding box center [269, 232] width 41 height 14
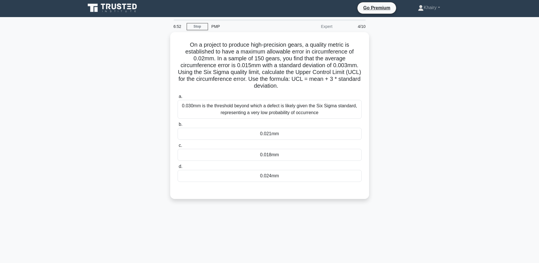
scroll to position [0, 0]
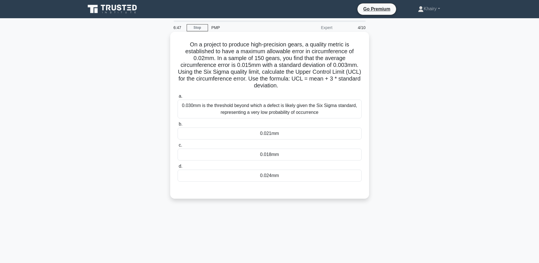
drag, startPoint x: 186, startPoint y: 42, endPoint x: 334, endPoint y: 84, distance: 154.0
click at [334, 84] on h5 "On a project to produce high-precision gears, a quality metric is established t…" at bounding box center [269, 65] width 185 height 48
copy h5 "On a project to produce high-precision gears, a quality metric is established t…"
click at [286, 109] on div "0.030mm is the threshold beyond which a defect is likely given the Six Sigma st…" at bounding box center [270, 108] width 184 height 19
click at [178, 98] on input "a. 0.030mm is the threshold beyond which a defect is likely given the Six Sigma…" at bounding box center [178, 96] width 0 height 4
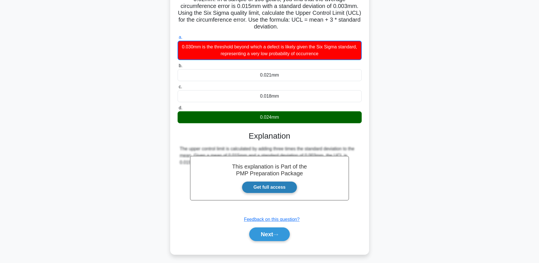
scroll to position [61, 0]
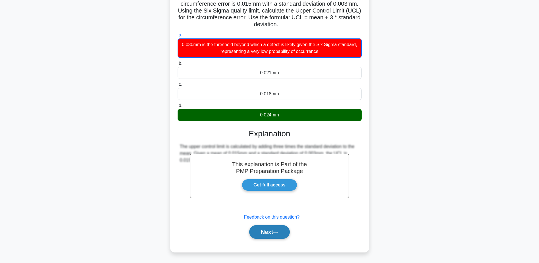
click at [277, 231] on icon at bounding box center [275, 232] width 5 height 3
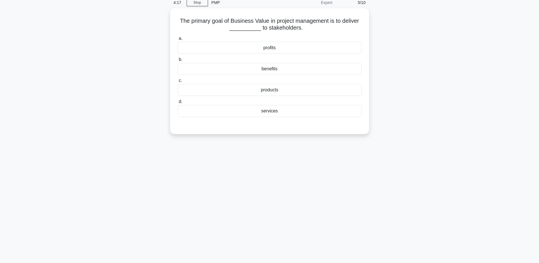
scroll to position [0, 0]
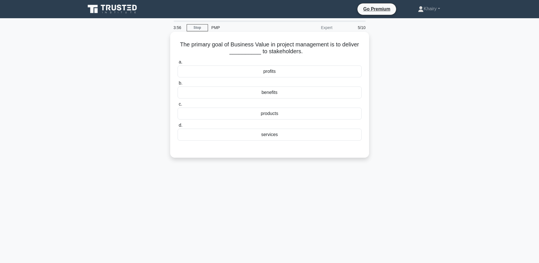
click at [266, 91] on div "benefits" at bounding box center [270, 92] width 184 height 12
click at [178, 85] on input "b. benefits" at bounding box center [178, 83] width 0 height 4
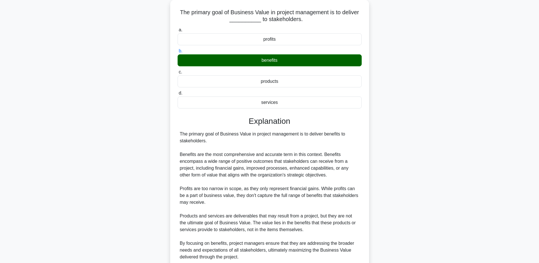
scroll to position [81, 0]
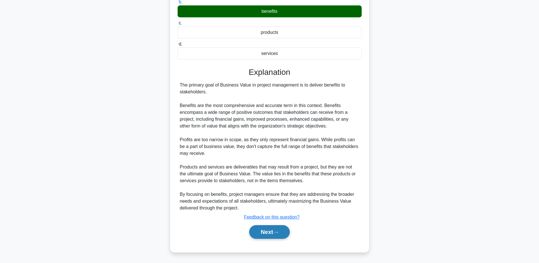
click at [269, 230] on button "Next" at bounding box center [269, 232] width 41 height 14
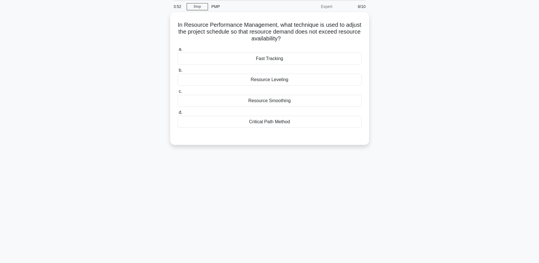
scroll to position [0, 0]
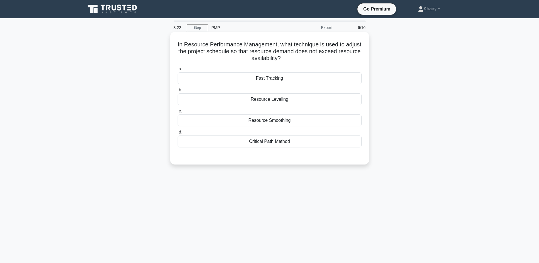
click at [264, 100] on div "Resource Leveling" at bounding box center [270, 99] width 184 height 12
click at [178, 92] on input "b. Resource Leveling" at bounding box center [178, 90] width 0 height 4
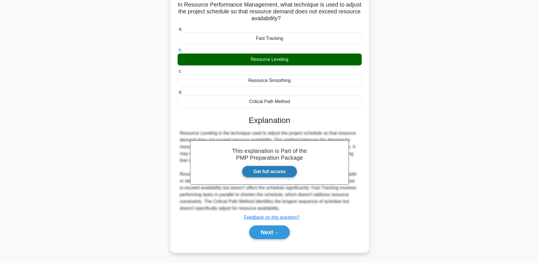
scroll to position [44, 0]
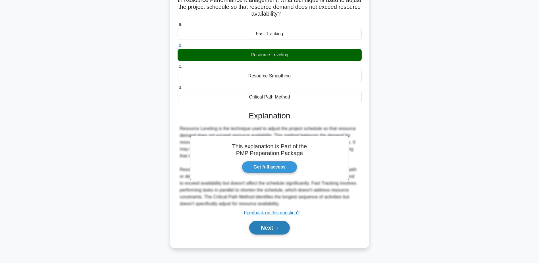
click at [269, 225] on button "Next" at bounding box center [269, 228] width 41 height 14
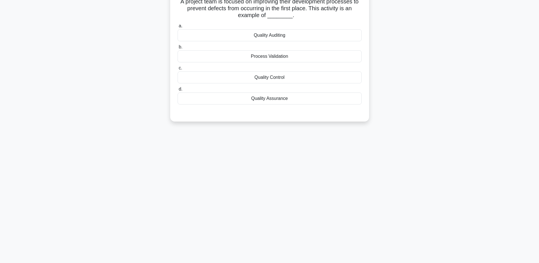
scroll to position [0, 0]
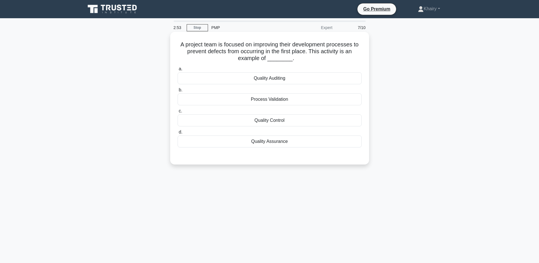
click at [274, 142] on div "Quality Assurance" at bounding box center [270, 141] width 184 height 12
click at [178, 134] on input "d. Quality Assurance" at bounding box center [178, 132] width 0 height 4
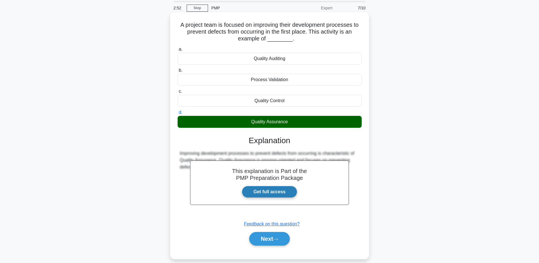
scroll to position [44, 0]
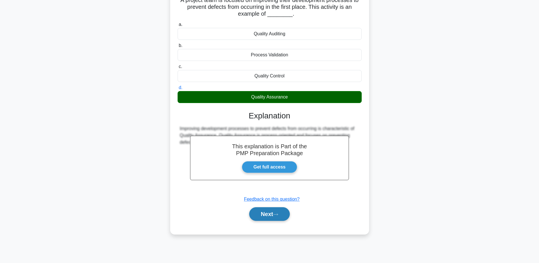
click at [267, 213] on button "Next" at bounding box center [269, 214] width 41 height 14
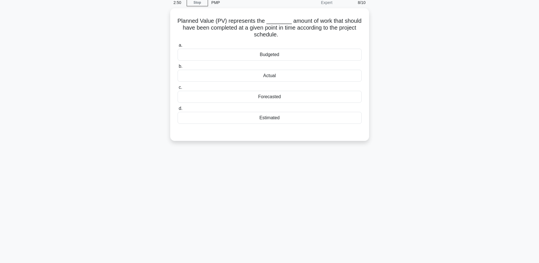
scroll to position [0, 0]
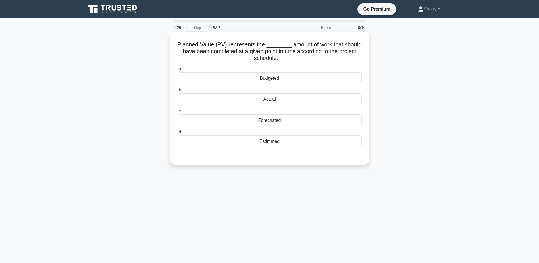
click at [265, 98] on div "Actual" at bounding box center [270, 99] width 184 height 12
click at [178, 92] on input "b. Actual" at bounding box center [178, 90] width 0 height 4
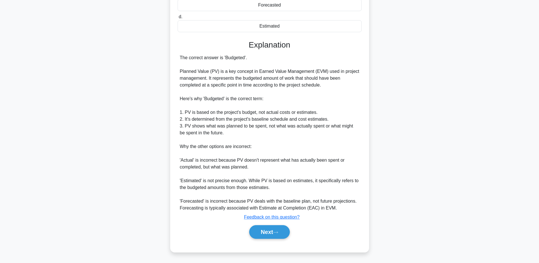
scroll to position [116, 0]
click at [271, 231] on button "Next" at bounding box center [269, 232] width 41 height 14
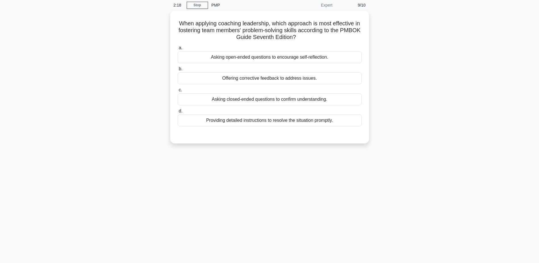
scroll to position [0, 0]
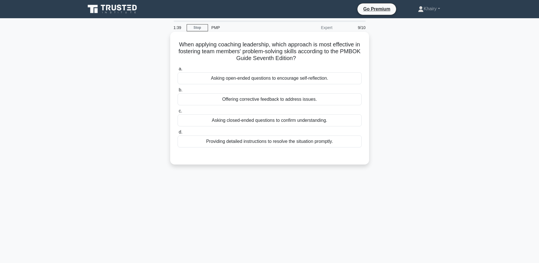
drag, startPoint x: 175, startPoint y: 43, endPoint x: 316, endPoint y: 61, distance: 141.9
click at [316, 61] on div "When applying coaching leadership, which approach is most effective in fosterin…" at bounding box center [270, 98] width 194 height 128
copy h5 "When applying coaching leadership, which approach is most effective in fosterin…"
click at [329, 79] on div "Asking open-ended questions to encourage self-reflection." at bounding box center [270, 78] width 184 height 12
click at [178, 71] on input "a. Asking open-ended questions to encourage self-reflection." at bounding box center [178, 69] width 0 height 4
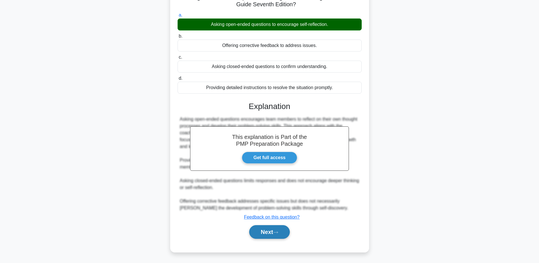
scroll to position [54, 0]
click at [265, 229] on button "Next" at bounding box center [269, 232] width 41 height 14
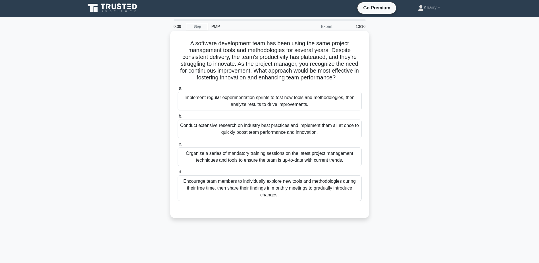
scroll to position [0, 0]
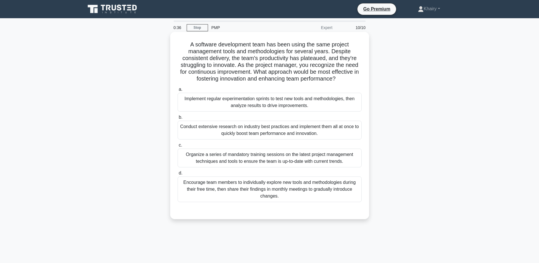
drag, startPoint x: 189, startPoint y: 41, endPoint x: 346, endPoint y: 82, distance: 161.9
click at [346, 82] on h5 "A software development team has been using the same project management tools an…" at bounding box center [269, 62] width 185 height 42
copy h5 "A software development team has been using the same project management tools an…"
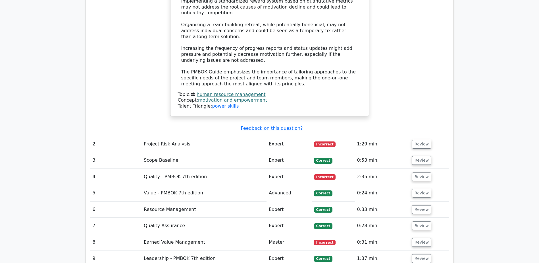
scroll to position [796, 0]
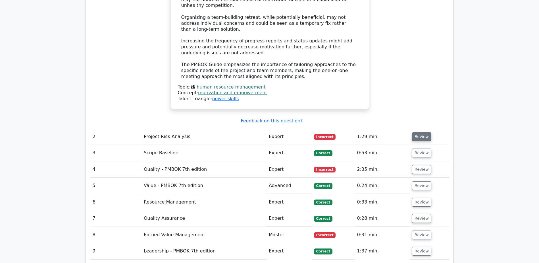
click at [423, 132] on button "Review" at bounding box center [421, 136] width 19 height 9
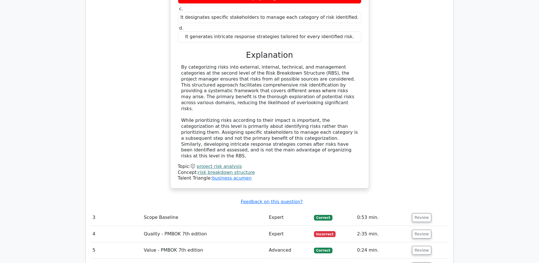
scroll to position [1052, 0]
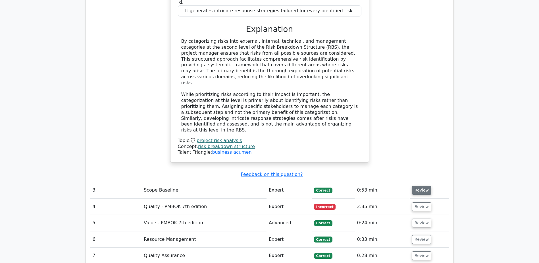
click at [420, 186] on button "Review" at bounding box center [421, 190] width 19 height 9
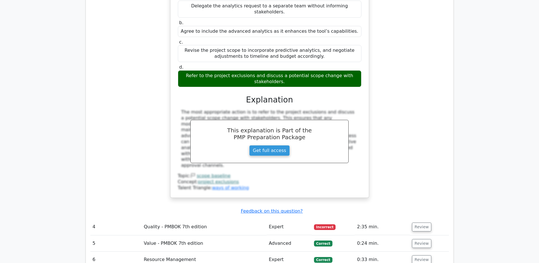
scroll to position [1336, 0]
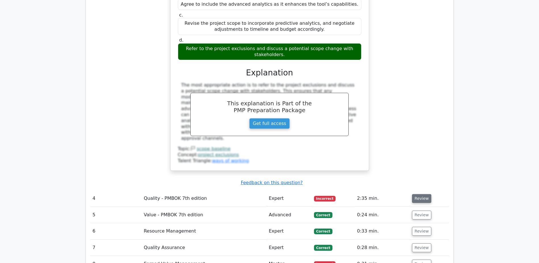
click at [424, 194] on button "Review" at bounding box center [421, 198] width 19 height 9
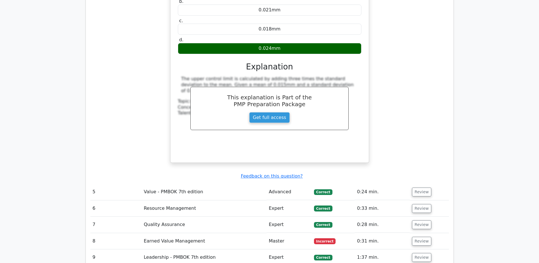
scroll to position [1706, 0]
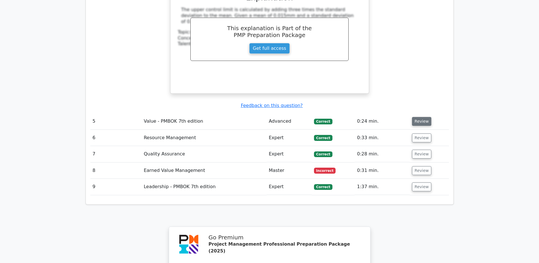
click at [425, 117] on button "Review" at bounding box center [421, 121] width 19 height 9
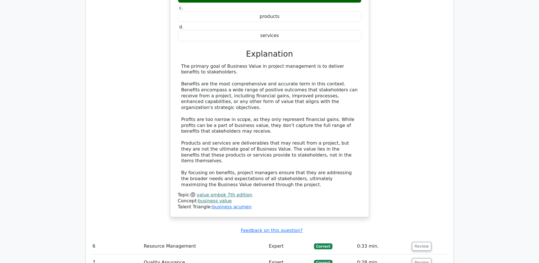
scroll to position [1990, 0]
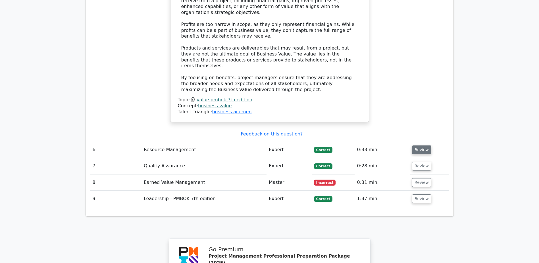
click at [422, 145] on button "Review" at bounding box center [421, 149] width 19 height 9
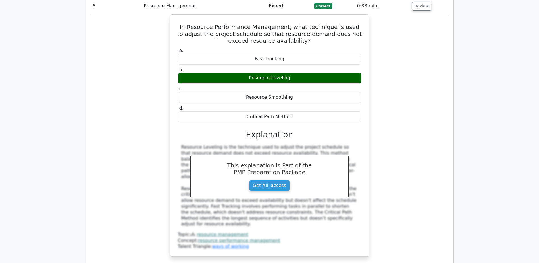
scroll to position [2160, 0]
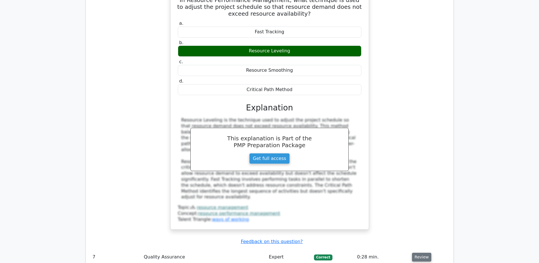
click at [423, 252] on button "Review" at bounding box center [421, 256] width 19 height 9
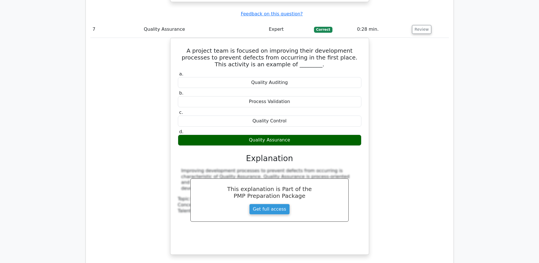
scroll to position [2416, 0]
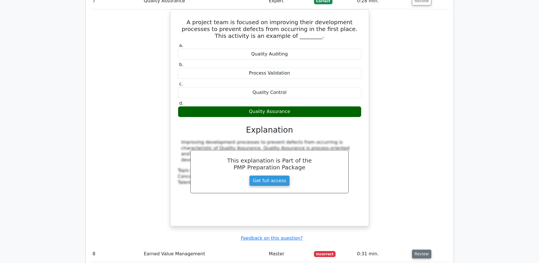
click at [422, 249] on button "Review" at bounding box center [421, 253] width 19 height 9
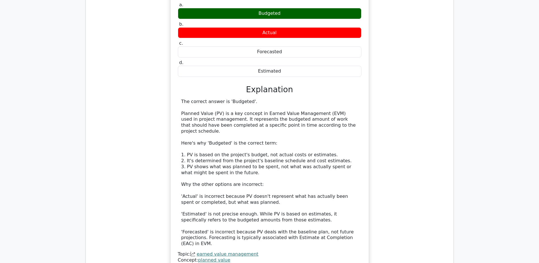
scroll to position [2786, 0]
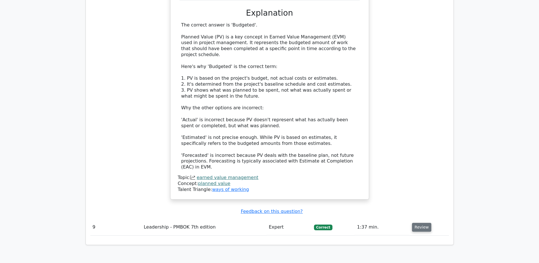
click at [422, 223] on button "Review" at bounding box center [421, 227] width 19 height 9
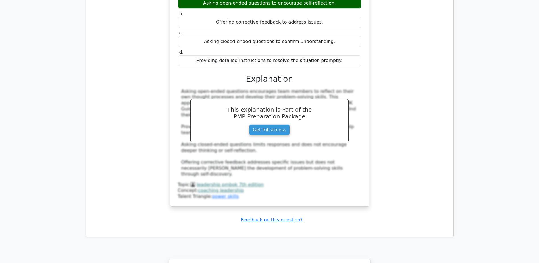
scroll to position [3070, 0]
